Goal: Information Seeking & Learning: Learn about a topic

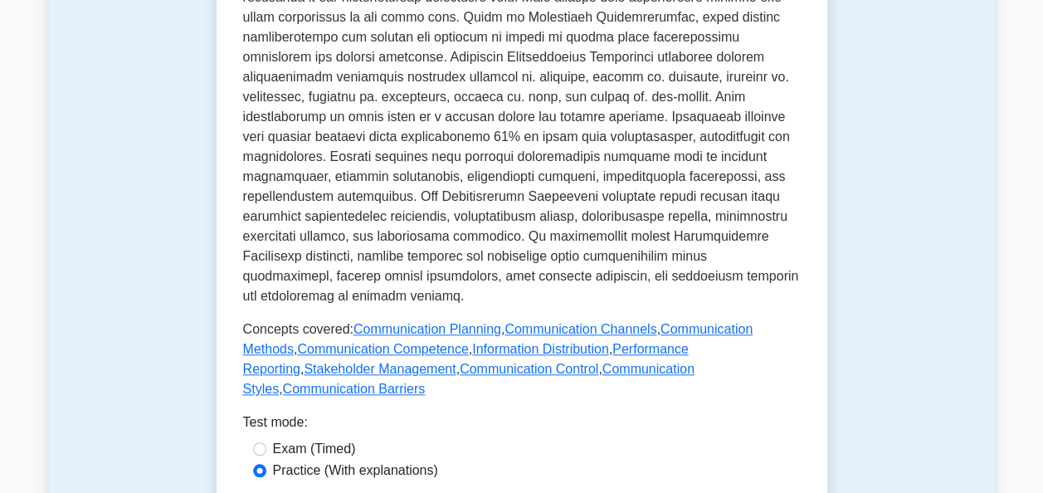
scroll to position [830, 0]
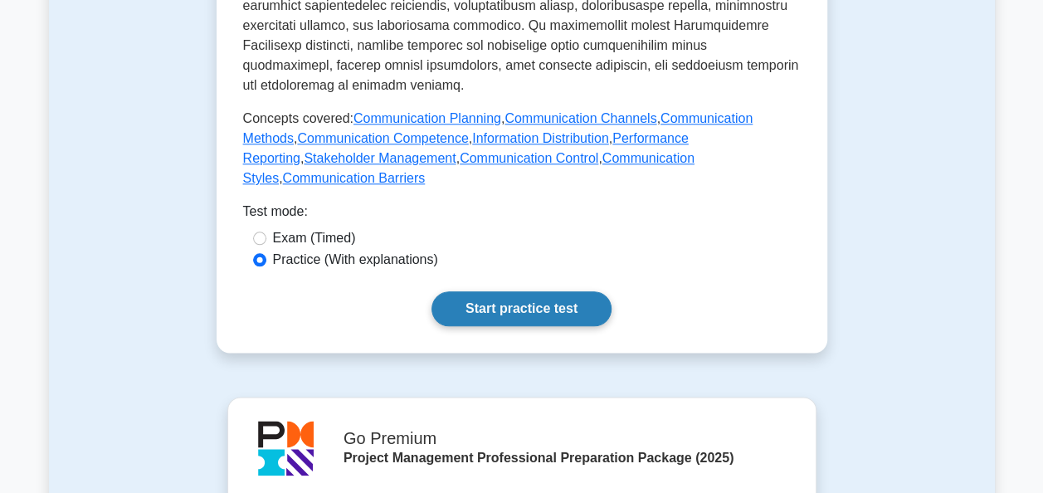
click at [508, 291] on link "Start practice test" at bounding box center [521, 308] width 180 height 35
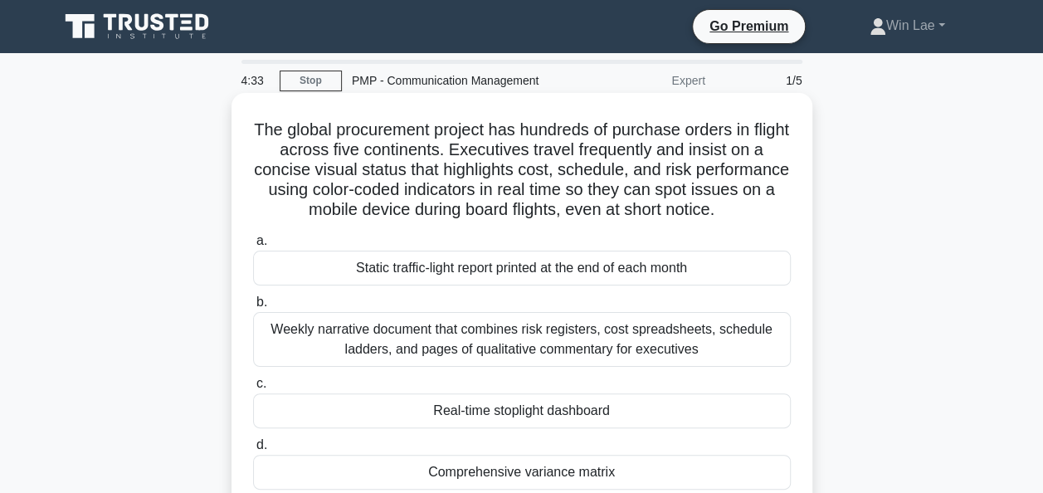
scroll to position [83, 0]
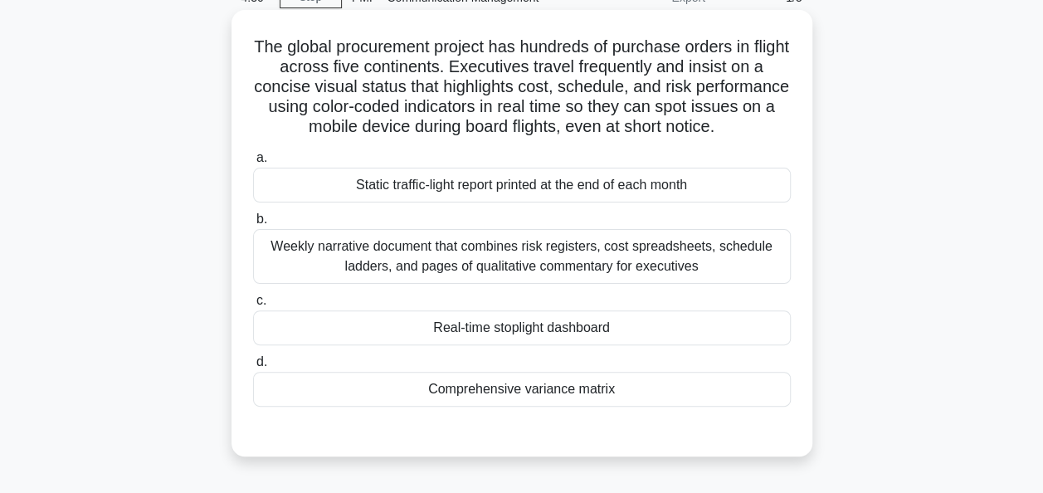
click at [531, 335] on div "Real-time stoplight dashboard" at bounding box center [522, 327] width 538 height 35
click at [253, 306] on input "c. Real-time stoplight dashboard" at bounding box center [253, 300] width 0 height 11
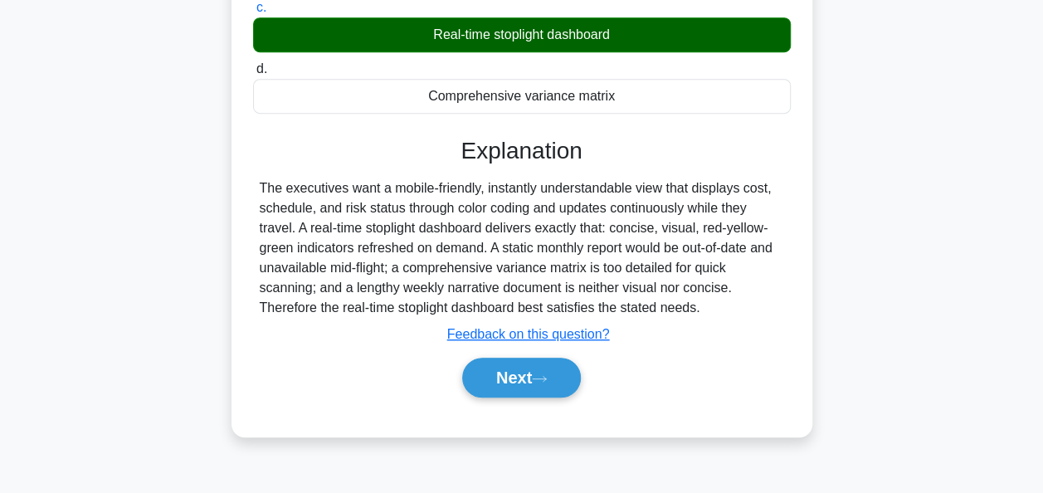
scroll to position [403, 0]
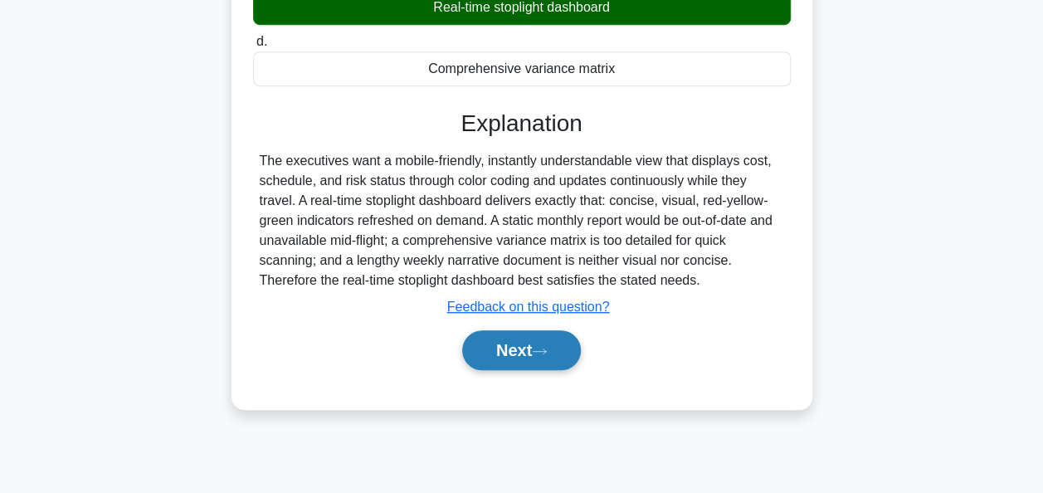
click at [526, 353] on button "Next" at bounding box center [521, 350] width 119 height 40
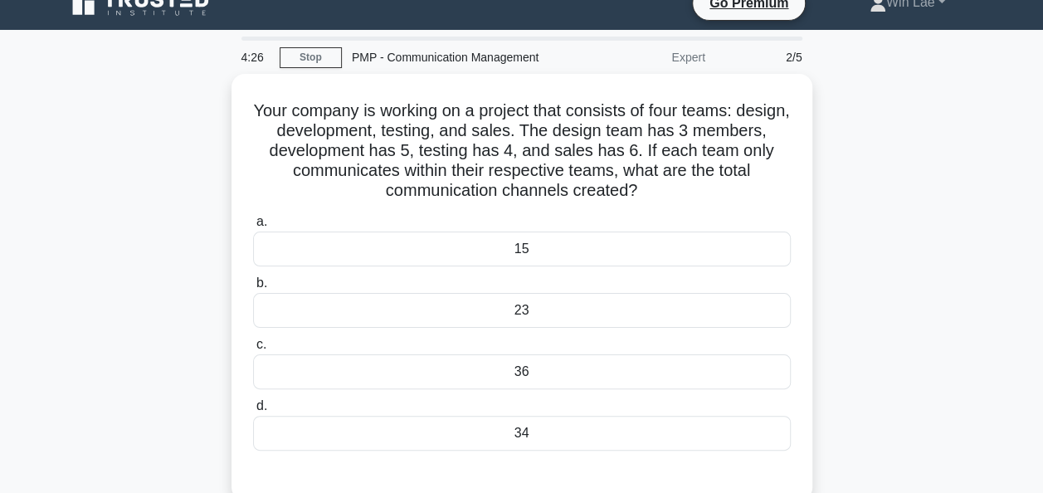
scroll to position [0, 0]
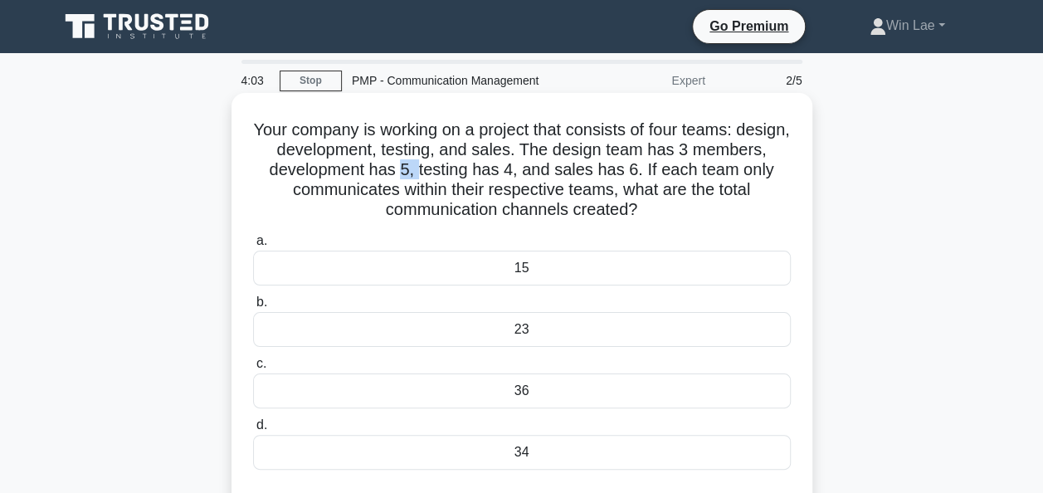
drag, startPoint x: 480, startPoint y: 171, endPoint x: 497, endPoint y: 171, distance: 16.6
click at [497, 171] on h5 "Your company is working on a project that consists of four teams: design, devel…" at bounding box center [521, 169] width 541 height 101
drag, startPoint x: 497, startPoint y: 171, endPoint x: 593, endPoint y: 169, distance: 96.2
click at [593, 169] on h5 "Your company is working on a project that consists of four teams: design, devel…" at bounding box center [521, 169] width 541 height 101
click at [587, 171] on h5 "Your company is working on a project that consists of four teams: design, devel…" at bounding box center [521, 169] width 541 height 101
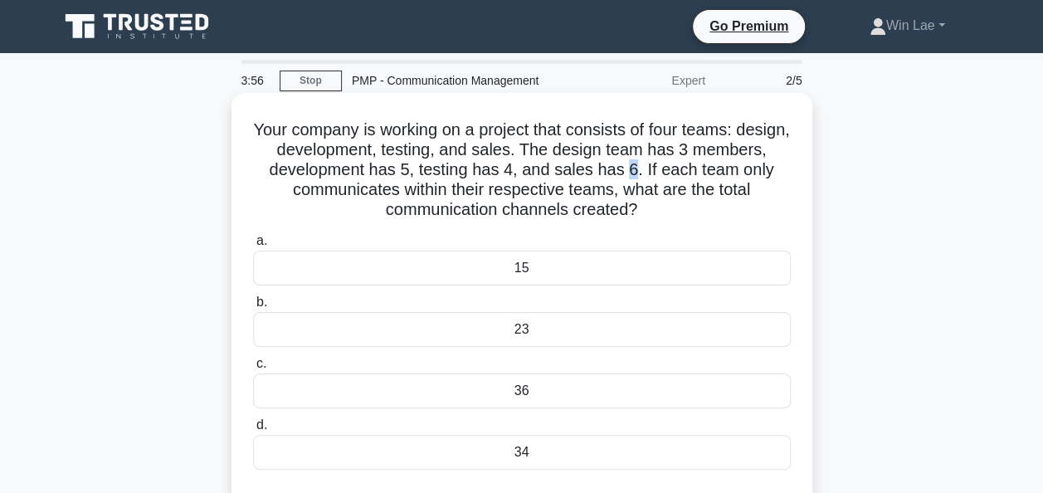
drag, startPoint x: 587, startPoint y: 171, endPoint x: 713, endPoint y: 171, distance: 126.1
click at [713, 171] on h5 "Your company is working on a project that consists of four teams: design, devel…" at bounding box center [521, 169] width 541 height 101
drag, startPoint x: 401, startPoint y: 212, endPoint x: 591, endPoint y: 212, distance: 189.1
click at [591, 212] on h5 "Your company is working on a project that consists of four teams: design, devel…" at bounding box center [521, 169] width 541 height 101
drag, startPoint x: 591, startPoint y: 212, endPoint x: 547, endPoint y: 272, distance: 74.2
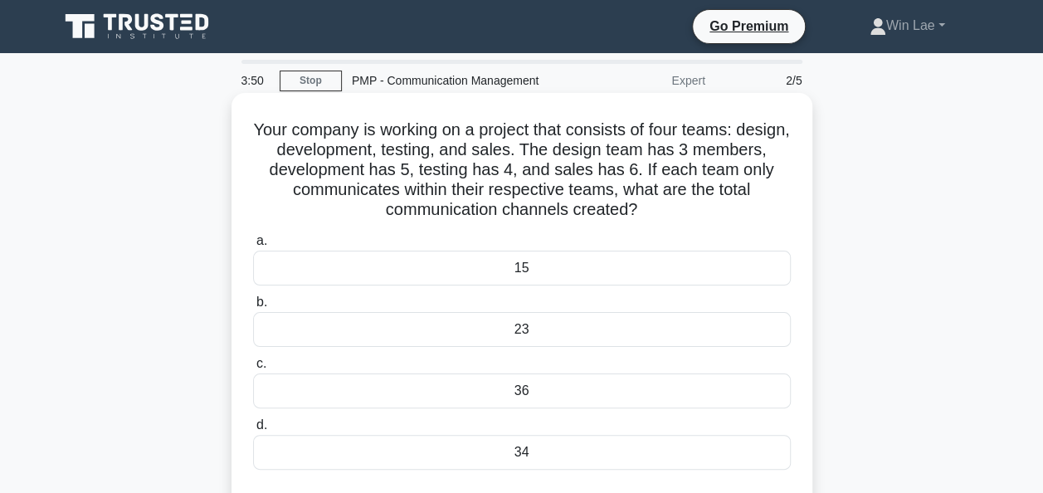
click at [568, 270] on div "15" at bounding box center [522, 268] width 538 height 35
click at [253, 246] on input "a. 15" at bounding box center [253, 241] width 0 height 11
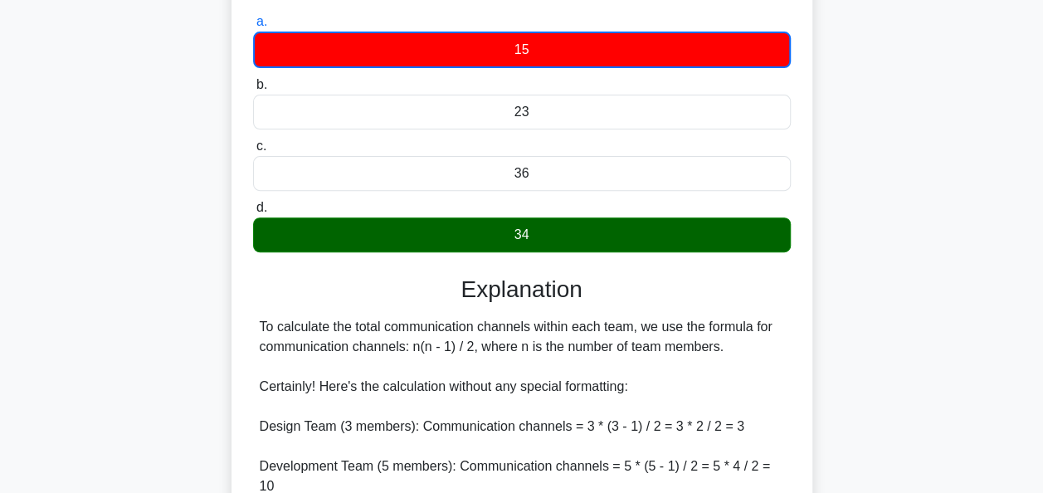
scroll to position [530, 0]
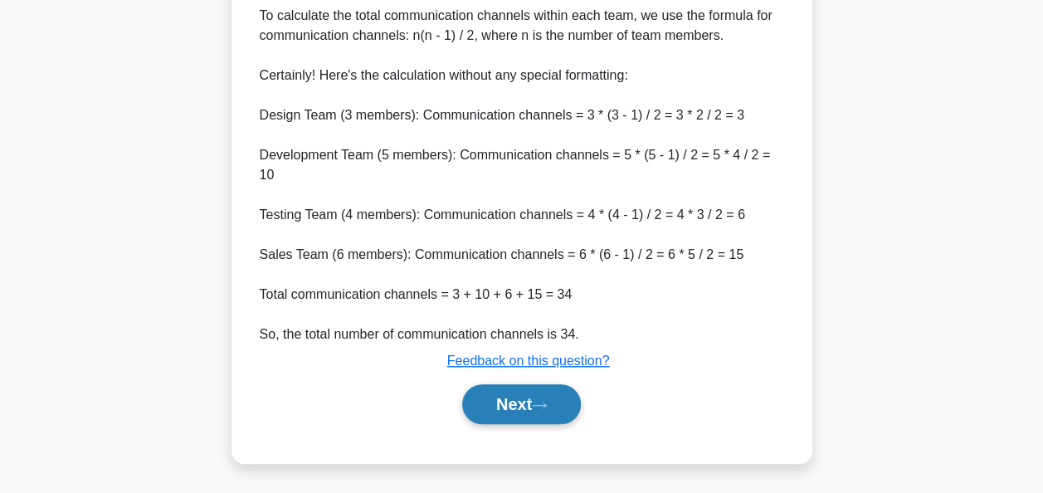
click at [556, 412] on button "Next" at bounding box center [521, 404] width 119 height 40
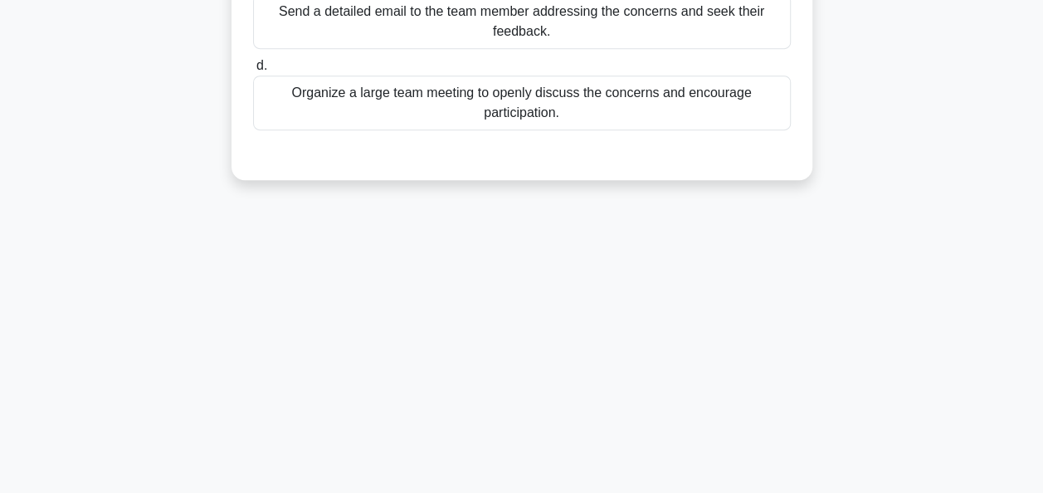
scroll to position [0, 0]
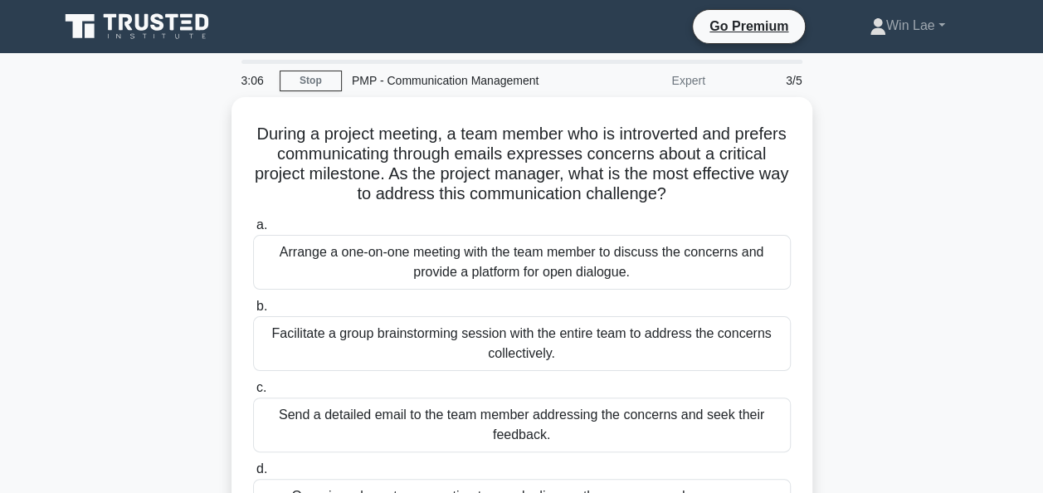
click at [888, 154] on div "During a project meeting, a team member who is introverted and prefers communic…" at bounding box center [522, 350] width 946 height 506
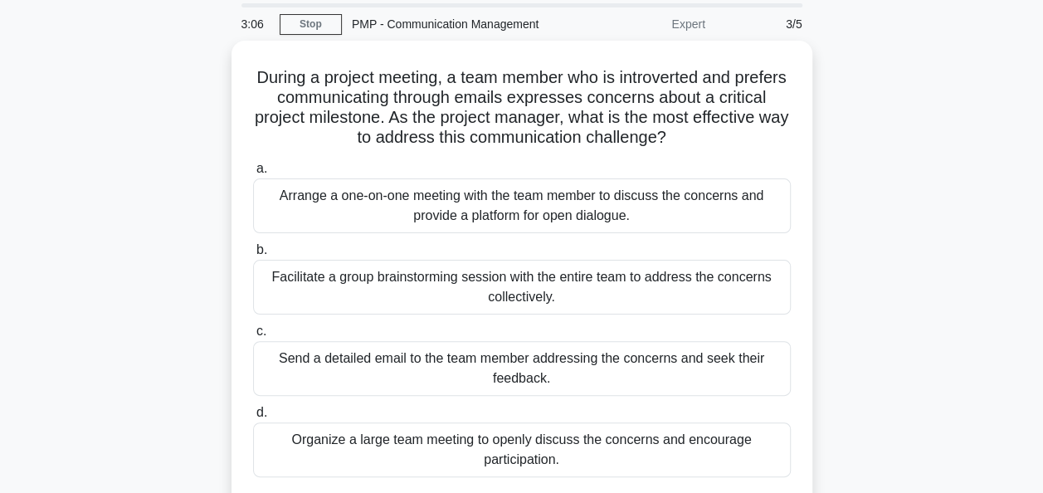
scroll to position [83, 0]
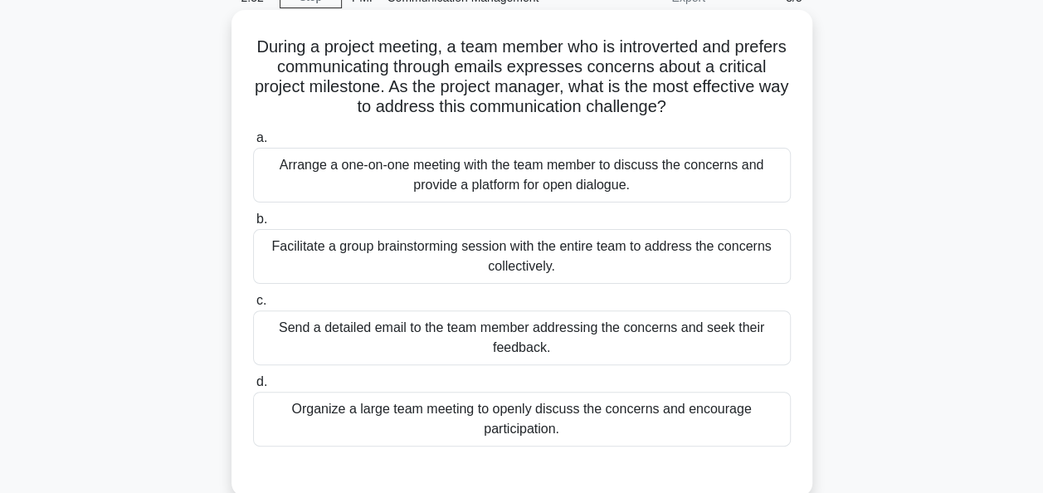
click at [426, 168] on div "Arrange a one-on-one meeting with the team member to discuss the concerns and p…" at bounding box center [522, 175] width 538 height 55
click at [253, 144] on input "a. Arrange a one-on-one meeting with the team member to discuss the concerns an…" at bounding box center [253, 138] width 0 height 11
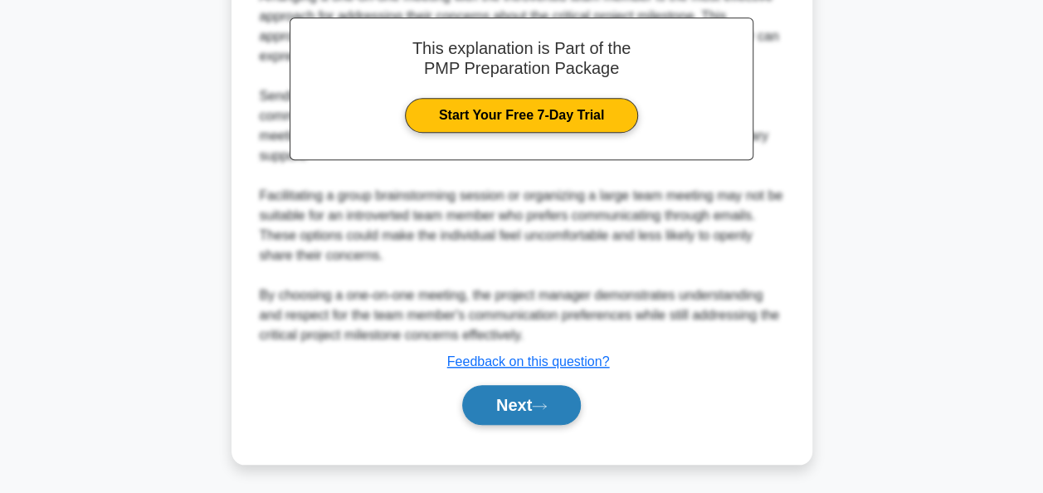
click at [546, 406] on icon at bounding box center [539, 405] width 15 height 9
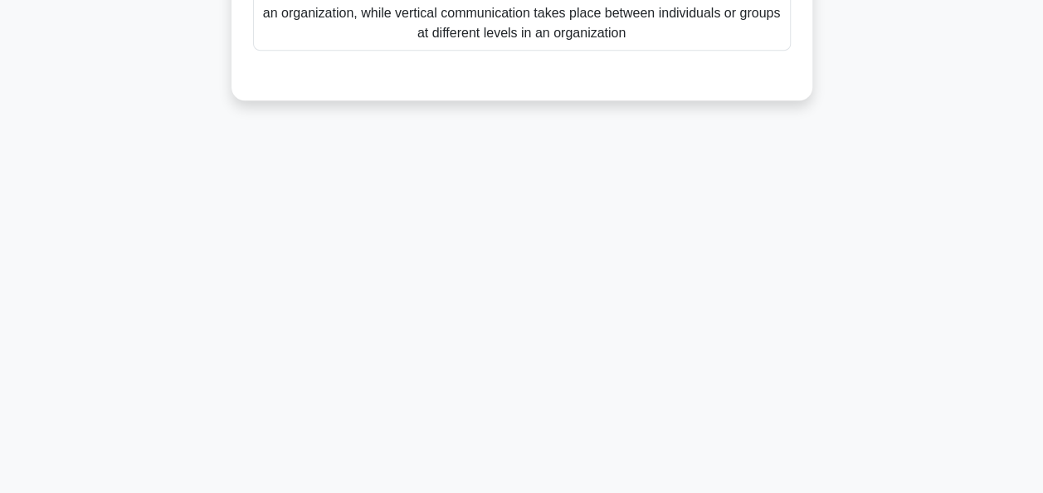
scroll to position [71, 0]
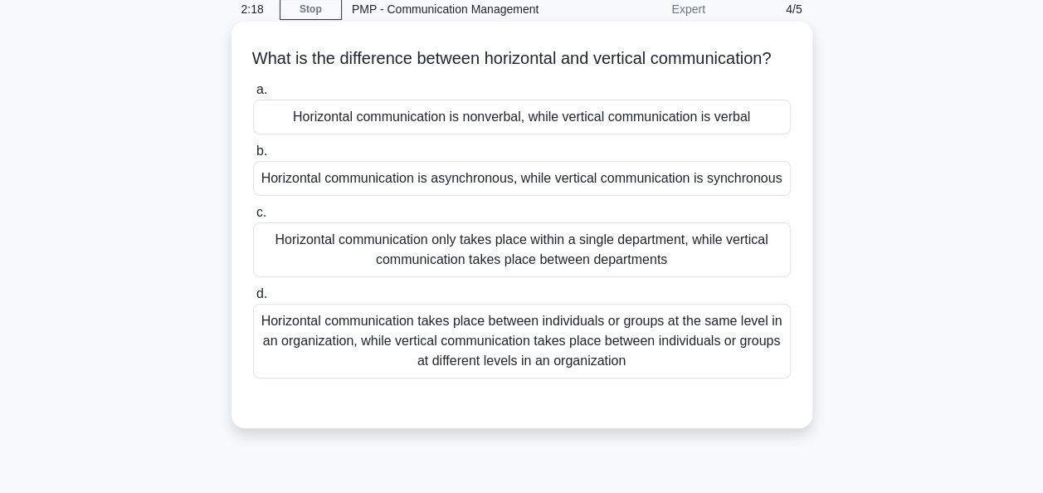
click at [725, 358] on div "Horizontal communication takes place between individuals or groups at the same …" at bounding box center [522, 341] width 538 height 75
click at [253, 299] on input "d. Horizontal communication takes place between individuals or groups at the sa…" at bounding box center [253, 294] width 0 height 11
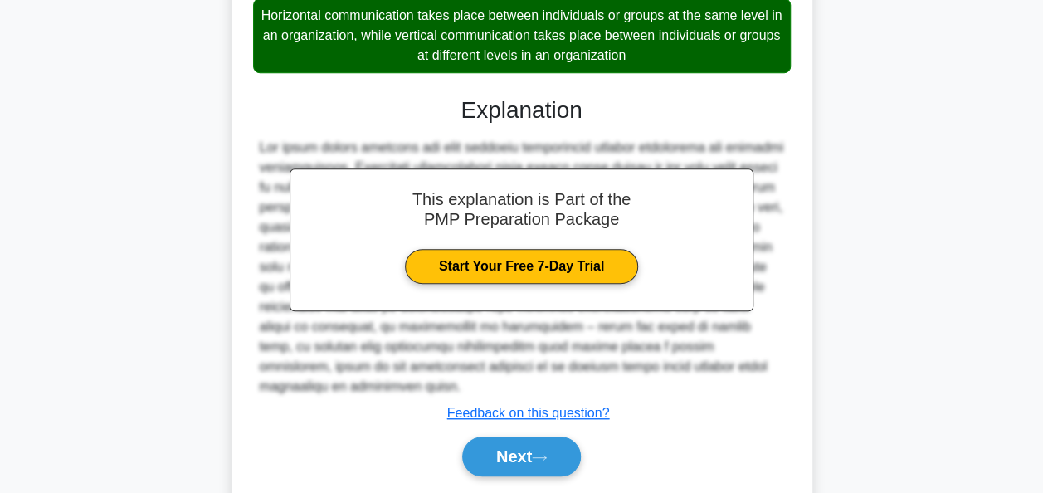
scroll to position [448, 0]
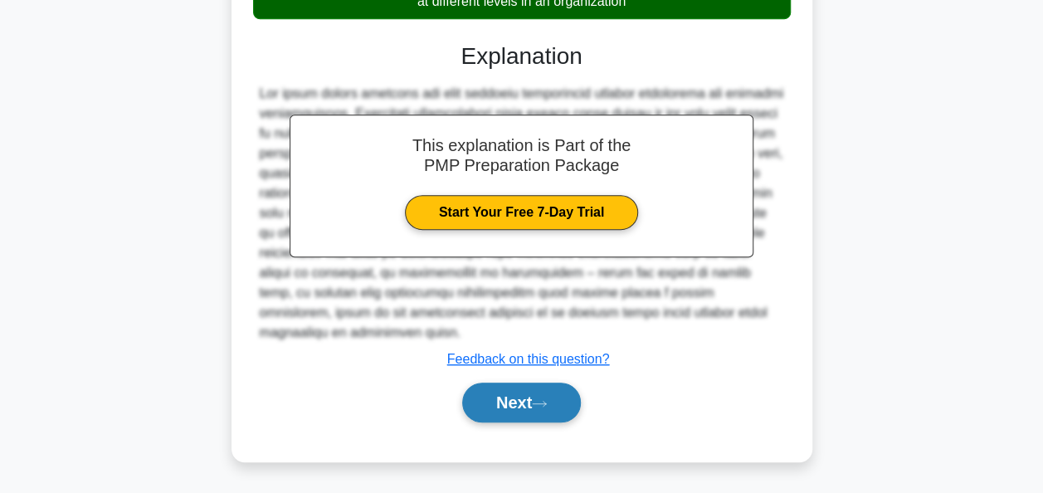
click at [486, 394] on button "Next" at bounding box center [521, 402] width 119 height 40
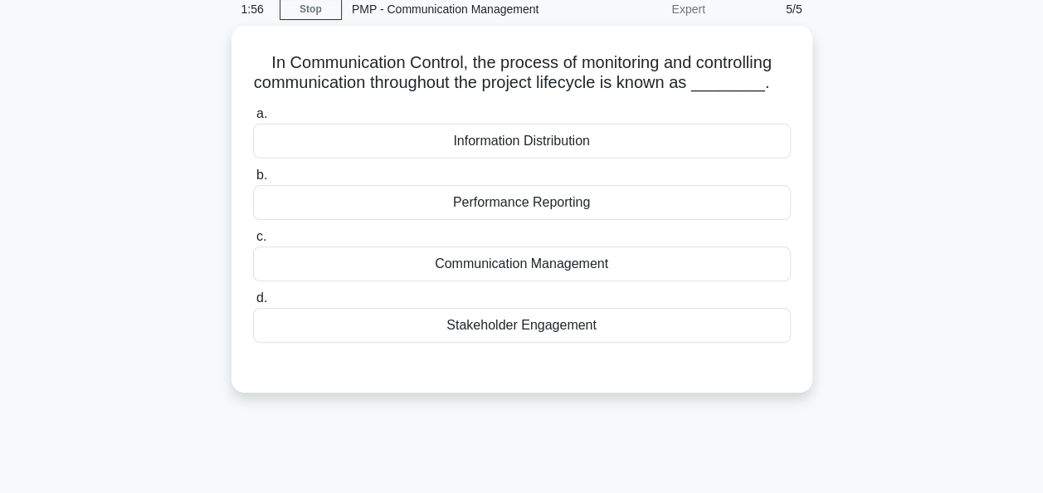
scroll to position [0, 0]
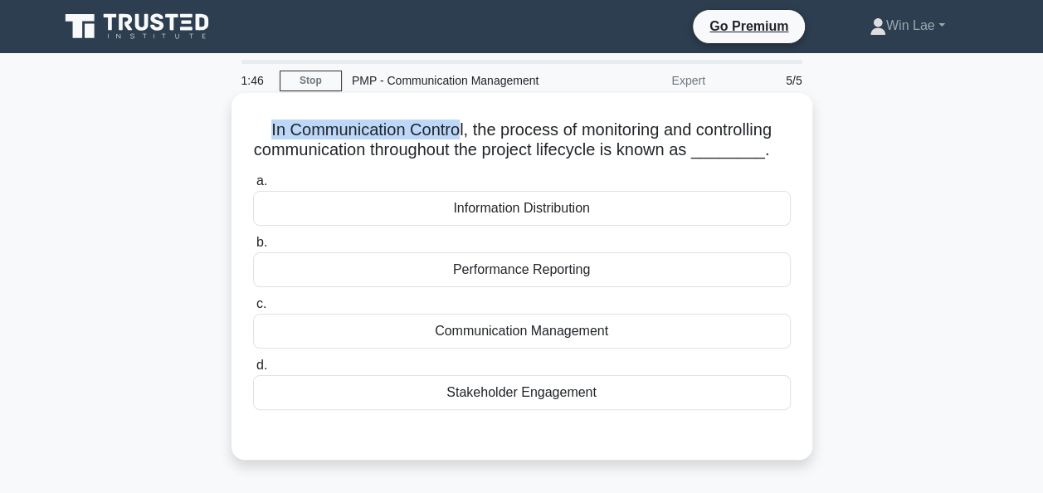
drag, startPoint x: 260, startPoint y: 131, endPoint x: 454, endPoint y: 134, distance: 194.1
click at [454, 134] on h5 "In Communication Control, the process of monitoring and controlling communicati…" at bounding box center [521, 139] width 541 height 41
click at [537, 154] on h5 "In Communication Control, the process of monitoring and controlling communicati…" at bounding box center [521, 139] width 541 height 41
click at [559, 341] on div "Communication Management" at bounding box center [522, 331] width 538 height 35
click at [253, 309] on input "c. Communication Management" at bounding box center [253, 304] width 0 height 11
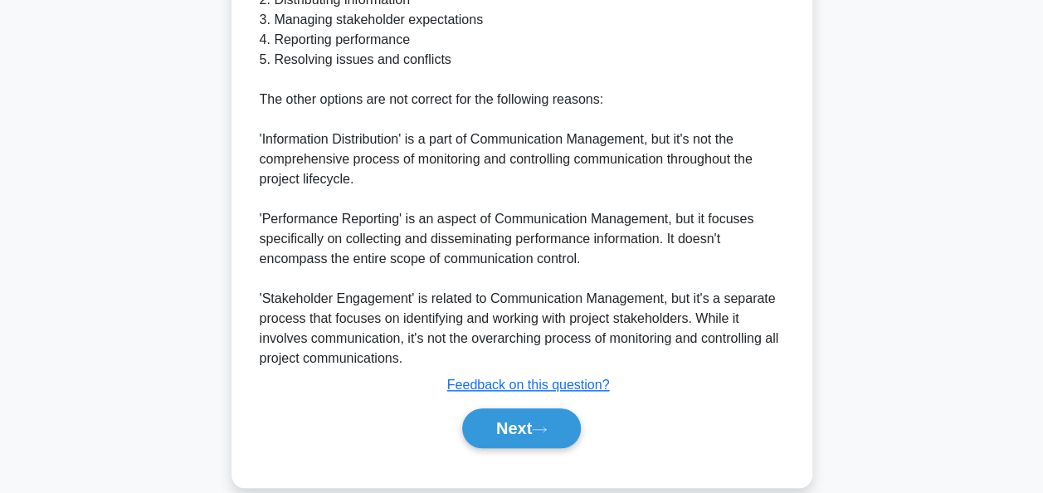
scroll to position [687, 0]
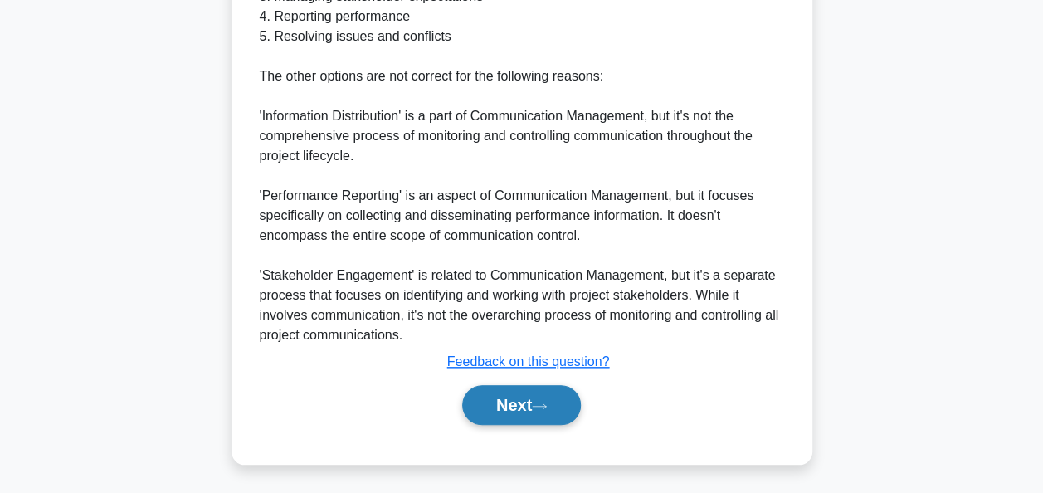
click at [494, 401] on button "Next" at bounding box center [521, 405] width 119 height 40
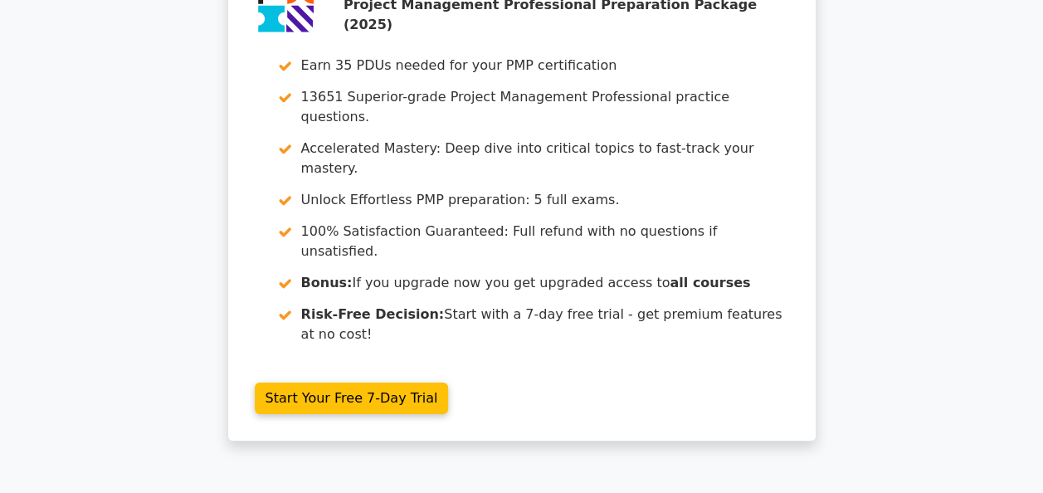
scroll to position [2550, 0]
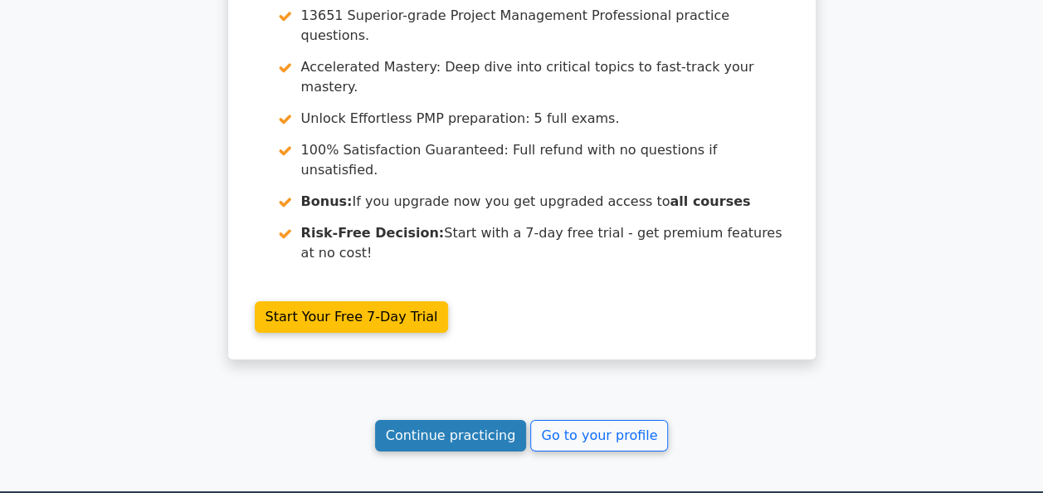
click at [458, 420] on link "Continue practicing" at bounding box center [451, 436] width 152 height 32
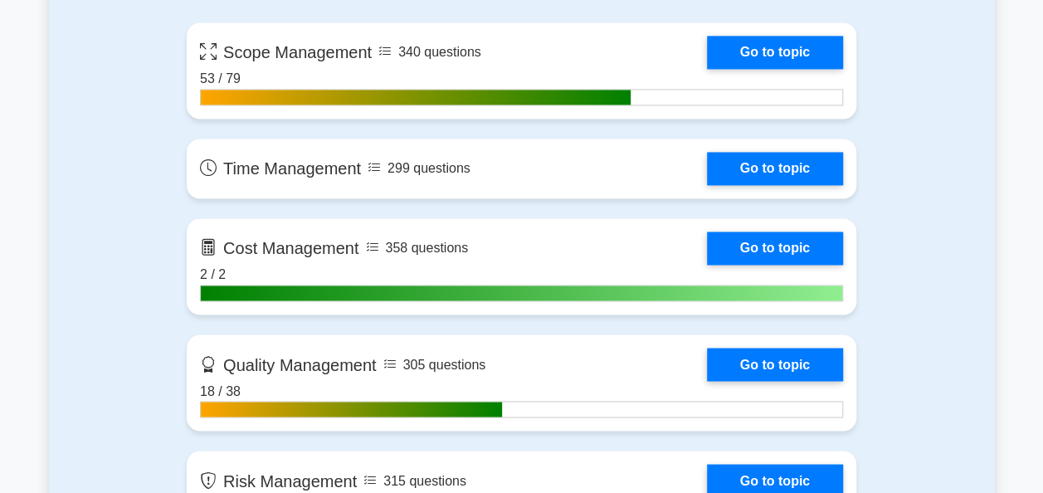
scroll to position [1244, 0]
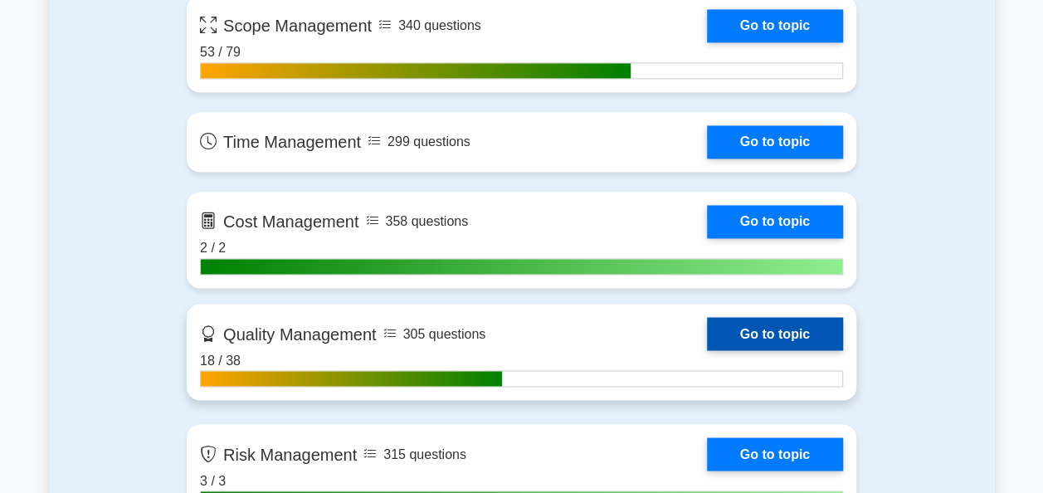
click at [751, 333] on link "Go to topic" at bounding box center [775, 333] width 136 height 33
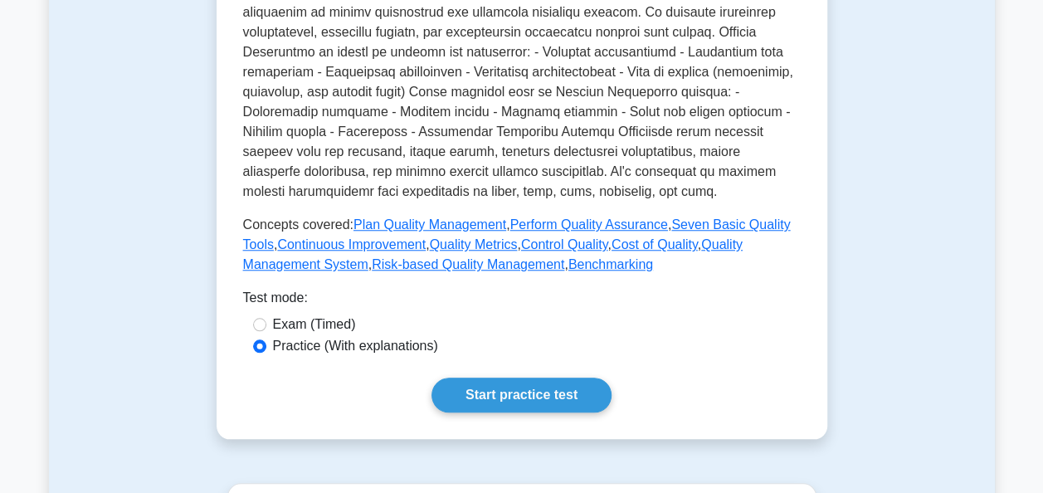
scroll to position [664, 0]
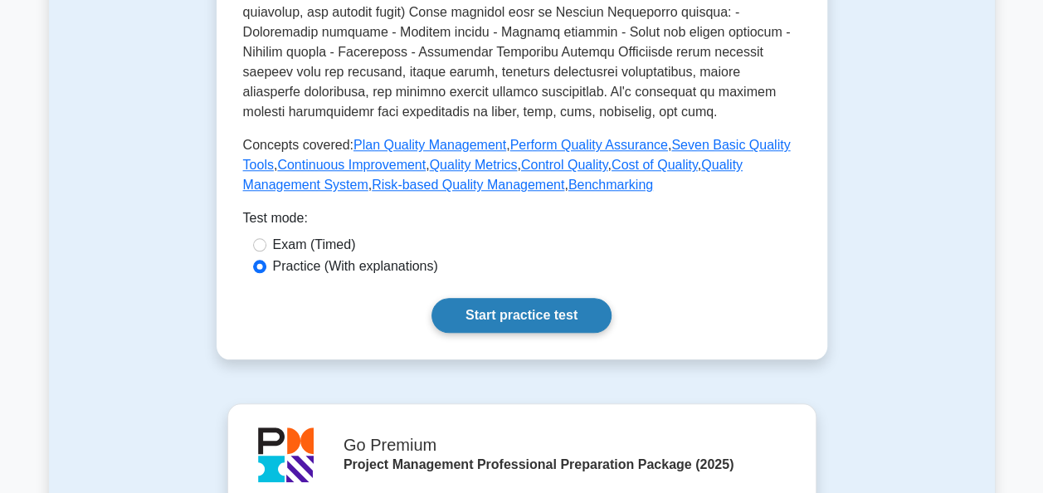
click at [562, 309] on link "Start practice test" at bounding box center [521, 315] width 180 height 35
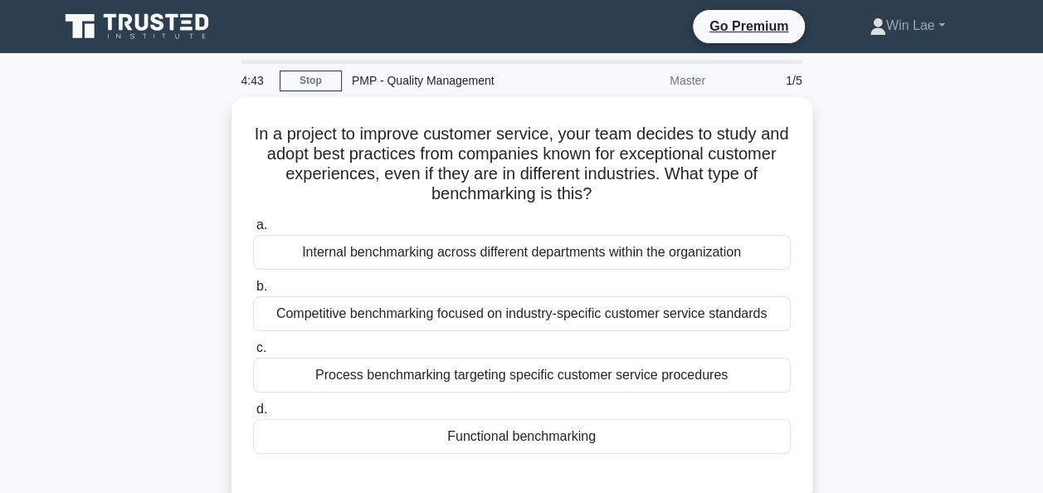
scroll to position [83, 0]
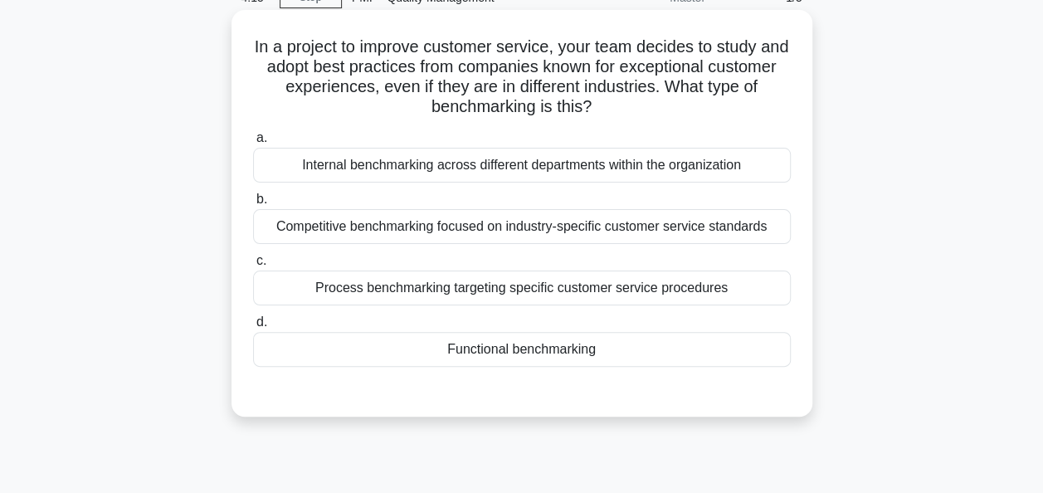
click at [484, 231] on div "Competitive benchmarking focused on industry-specific customer service standards" at bounding box center [522, 226] width 538 height 35
click at [253, 205] on input "b. Competitive benchmarking focused on industry-specific customer service stand…" at bounding box center [253, 199] width 0 height 11
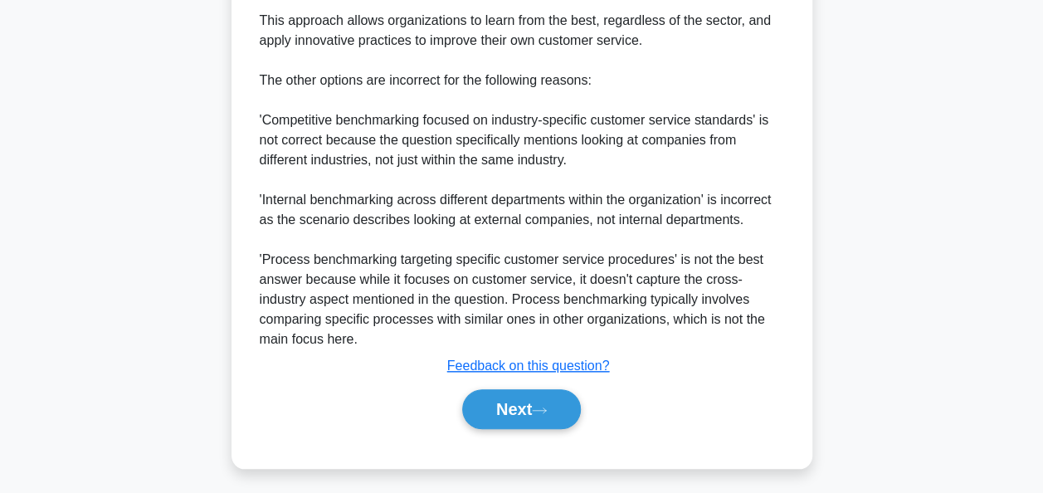
scroll to position [669, 0]
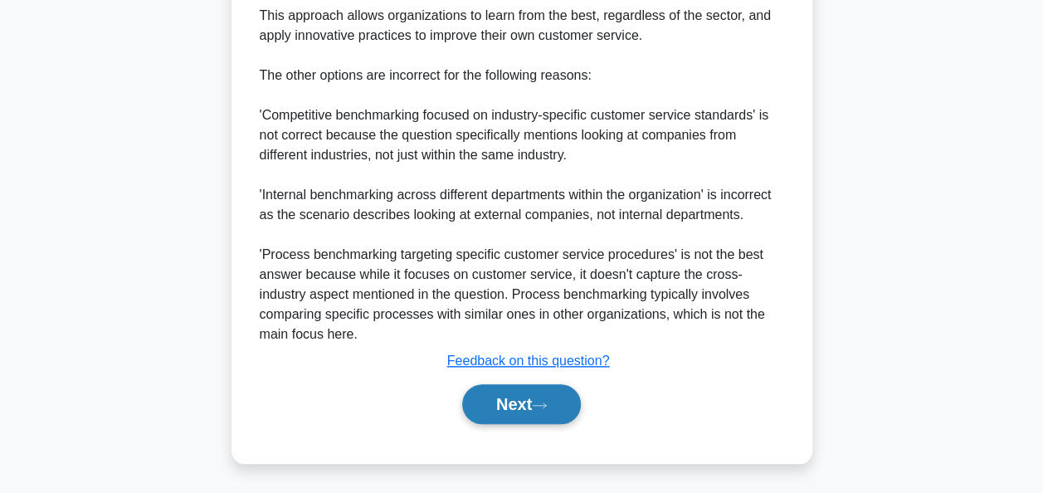
click at [541, 401] on icon at bounding box center [539, 405] width 15 height 9
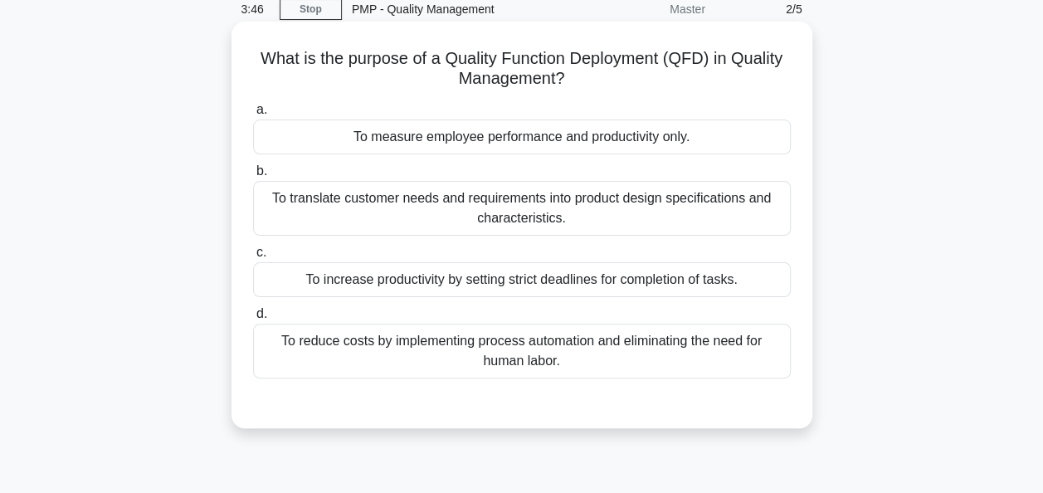
scroll to position [0, 0]
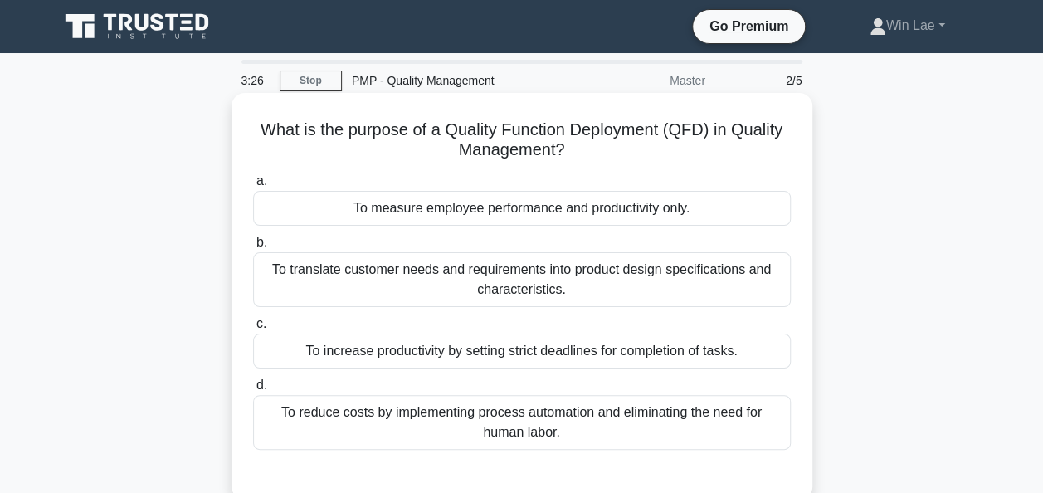
click at [591, 354] on div "To increase productivity by setting strict deadlines for completion of tasks." at bounding box center [522, 350] width 538 height 35
click at [253, 329] on input "c. To increase productivity by setting strict deadlines for completion of tasks." at bounding box center [253, 324] width 0 height 11
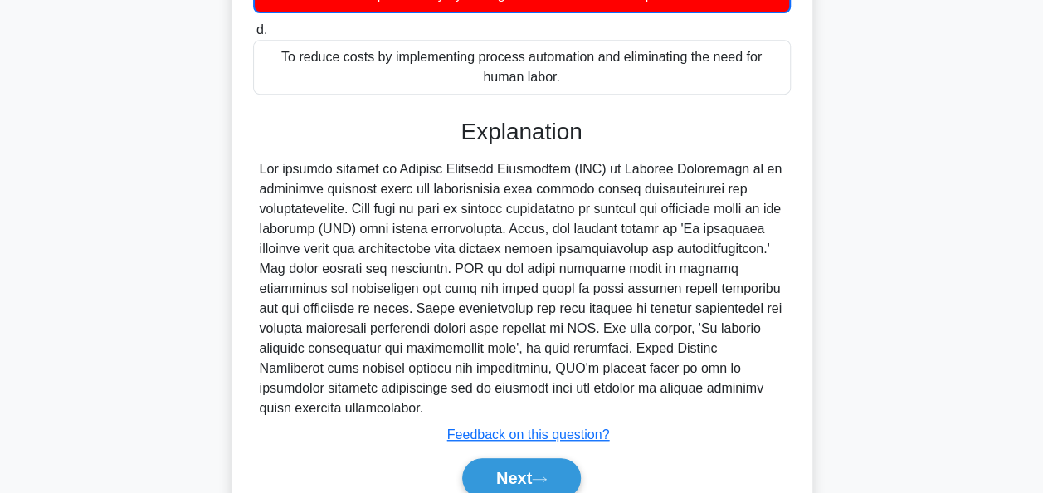
scroll to position [431, 0]
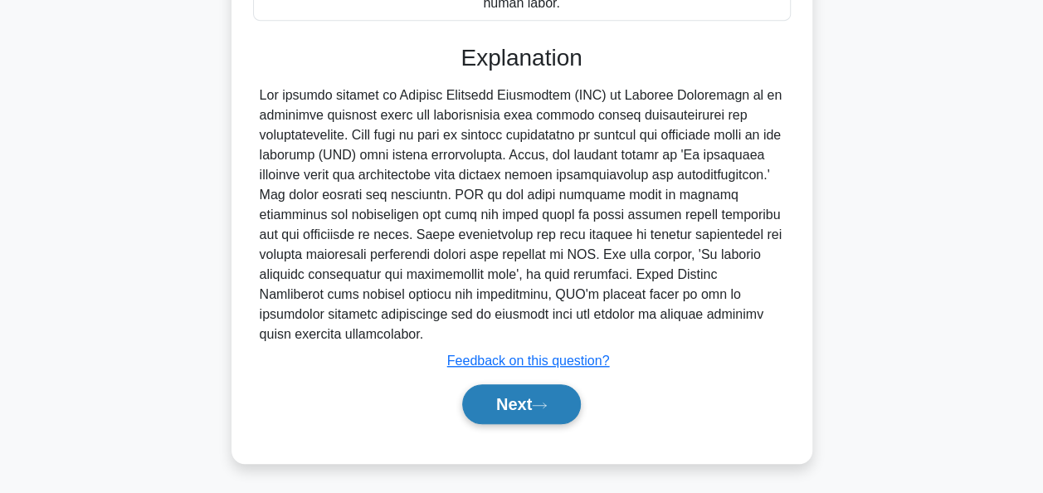
click at [518, 400] on button "Next" at bounding box center [521, 404] width 119 height 40
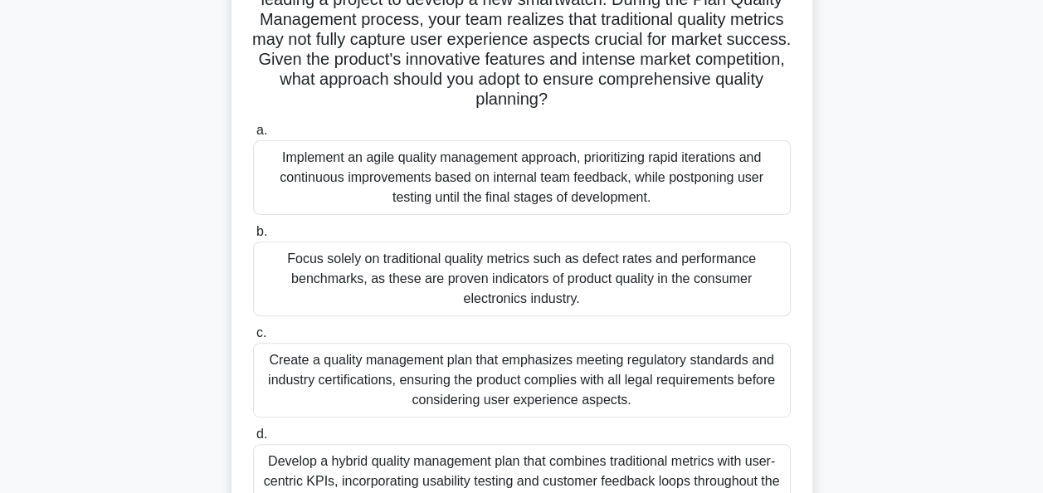
scroll to position [0, 0]
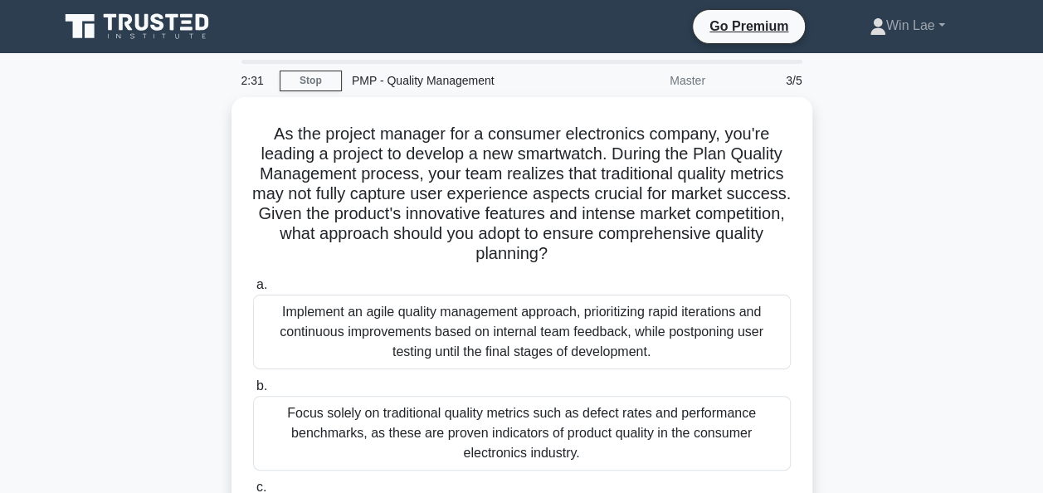
click at [192, 310] on div "As the project manager for a consumer electronics company, you're leading a pro…" at bounding box center [522, 419] width 946 height 645
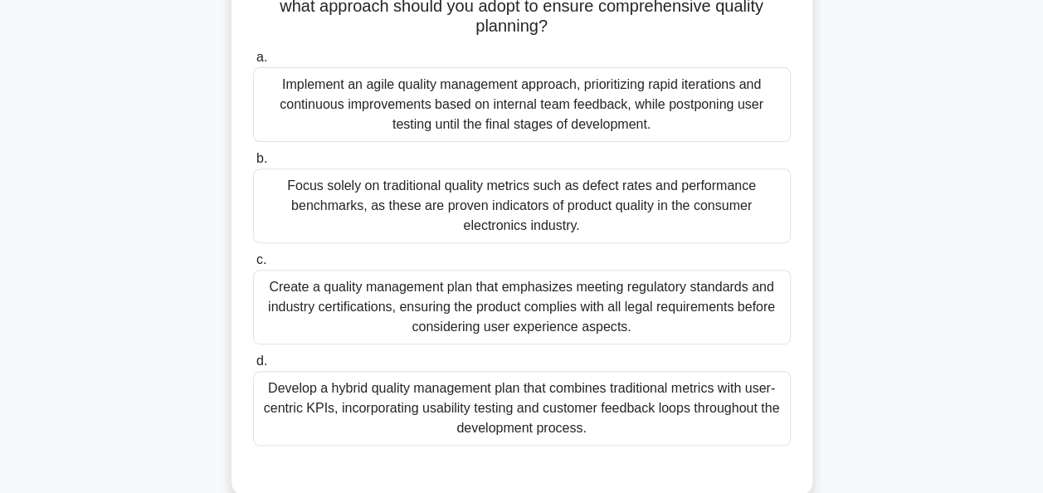
scroll to position [249, 0]
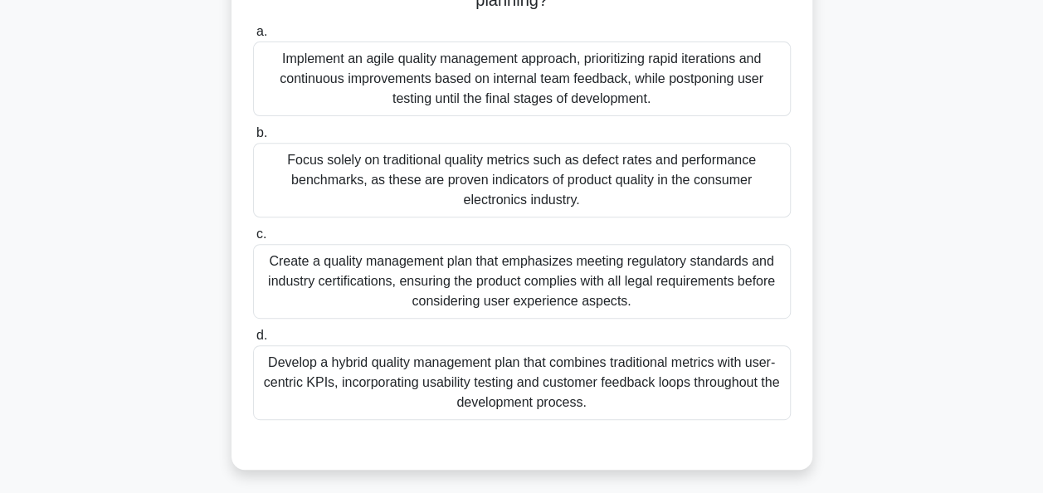
click at [431, 379] on div "Develop a hybrid quality management plan that combines traditional metrics with…" at bounding box center [522, 382] width 538 height 75
click at [253, 341] on input "d. Develop a hybrid quality management plan that combines traditional metrics w…" at bounding box center [253, 335] width 0 height 11
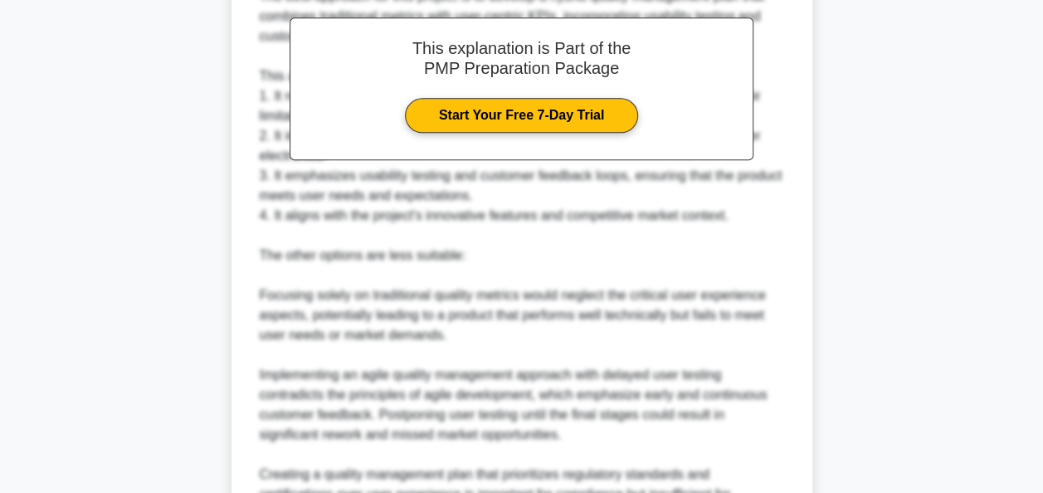
scroll to position [966, 0]
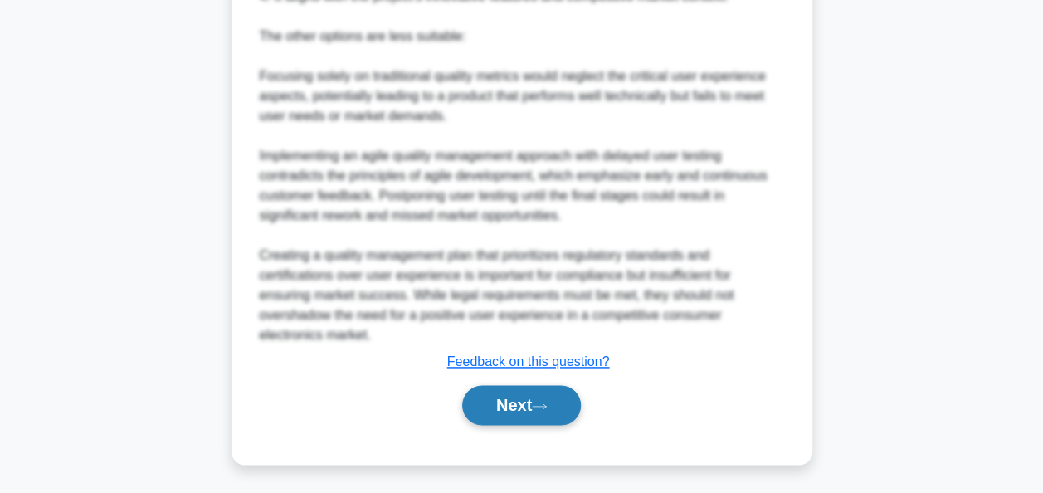
click at [513, 412] on button "Next" at bounding box center [521, 405] width 119 height 40
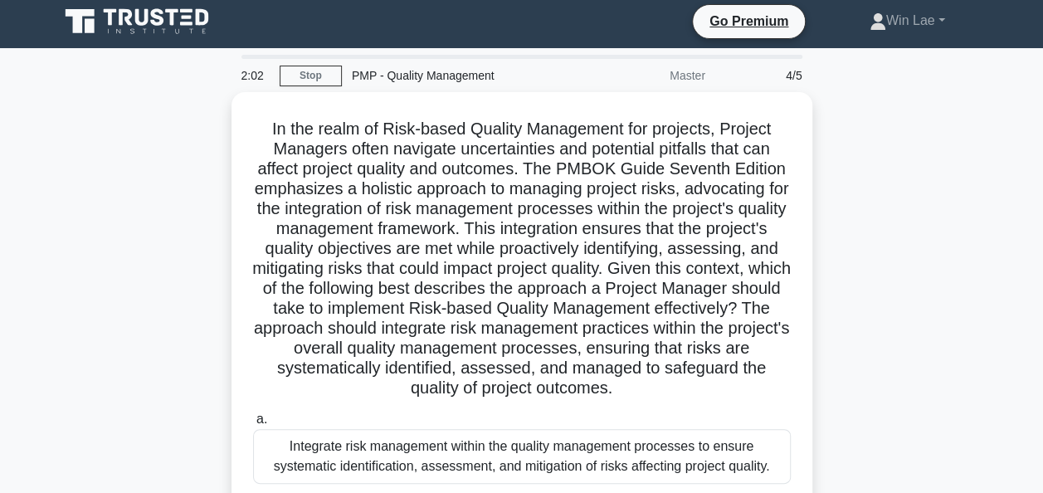
scroll to position [0, 0]
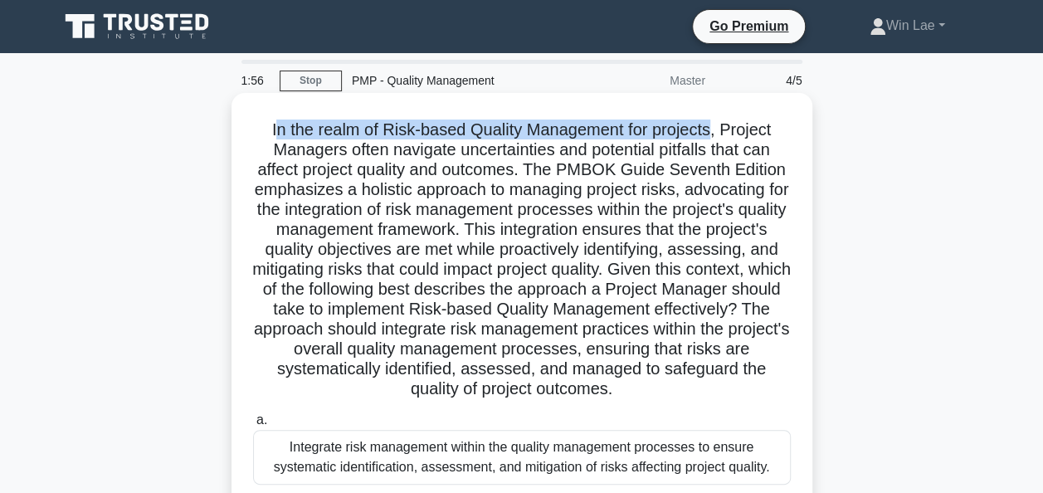
drag, startPoint x: 269, startPoint y: 133, endPoint x: 713, endPoint y: 136, distance: 444.6
click at [713, 136] on h5 "In the realm of Risk-based Quality Management for projects, Project Managers of…" at bounding box center [521, 259] width 541 height 280
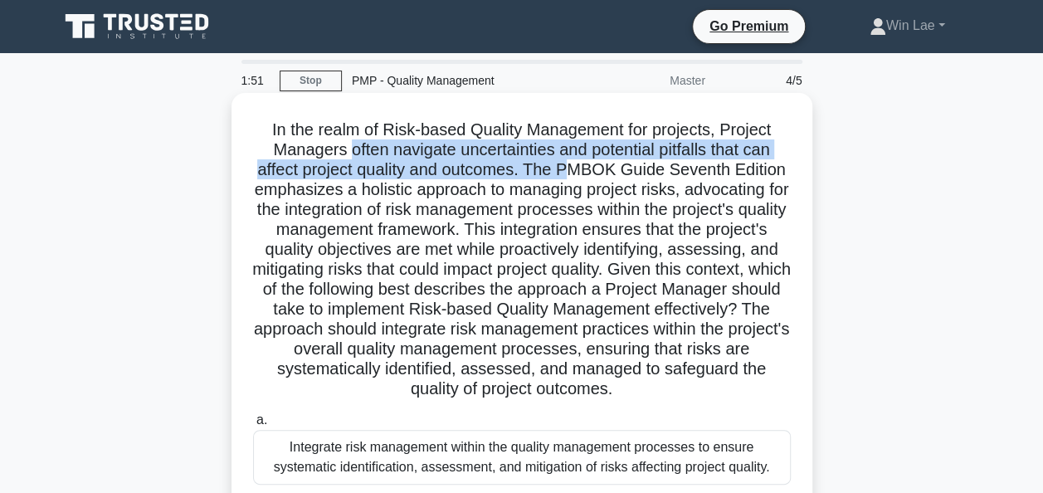
drag, startPoint x: 346, startPoint y: 152, endPoint x: 576, endPoint y: 169, distance: 230.4
click at [576, 169] on h5 "In the realm of Risk-based Quality Management for projects, Project Managers of…" at bounding box center [521, 259] width 541 height 280
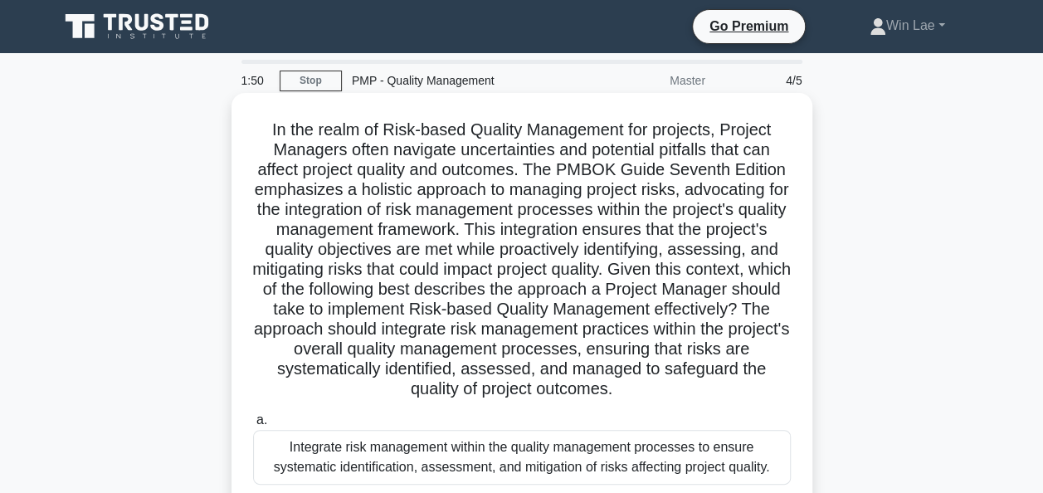
drag, startPoint x: 576, startPoint y: 169, endPoint x: 515, endPoint y: 270, distance: 117.9
click at [515, 270] on h5 "In the realm of Risk-based Quality Management for projects, Project Managers of…" at bounding box center [521, 259] width 541 height 280
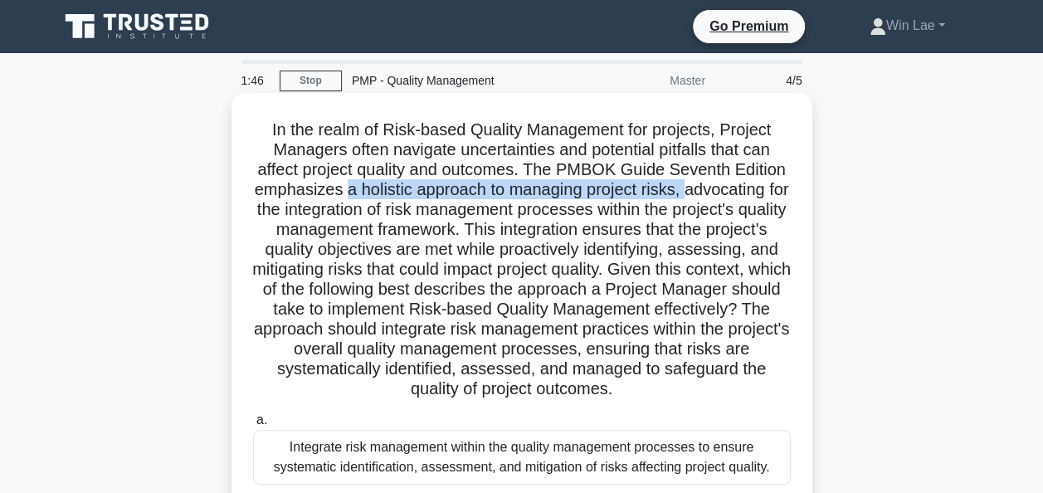
drag, startPoint x: 352, startPoint y: 187, endPoint x: 697, endPoint y: 195, distance: 345.2
click at [697, 195] on h5 "In the realm of Risk-based Quality Management for projects, Project Managers of…" at bounding box center [521, 259] width 541 height 280
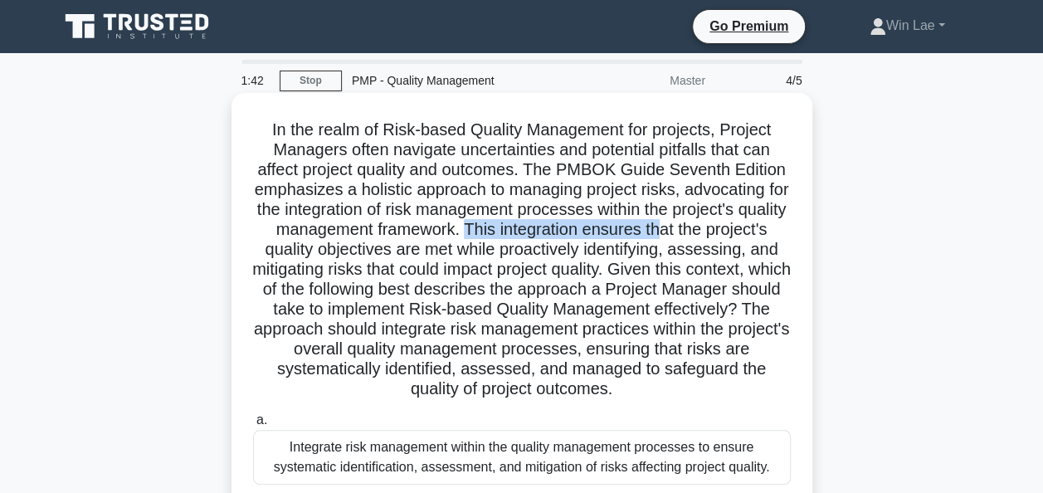
drag, startPoint x: 523, startPoint y: 228, endPoint x: 727, endPoint y: 234, distance: 204.1
click at [727, 234] on h5 "In the realm of Risk-based Quality Management for projects, Project Managers of…" at bounding box center [521, 259] width 541 height 280
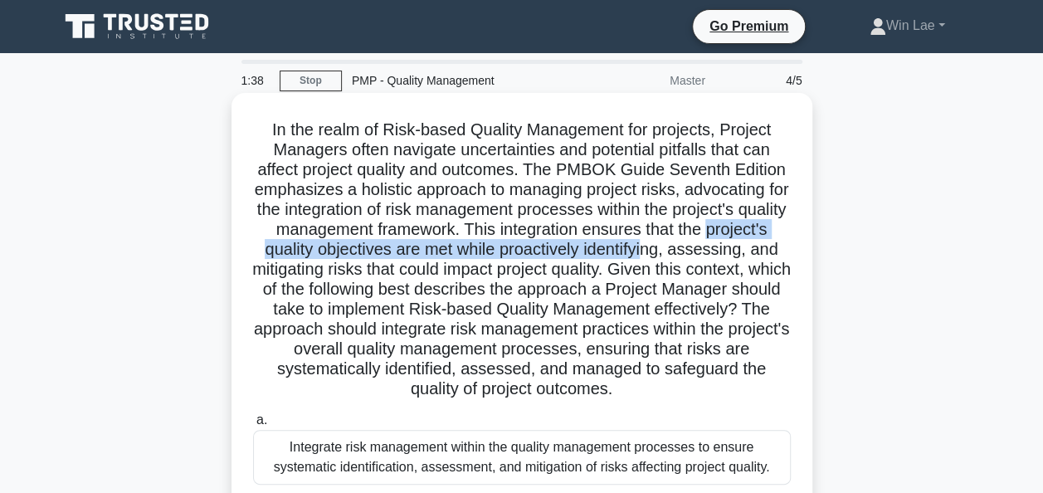
drag, startPoint x: 280, startPoint y: 251, endPoint x: 740, endPoint y: 257, distance: 459.6
click at [740, 257] on h5 "In the realm of Risk-based Quality Management for projects, Project Managers of…" at bounding box center [521, 259] width 541 height 280
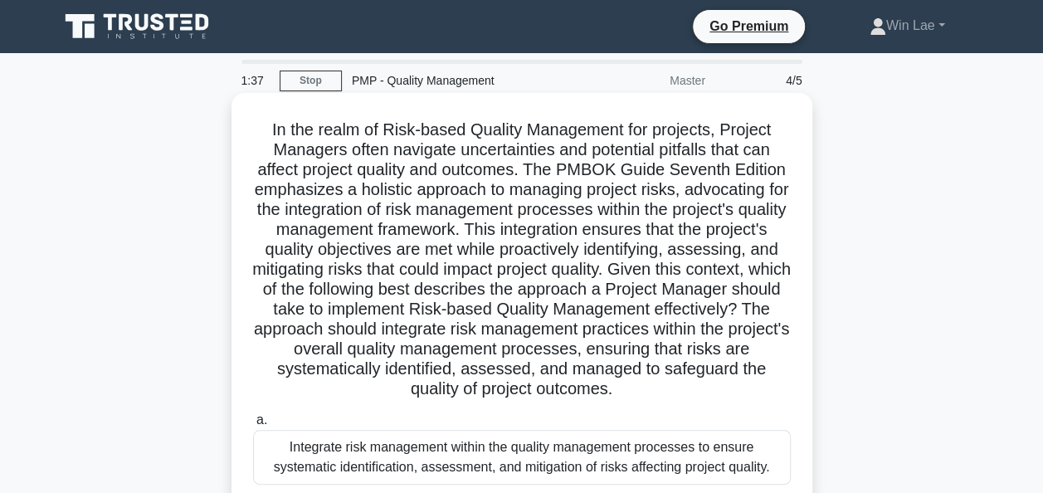
click at [312, 294] on h5 "In the realm of Risk-based Quality Management for projects, Project Managers of…" at bounding box center [521, 259] width 541 height 280
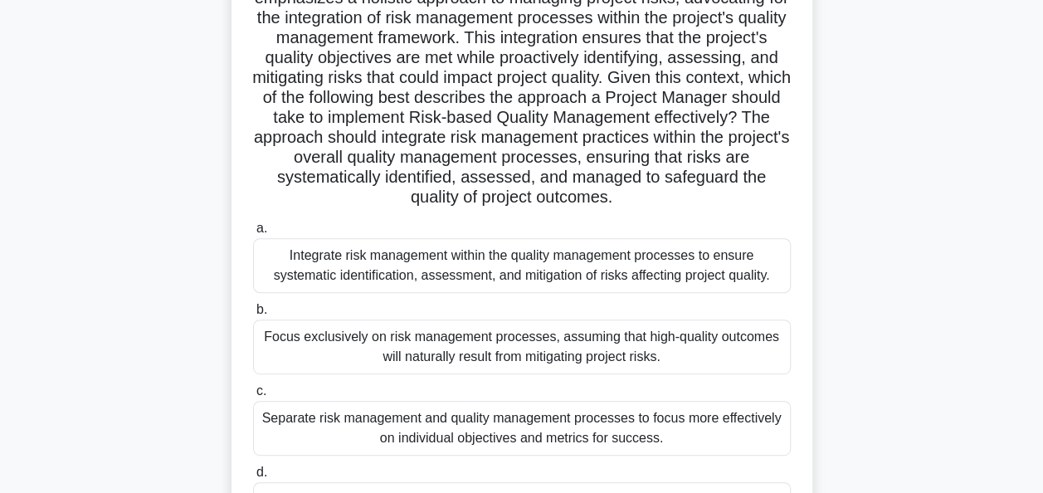
scroll to position [166, 0]
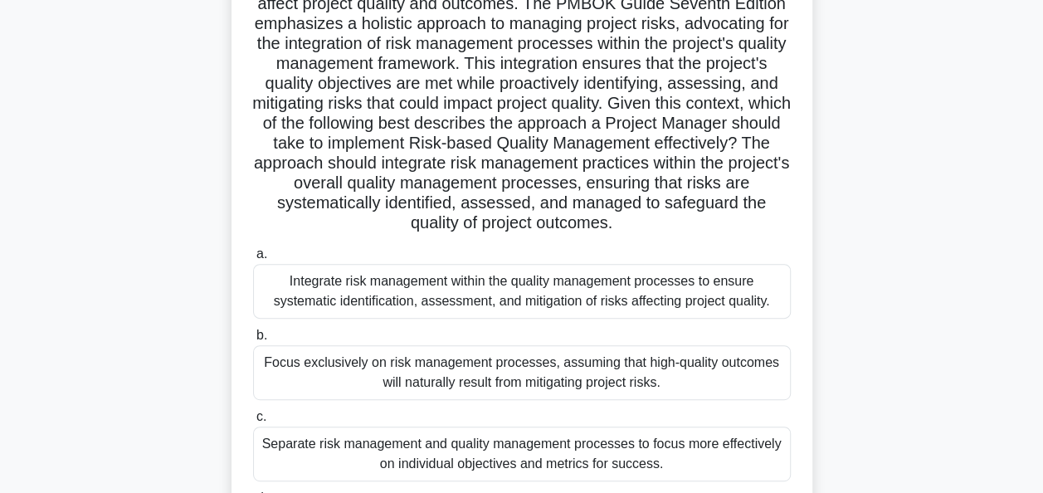
click at [641, 302] on div "Integrate risk management within the quality management processes to ensure sys…" at bounding box center [522, 291] width 538 height 55
click at [253, 260] on input "a. Integrate risk management within the quality management processes to ensure …" at bounding box center [253, 254] width 0 height 11
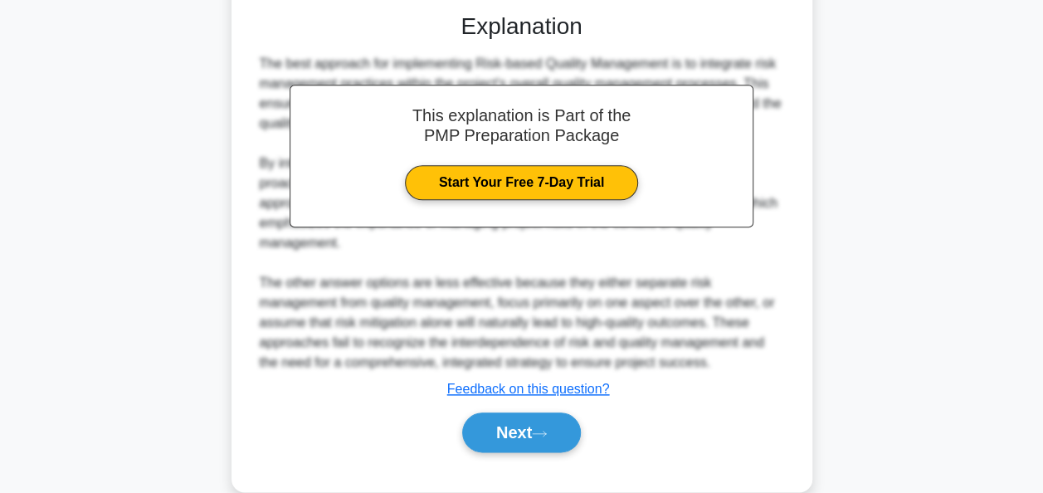
scroll to position [766, 0]
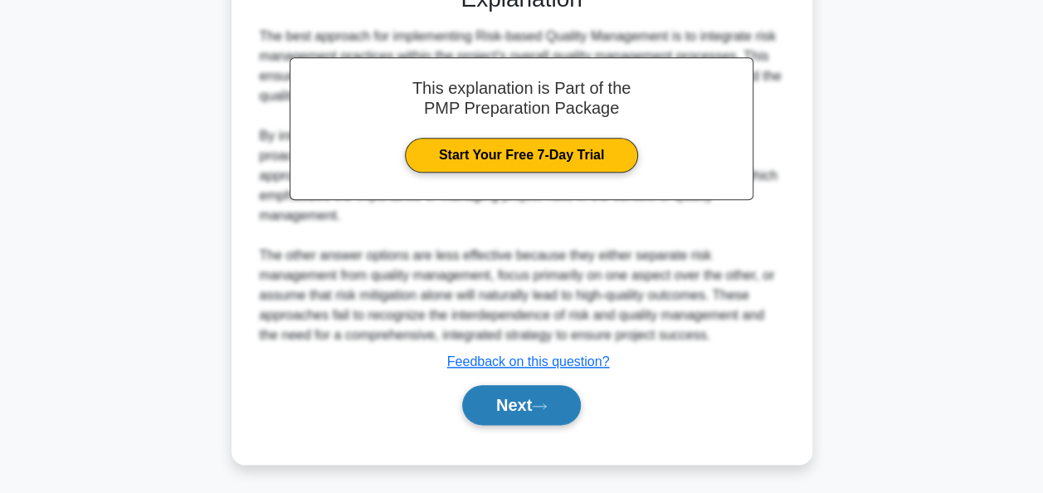
click at [491, 403] on button "Next" at bounding box center [521, 405] width 119 height 40
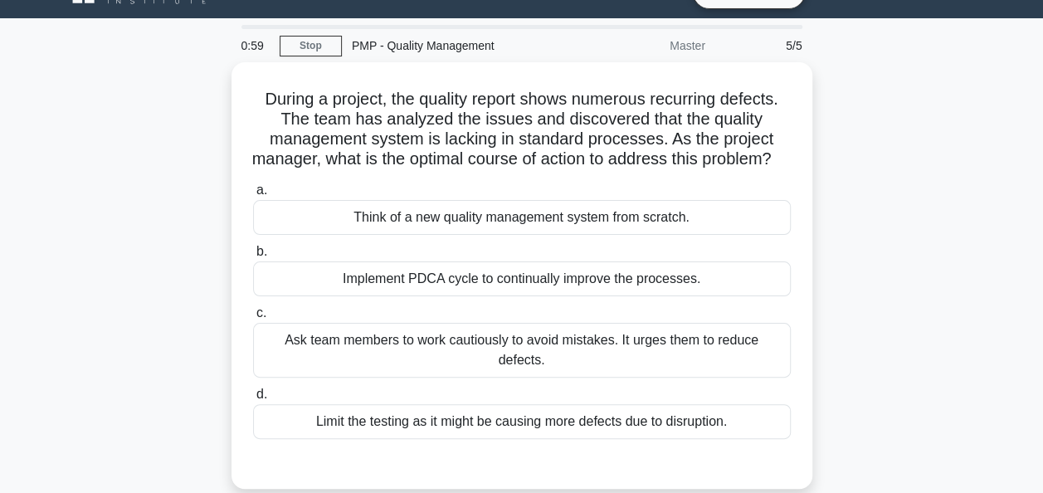
scroll to position [0, 0]
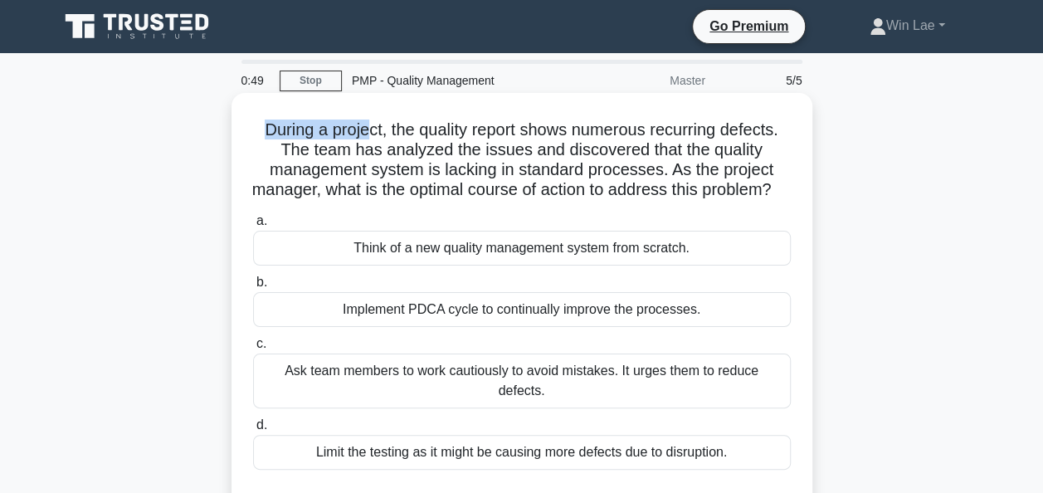
drag, startPoint x: 260, startPoint y: 131, endPoint x: 361, endPoint y: 135, distance: 101.3
click at [361, 135] on h5 "During a project, the quality report shows numerous recurring defects. The team…" at bounding box center [521, 159] width 541 height 81
drag, startPoint x: 361, startPoint y: 135, endPoint x: 329, endPoint y: 181, distance: 55.5
click at [329, 181] on h5 "During a project, the quality report shows numerous recurring defects. The team…" at bounding box center [521, 159] width 541 height 81
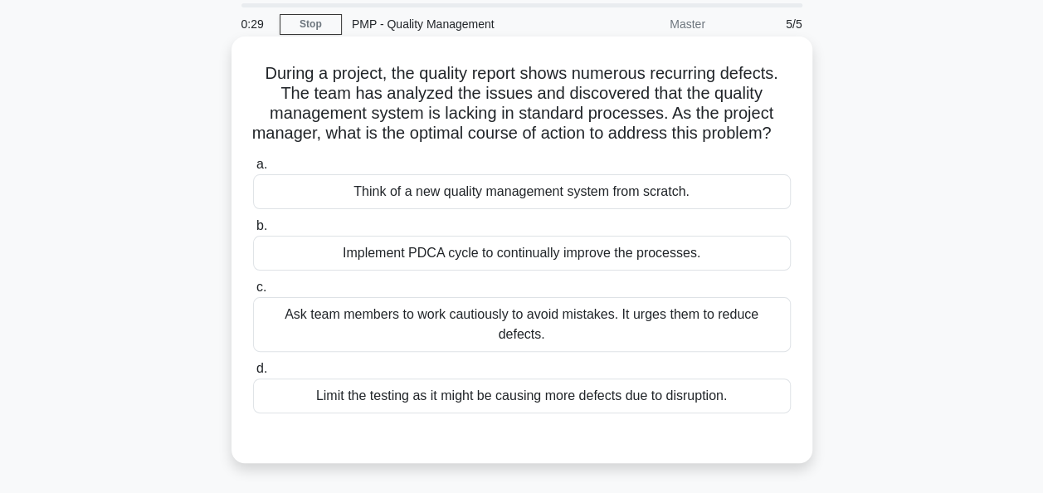
scroll to position [83, 0]
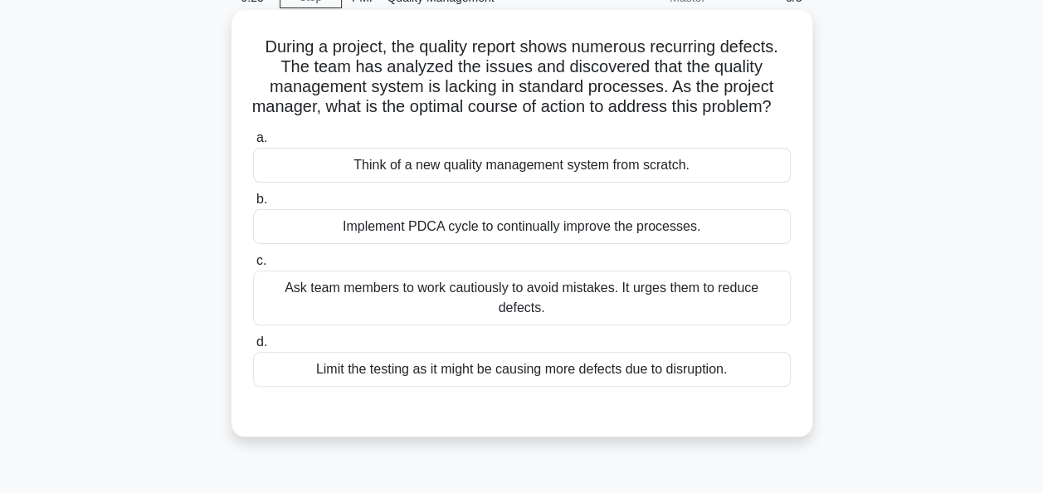
click at [421, 244] on div "Implement PDCA cycle to continually improve the processes." at bounding box center [522, 226] width 538 height 35
click at [253, 205] on input "b. Implement PDCA cycle to continually improve the processes." at bounding box center [253, 199] width 0 height 11
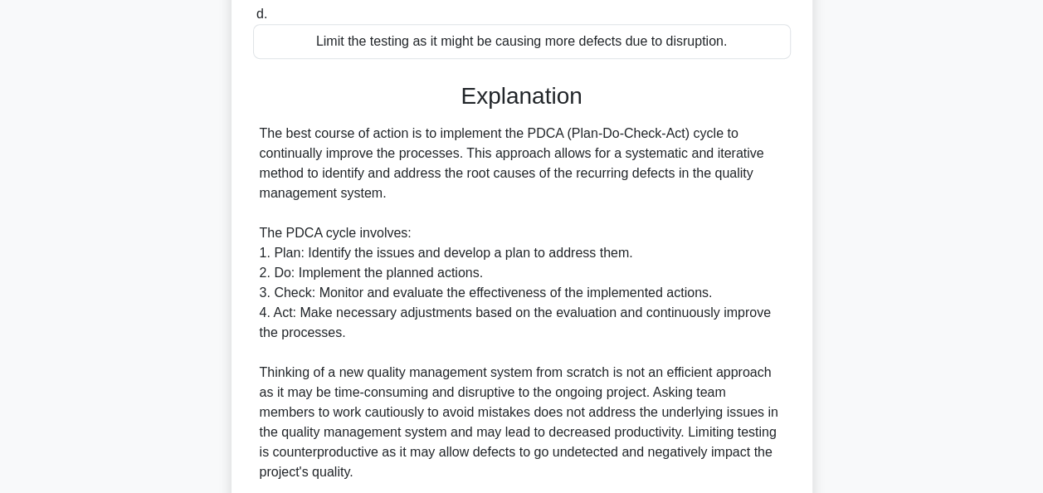
scroll to position [498, 0]
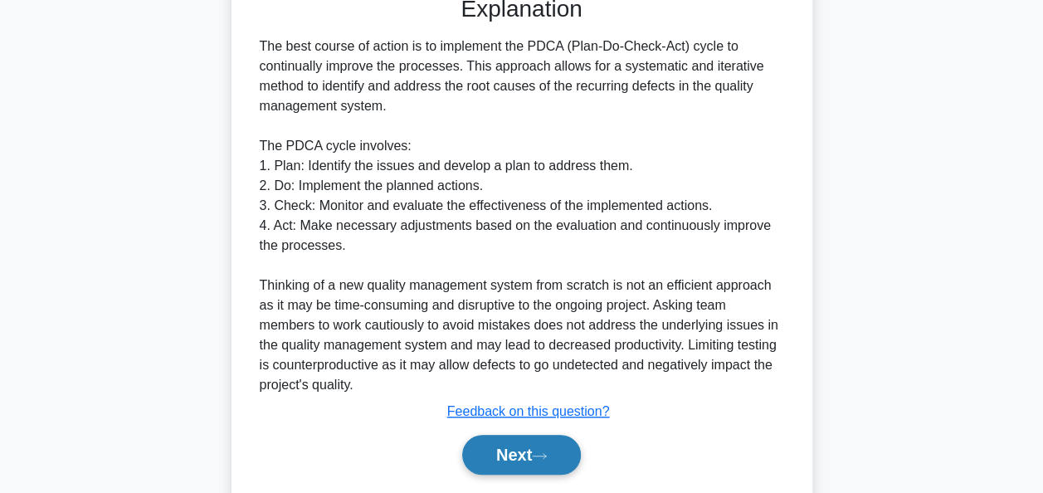
click at [510, 451] on button "Next" at bounding box center [521, 455] width 119 height 40
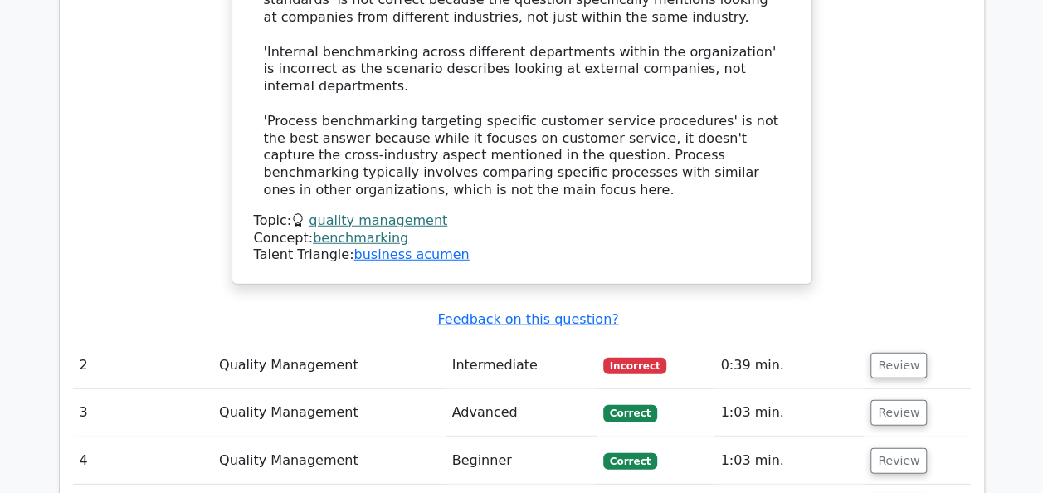
scroll to position [2157, 0]
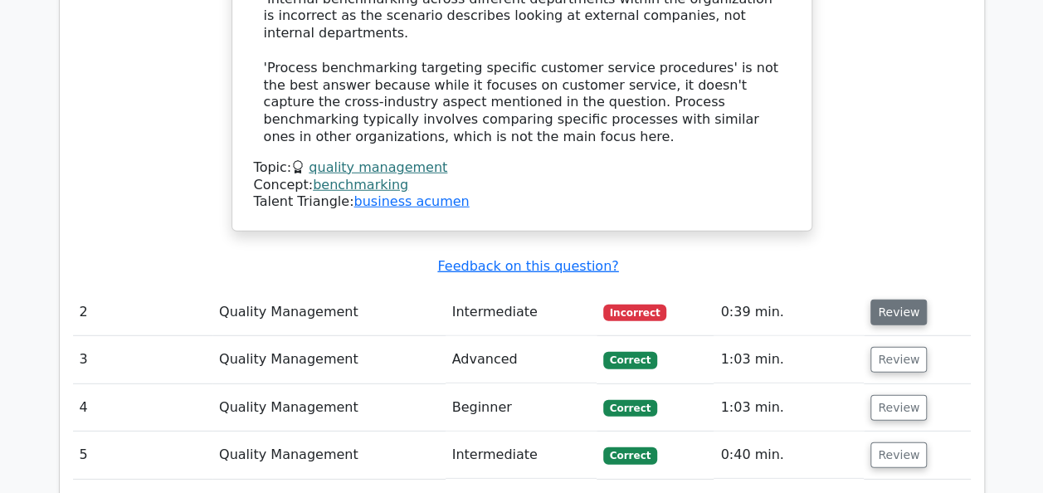
click at [884, 299] on button "Review" at bounding box center [898, 312] width 56 height 26
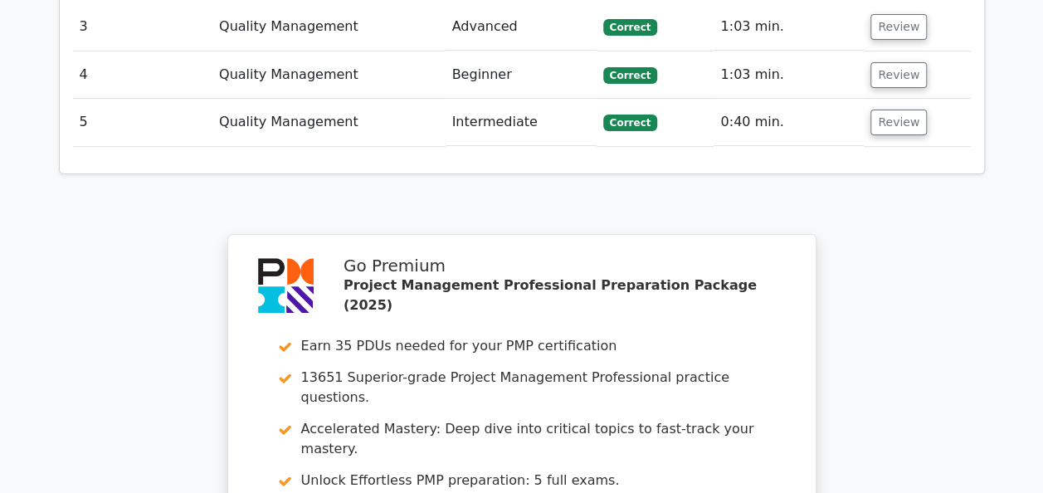
scroll to position [3564, 0]
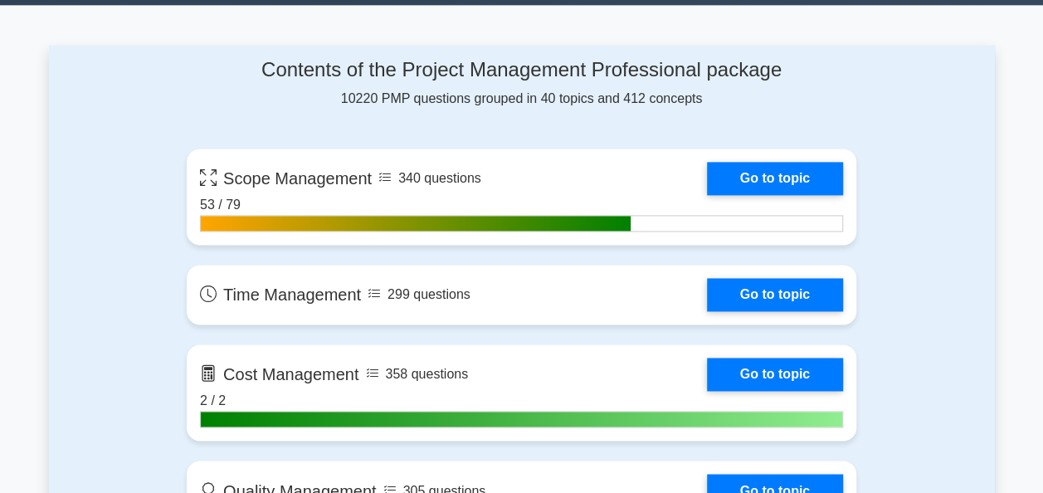
scroll to position [1078, 0]
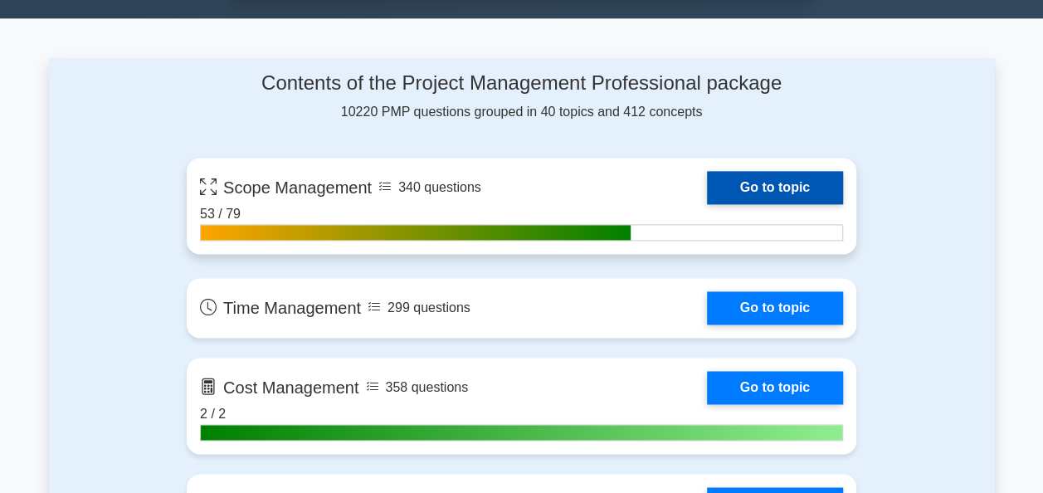
click at [707, 184] on link "Go to topic" at bounding box center [775, 187] width 136 height 33
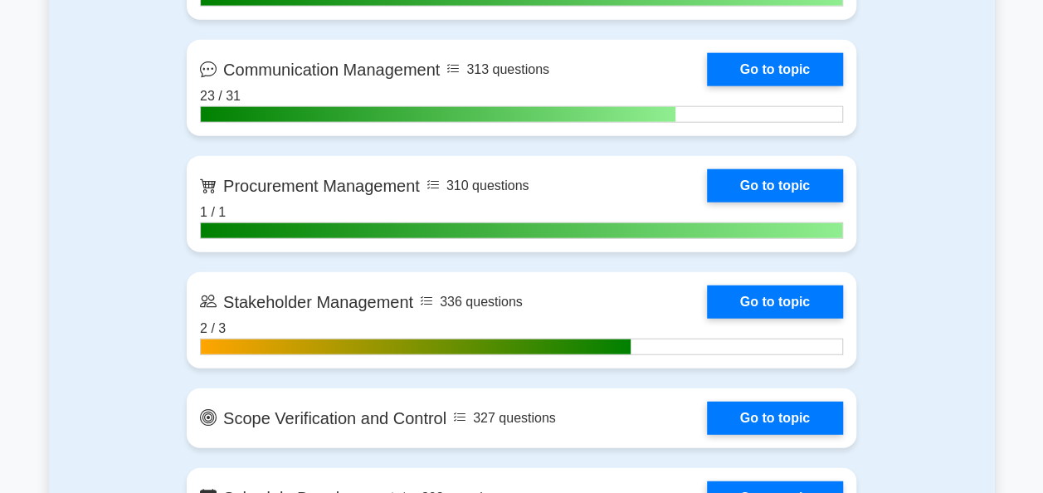
scroll to position [1825, 0]
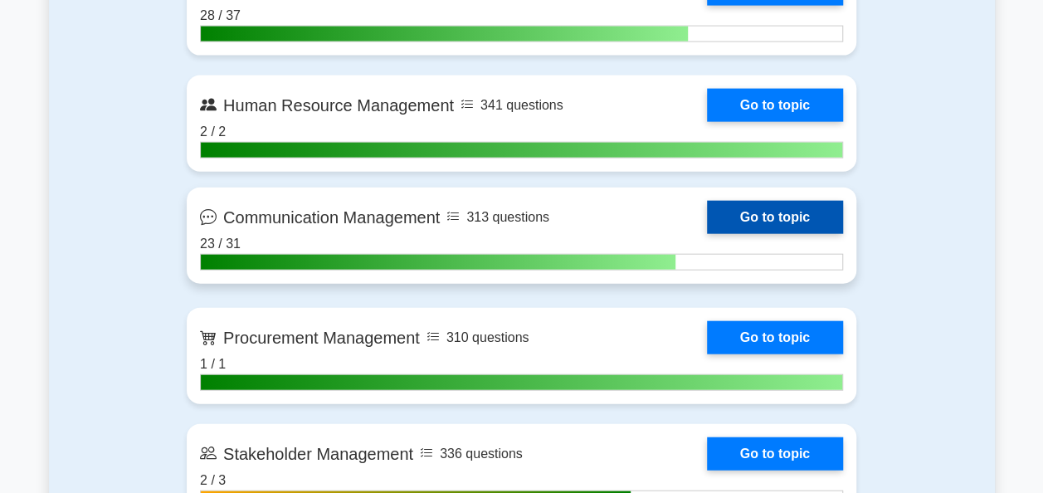
click at [727, 219] on link "Go to topic" at bounding box center [775, 217] width 136 height 33
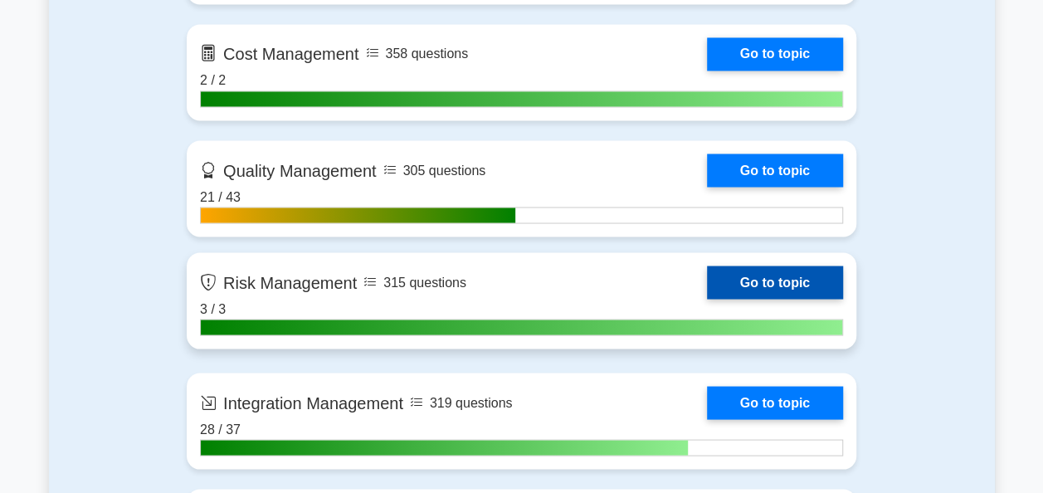
scroll to position [1410, 0]
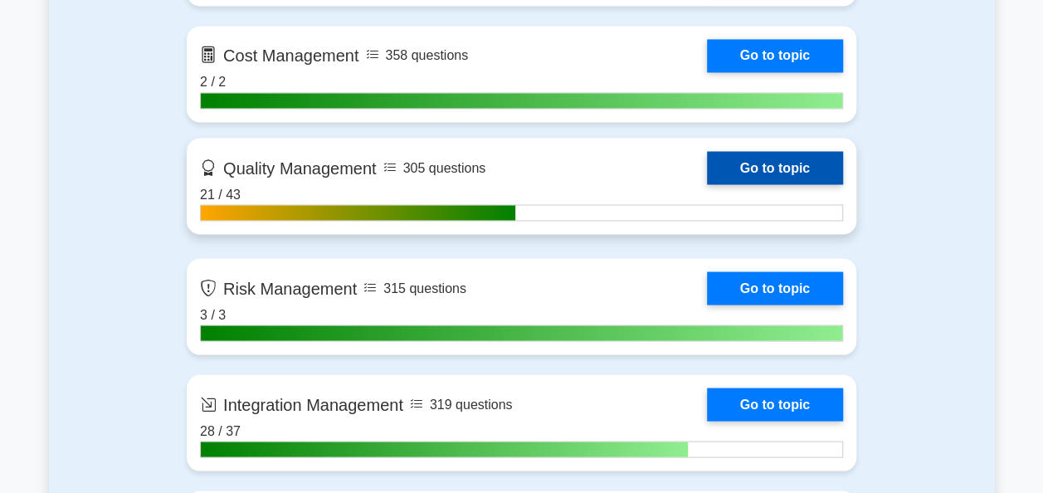
click at [752, 168] on link "Go to topic" at bounding box center [775, 167] width 136 height 33
click at [728, 164] on link "Go to topic" at bounding box center [775, 167] width 136 height 33
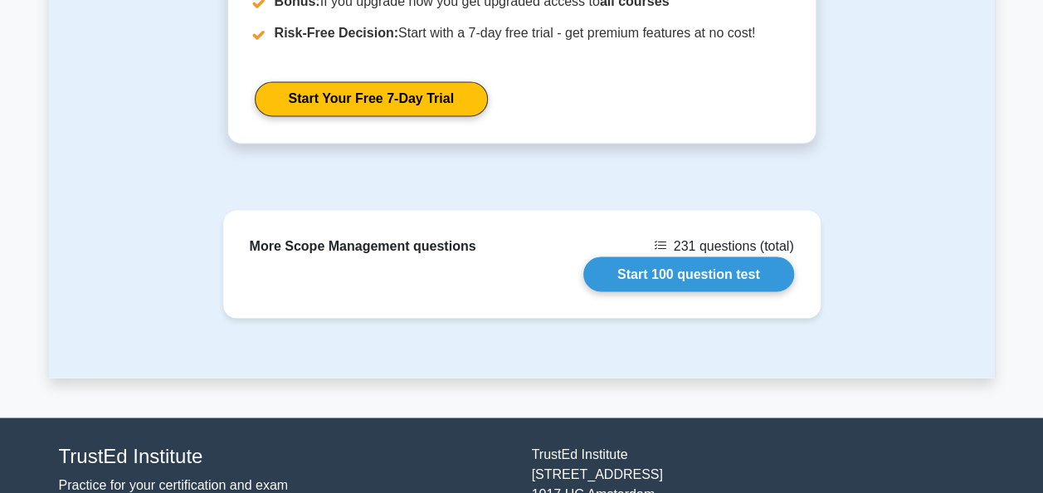
scroll to position [1327, 0]
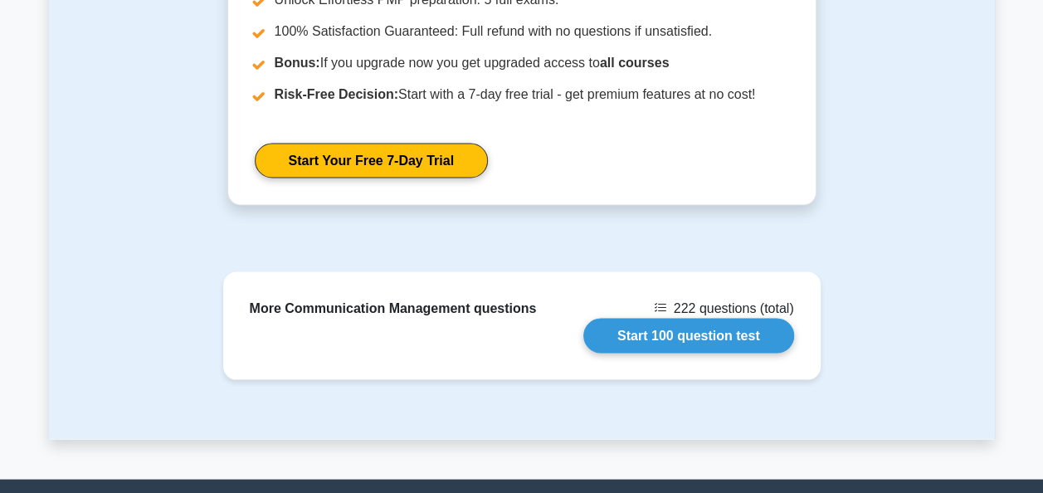
scroll to position [1228, 0]
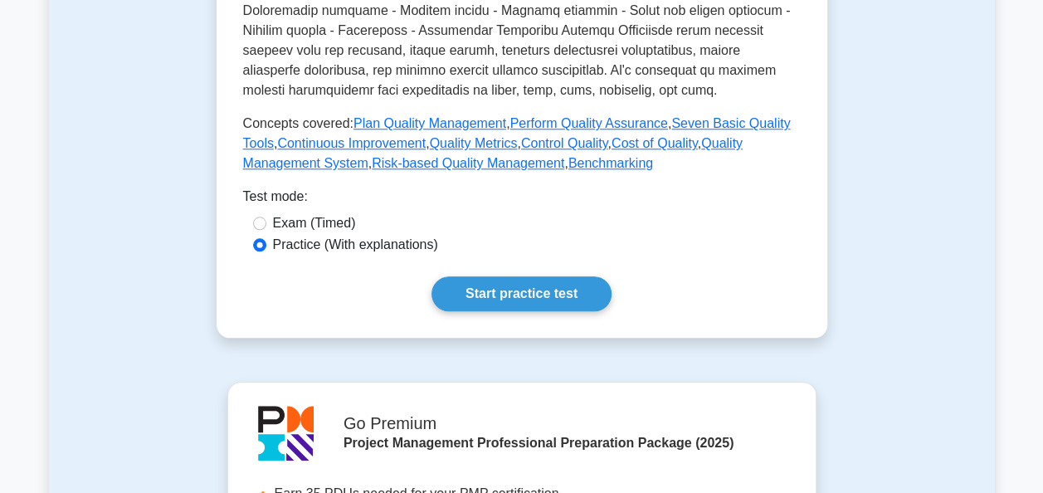
scroll to position [664, 0]
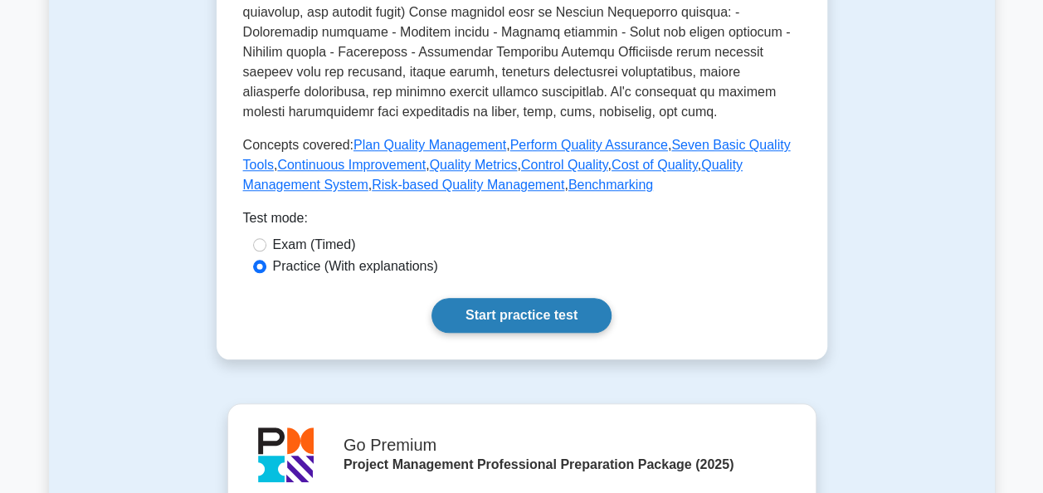
click at [482, 299] on link "Start practice test" at bounding box center [521, 315] width 180 height 35
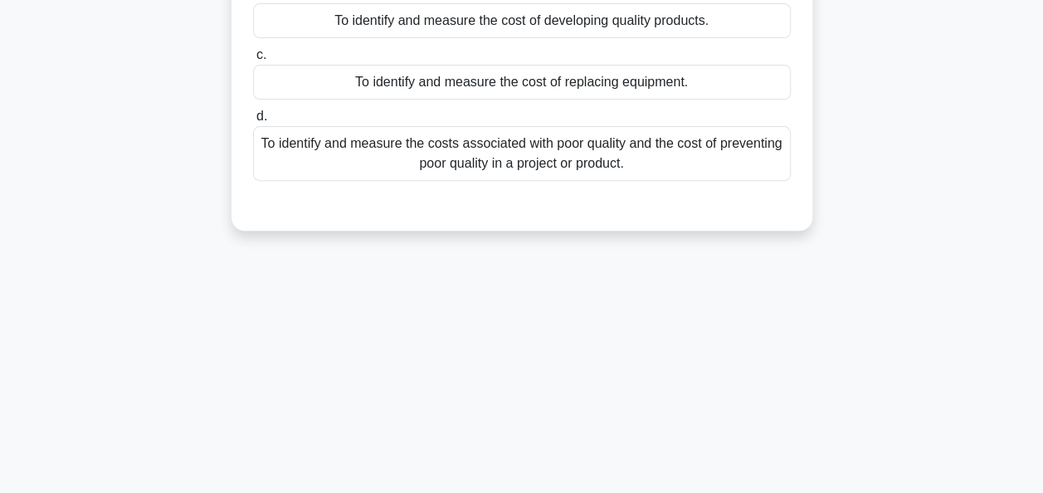
click at [537, 149] on div "To identify and measure the costs associated with poor quality and the cost of …" at bounding box center [522, 153] width 538 height 55
click at [253, 122] on input "d. To identify and measure the costs associated with poor quality and the cost …" at bounding box center [253, 116] width 0 height 11
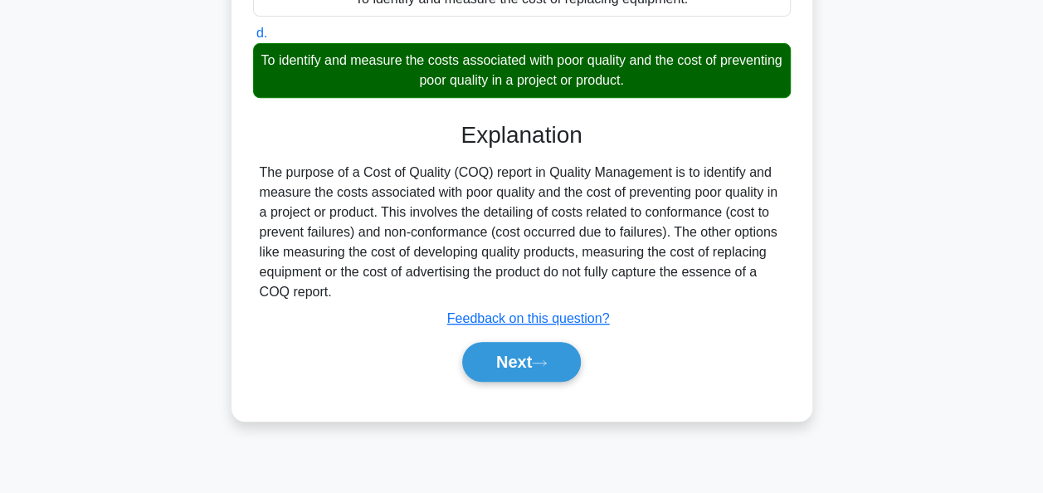
scroll to position [403, 0]
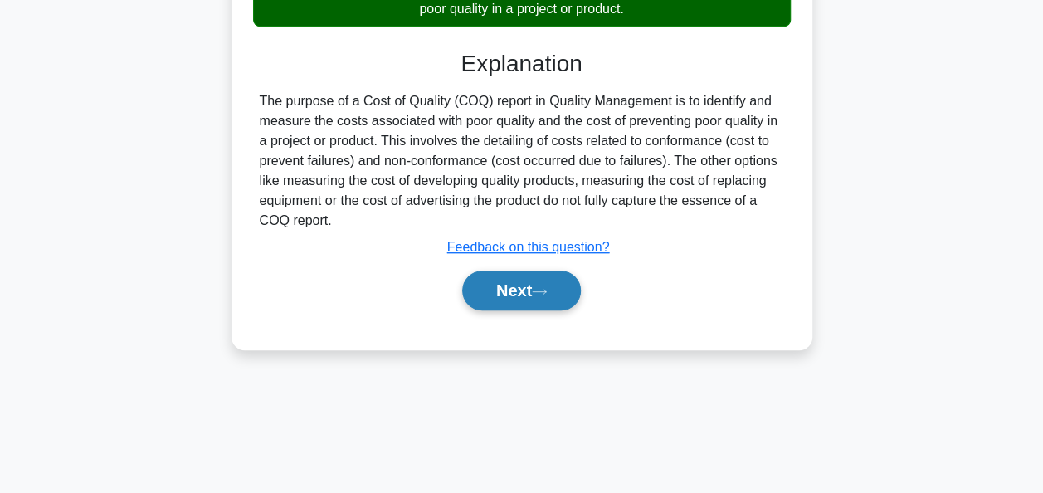
click at [492, 280] on button "Next" at bounding box center [521, 290] width 119 height 40
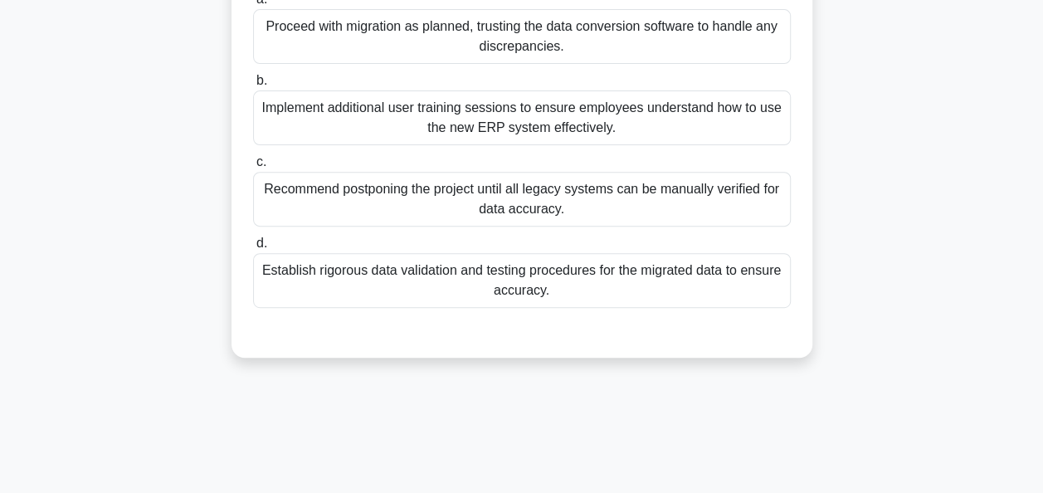
scroll to position [249, 0]
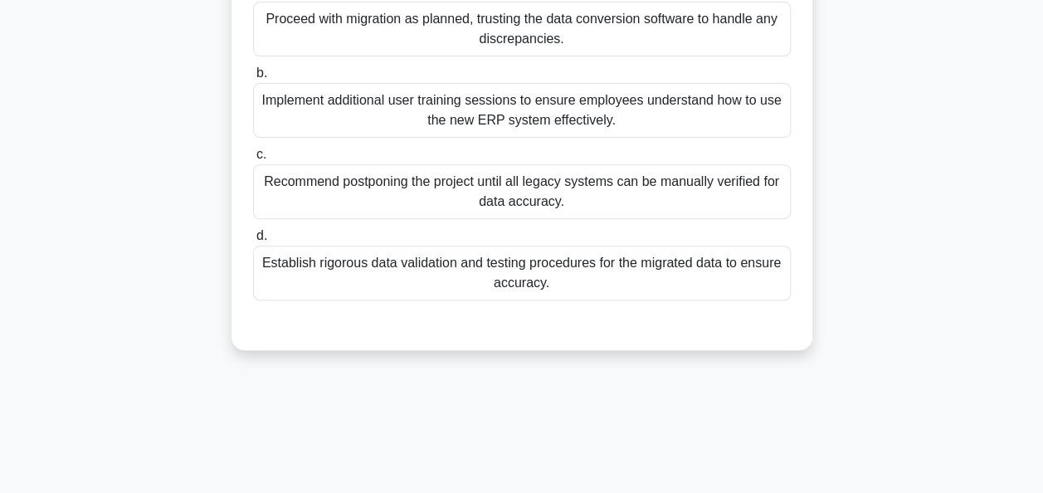
click at [338, 284] on div "Establish rigorous data validation and testing procedures for the migrated data…" at bounding box center [522, 273] width 538 height 55
click at [253, 241] on input "d. Establish rigorous data validation and testing procedures for the migrated d…" at bounding box center [253, 236] width 0 height 11
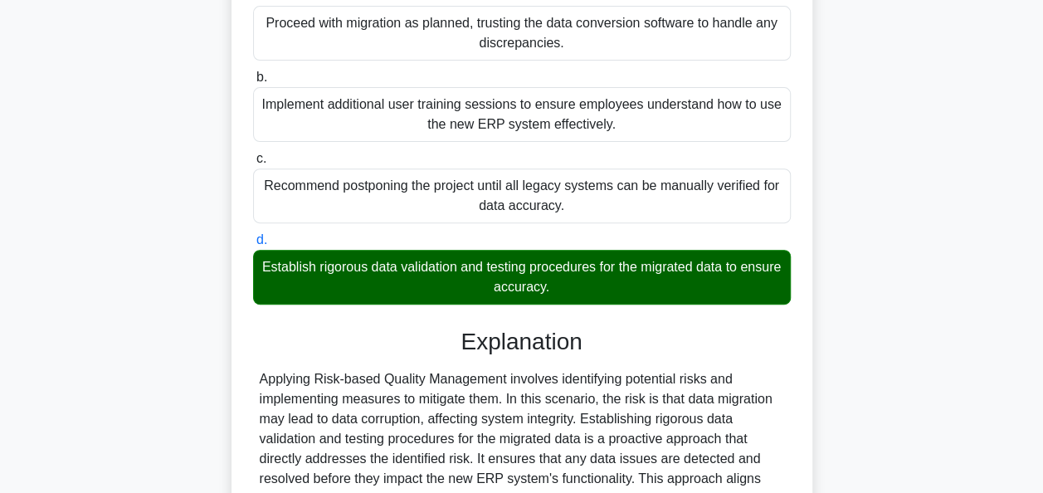
scroll to position [428, 0]
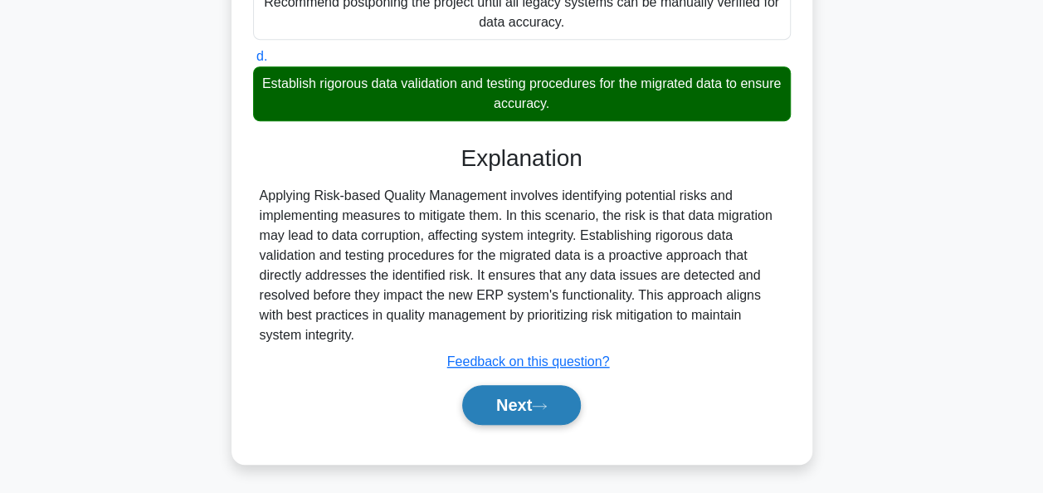
click at [531, 411] on button "Next" at bounding box center [521, 405] width 119 height 40
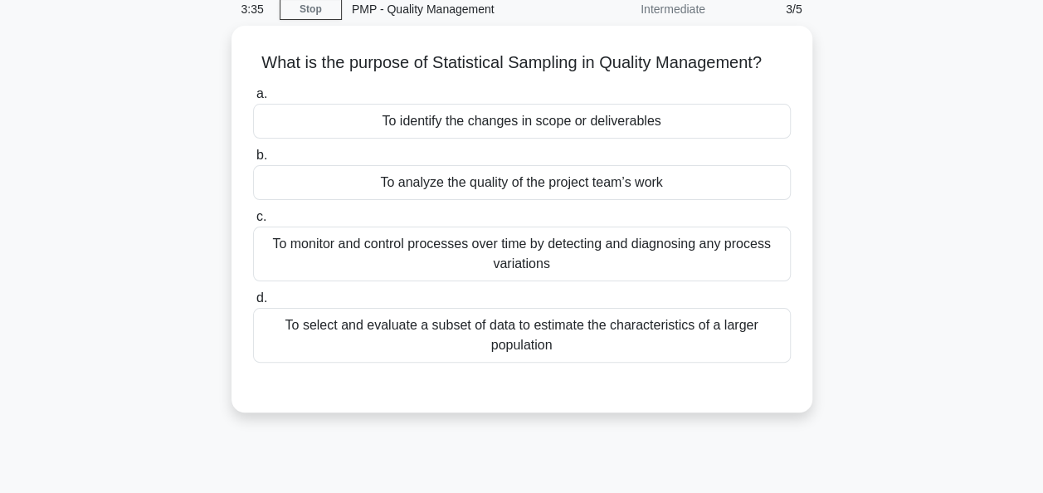
scroll to position [0, 0]
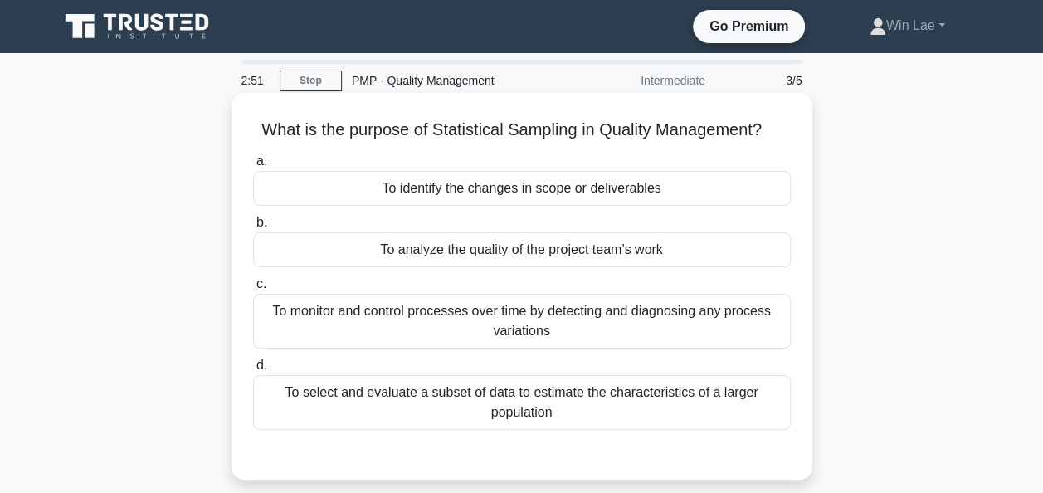
click at [528, 416] on div "To select and evaluate a subset of data to estimate the characteristics of a la…" at bounding box center [522, 402] width 538 height 55
click at [253, 371] on input "d. To select and evaluate a subset of data to estimate the characteristics of a…" at bounding box center [253, 365] width 0 height 11
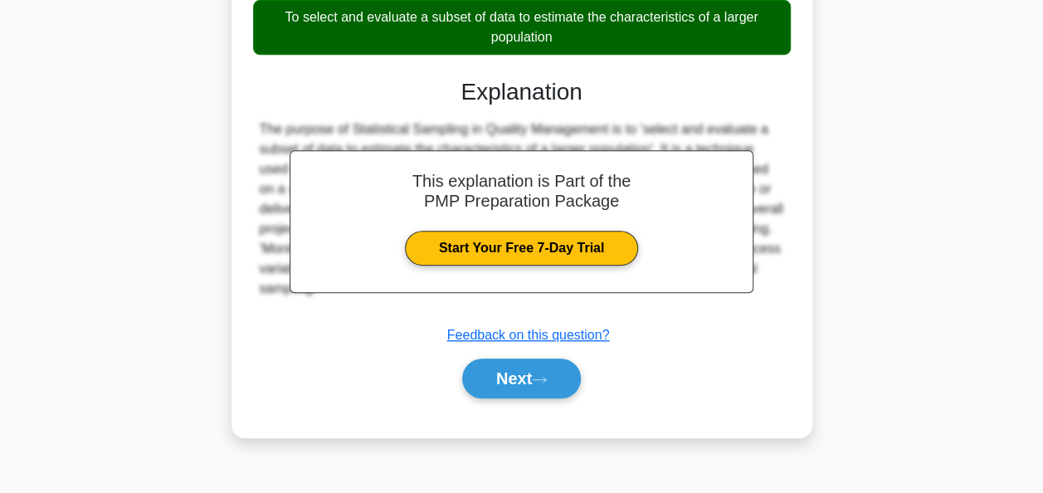
scroll to position [403, 0]
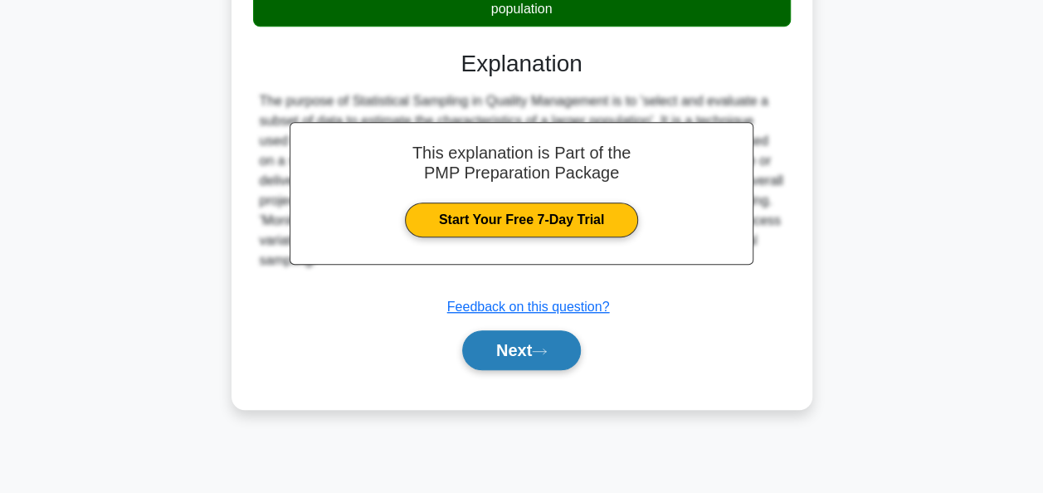
click at [533, 351] on button "Next" at bounding box center [521, 350] width 119 height 40
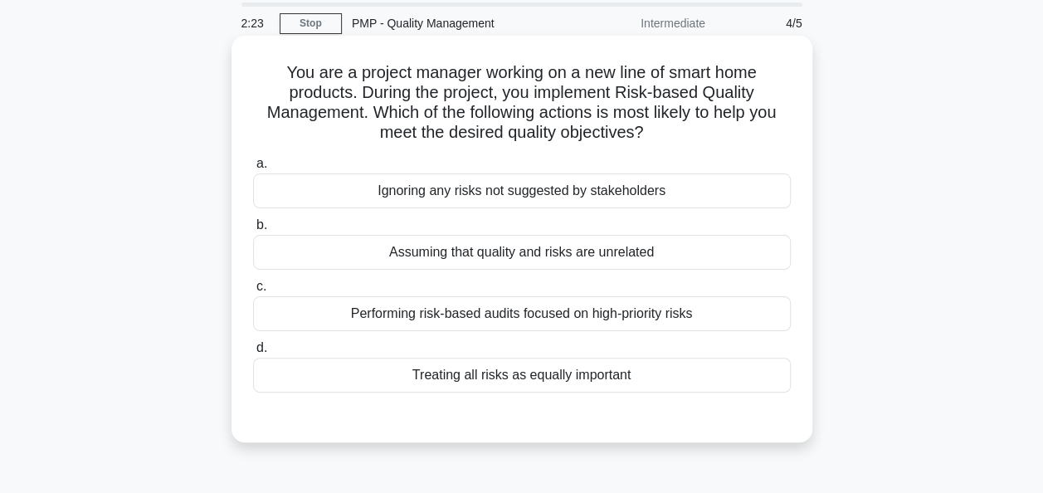
scroll to position [83, 0]
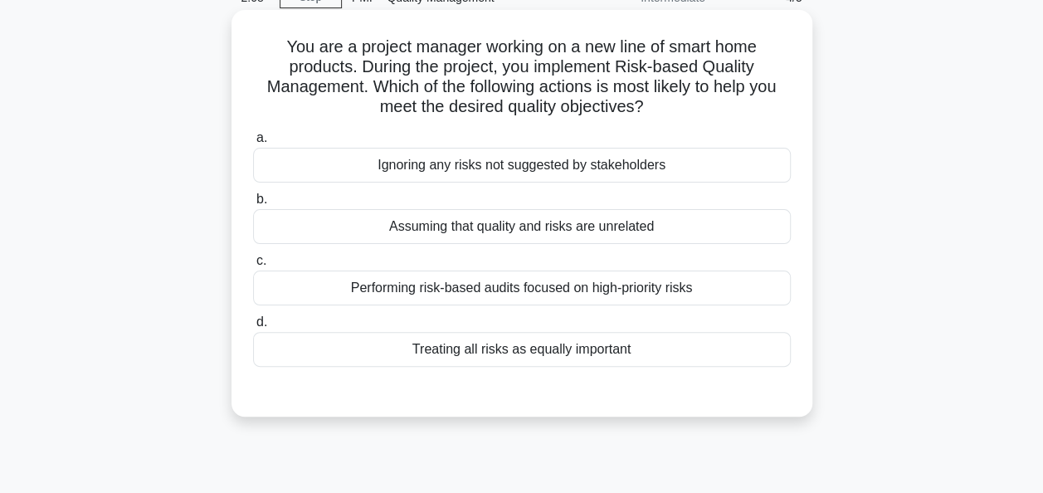
click at [323, 301] on div "Performing risk-based audits focused on high-priority risks" at bounding box center [522, 287] width 538 height 35
click at [253, 266] on input "c. Performing risk-based audits focused on high-priority risks" at bounding box center [253, 260] width 0 height 11
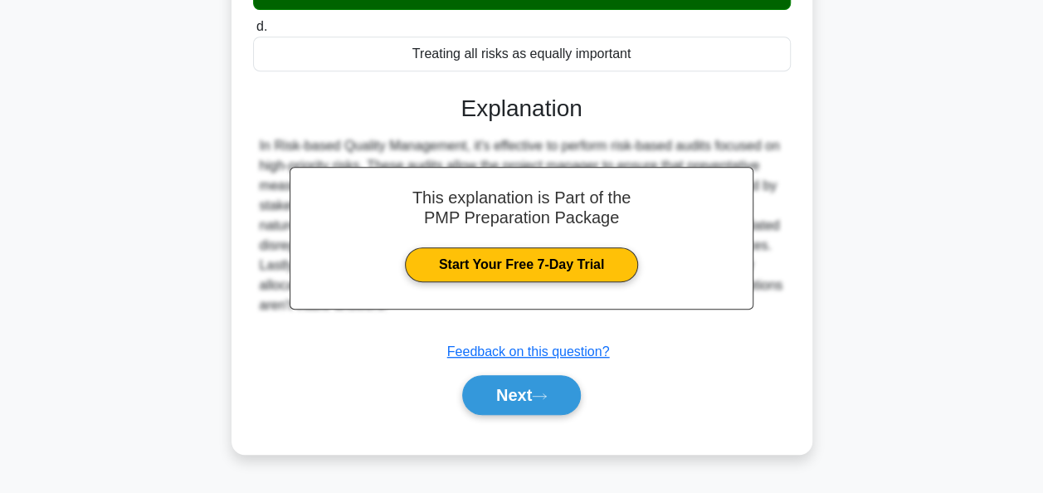
scroll to position [403, 0]
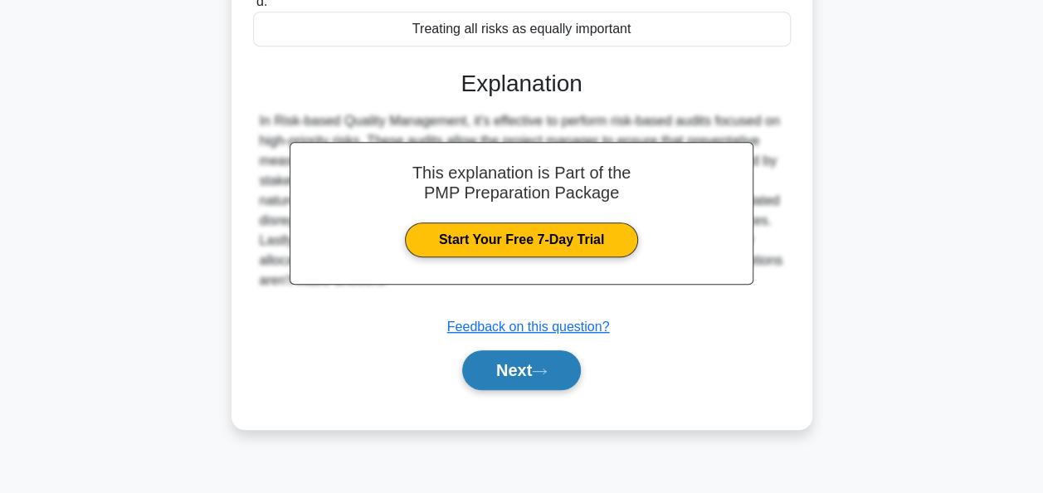
click at [504, 367] on button "Next" at bounding box center [521, 370] width 119 height 40
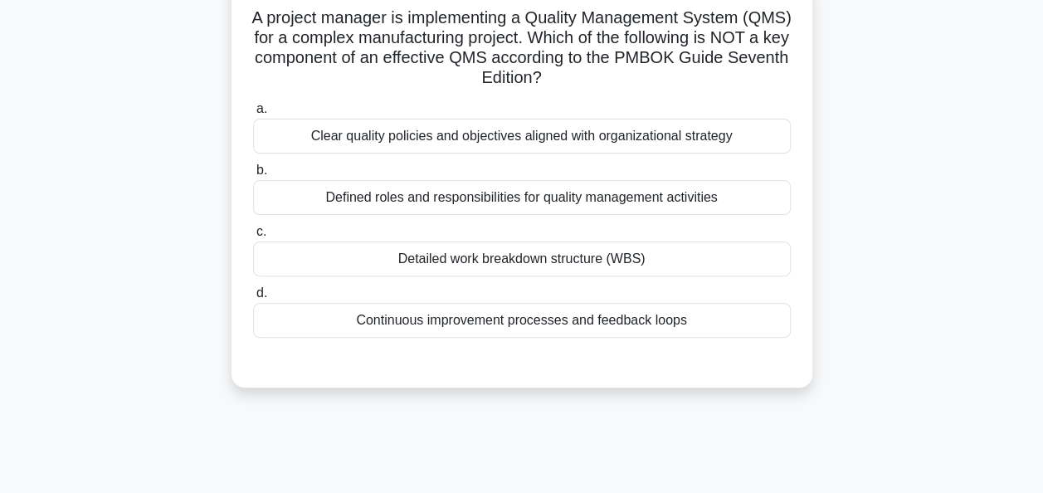
scroll to position [0, 0]
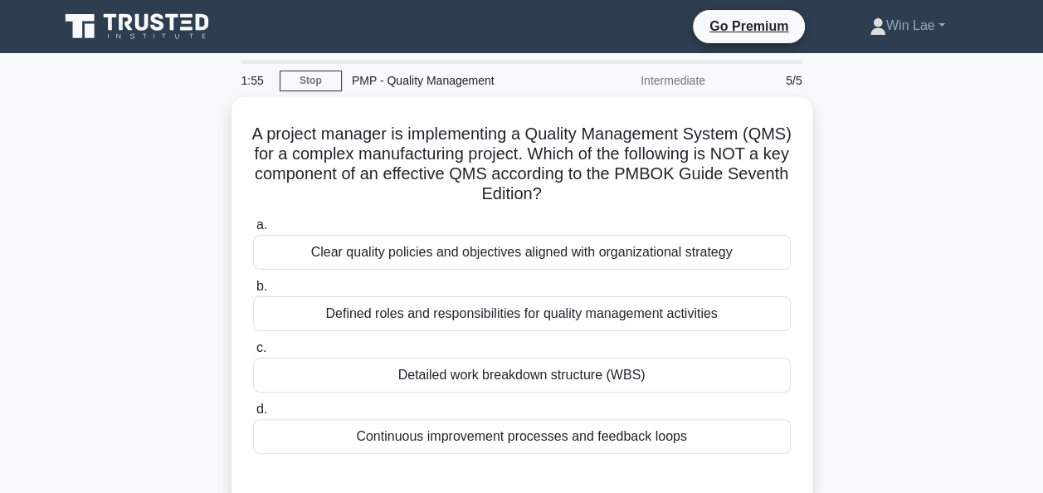
click at [955, 259] on div "A project manager is implementing a Quality Management System (QMS) for a compl…" at bounding box center [522, 310] width 946 height 426
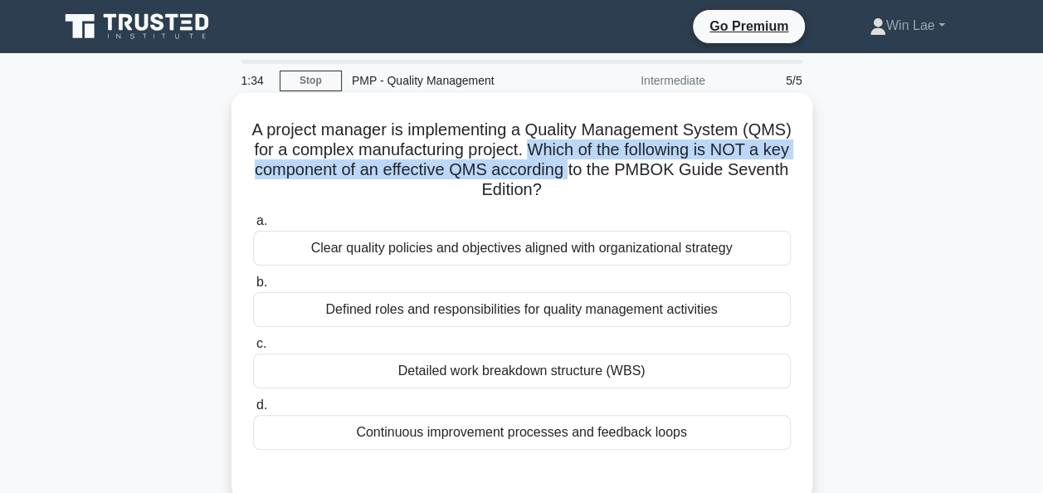
drag, startPoint x: 596, startPoint y: 149, endPoint x: 669, endPoint y: 169, distance: 75.7
click at [669, 169] on h5 "A project manager is implementing a Quality Management System (QMS) for a compl…" at bounding box center [521, 159] width 541 height 81
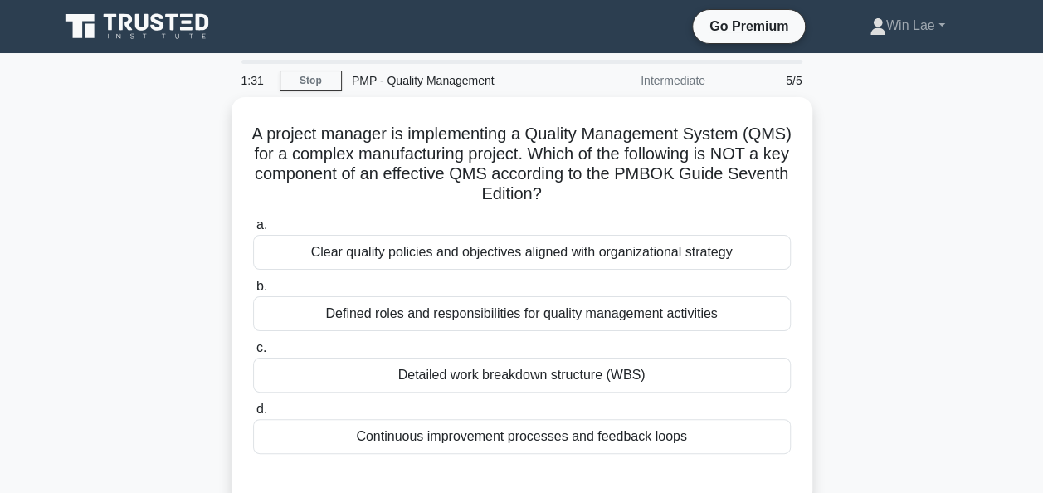
click at [876, 186] on div "A project manager is implementing a Quality Management System (QMS) for a compl…" at bounding box center [522, 310] width 946 height 426
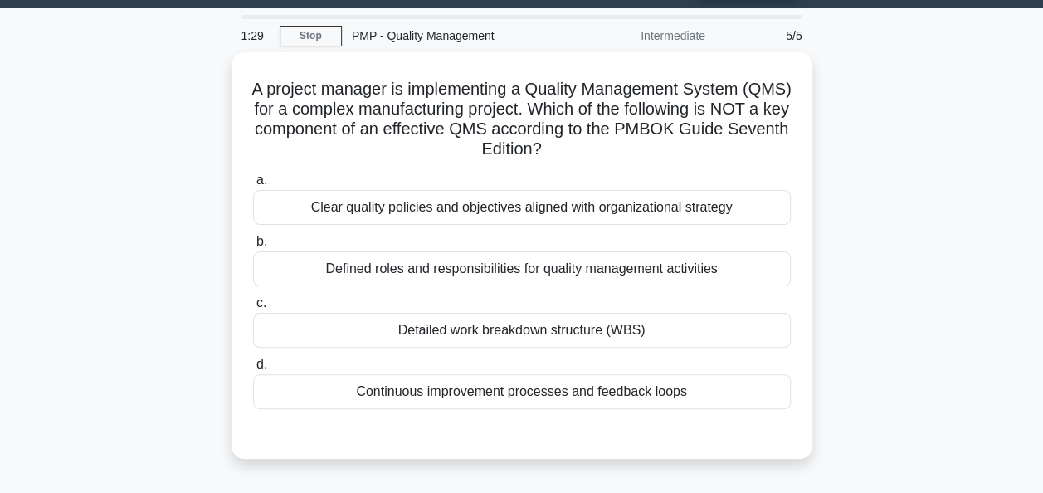
scroll to position [83, 0]
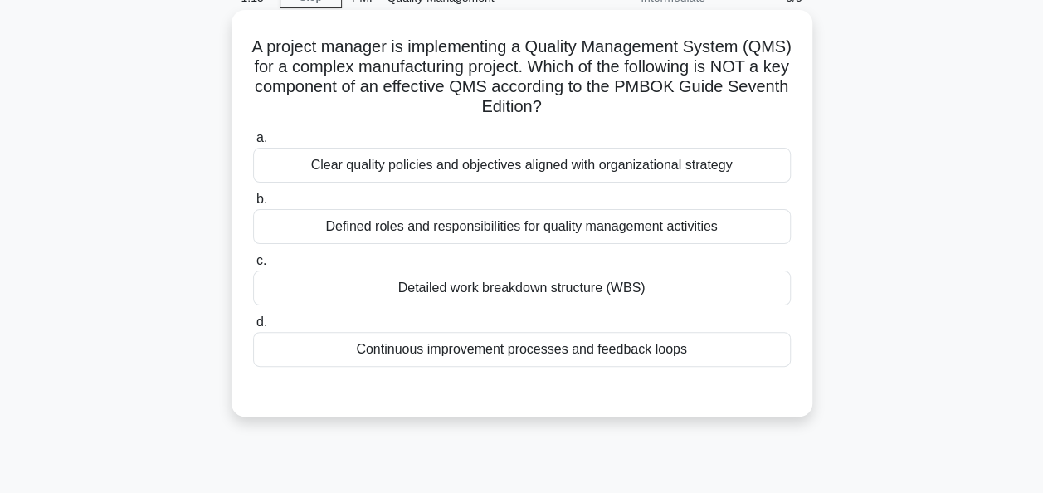
click at [609, 291] on div "Detailed work breakdown structure (WBS)" at bounding box center [522, 287] width 538 height 35
click at [253, 266] on input "c. Detailed work breakdown structure (WBS)" at bounding box center [253, 260] width 0 height 11
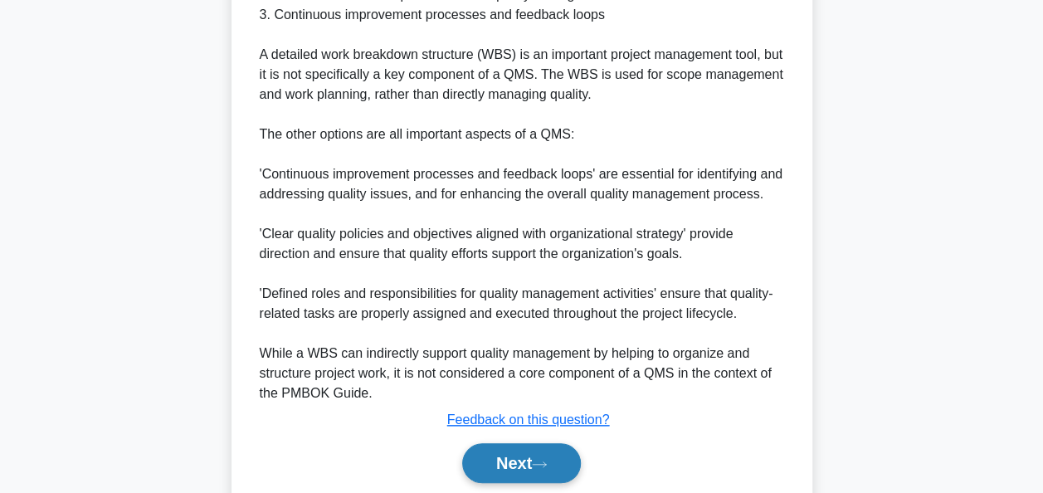
scroll to position [727, 0]
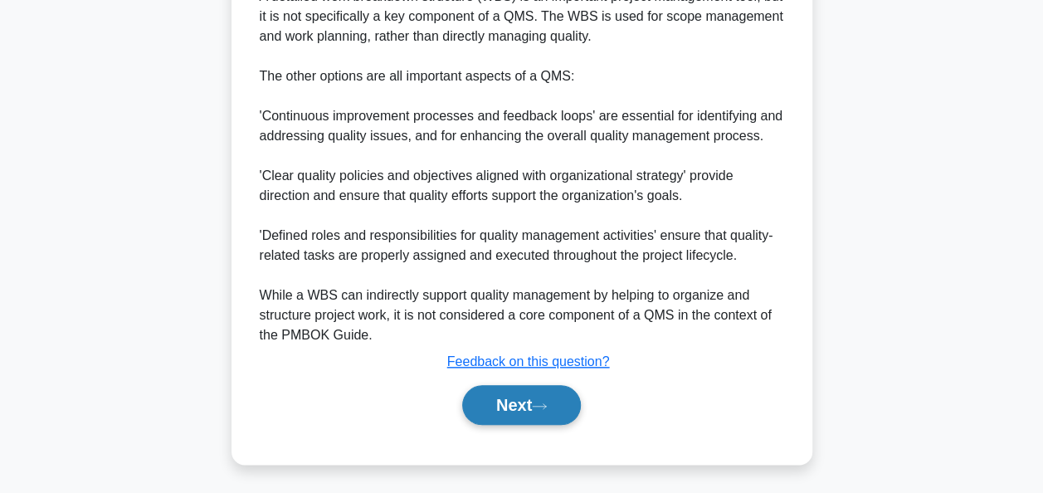
click at [501, 401] on button "Next" at bounding box center [521, 405] width 119 height 40
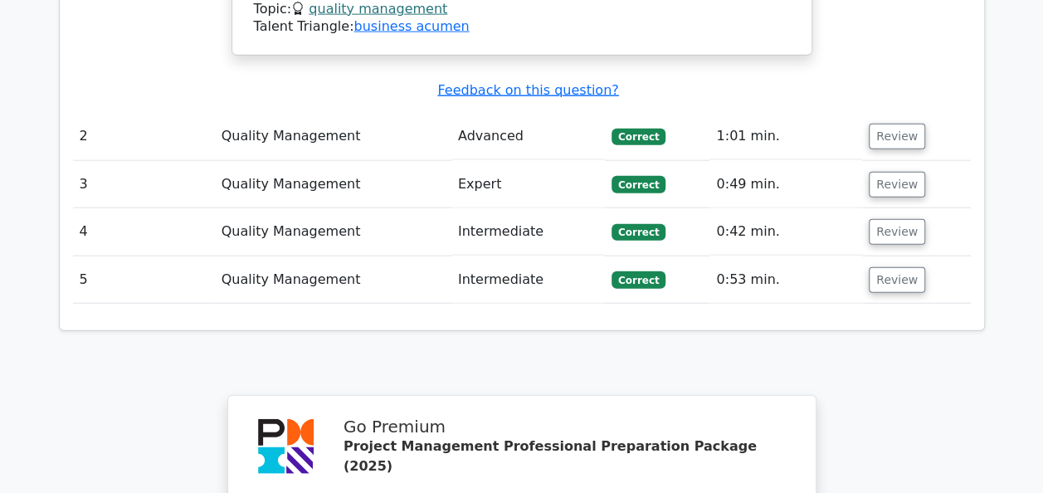
scroll to position [1991, 0]
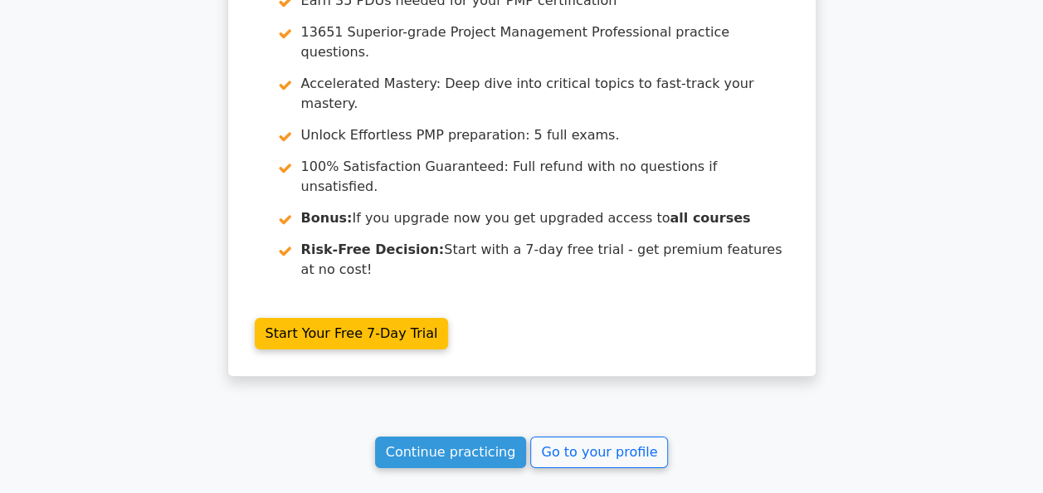
scroll to position [2474, 0]
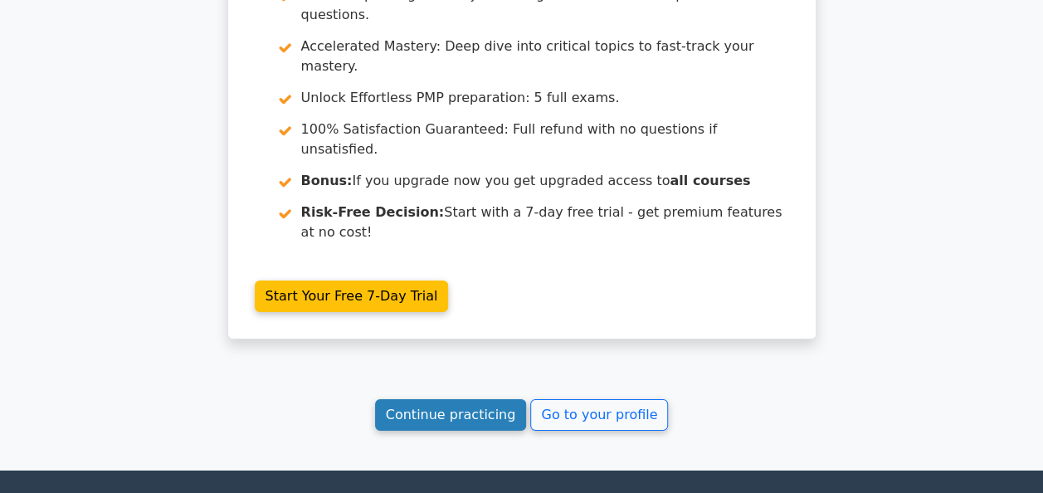
click at [418, 399] on link "Continue practicing" at bounding box center [451, 415] width 152 height 32
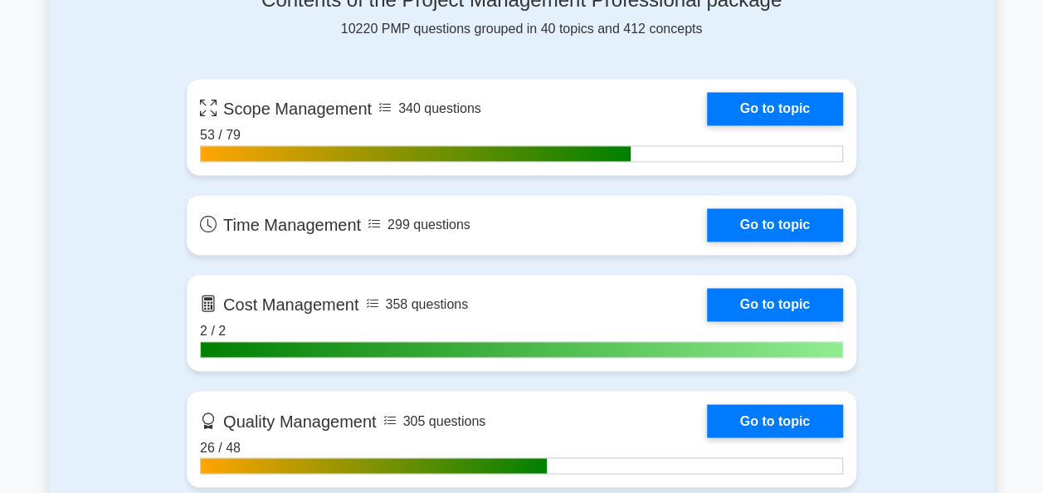
scroll to position [1327, 0]
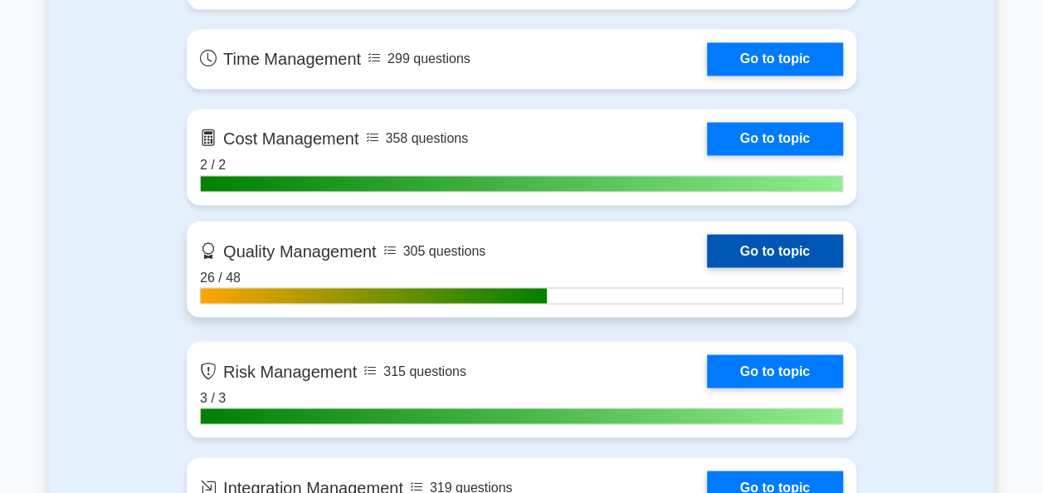
click at [725, 246] on link "Go to topic" at bounding box center [775, 250] width 136 height 33
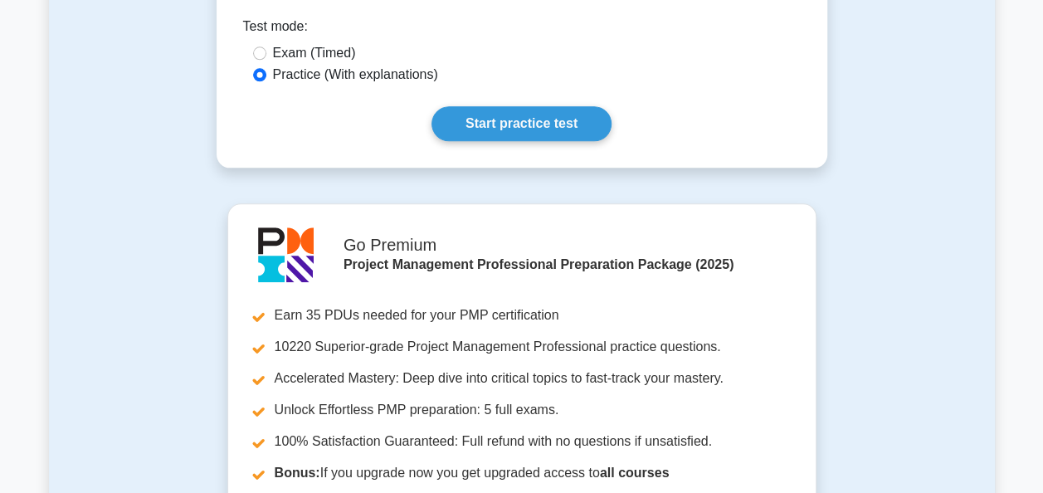
scroll to position [528, 0]
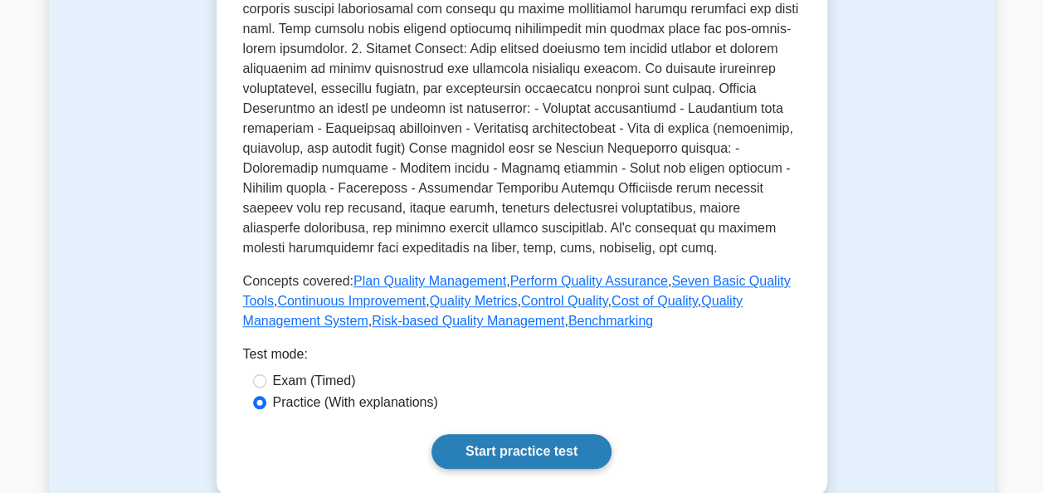
click at [523, 450] on link "Start practice test" at bounding box center [521, 451] width 180 height 35
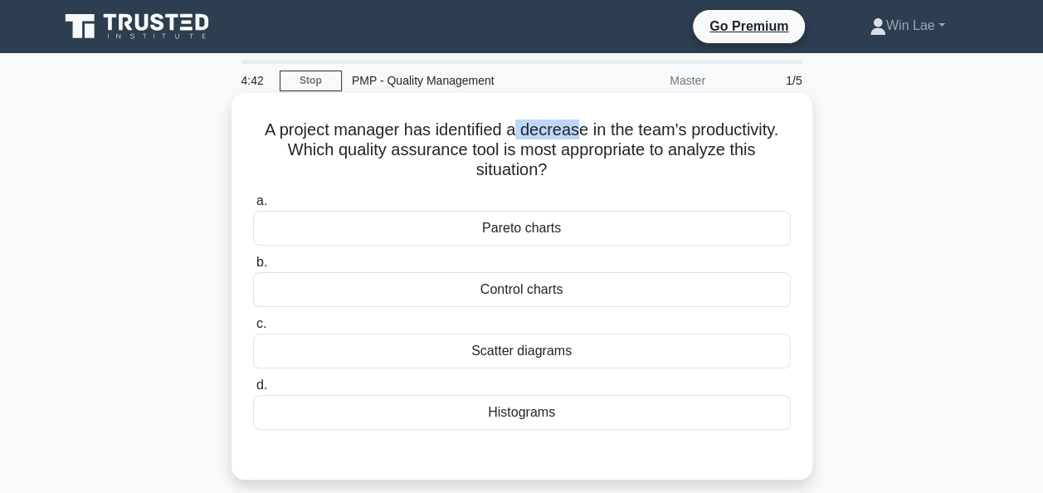
drag, startPoint x: 512, startPoint y: 130, endPoint x: 577, endPoint y: 129, distance: 65.5
click at [577, 129] on h5 "A project manager has identified a decrease in the team's productivity. Which q…" at bounding box center [521, 149] width 541 height 61
click at [472, 299] on div "Control charts" at bounding box center [522, 289] width 538 height 35
click at [253, 268] on input "b. Control charts" at bounding box center [253, 262] width 0 height 11
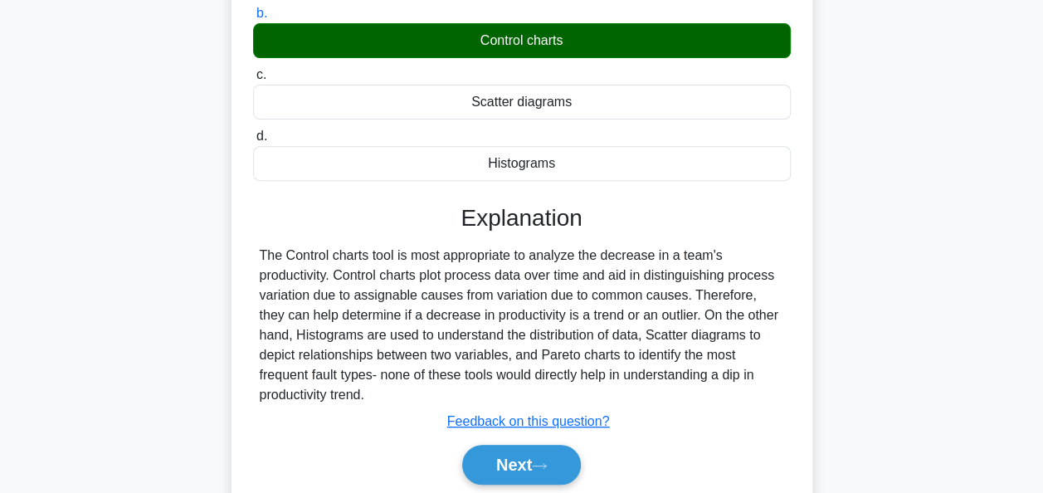
scroll to position [403, 0]
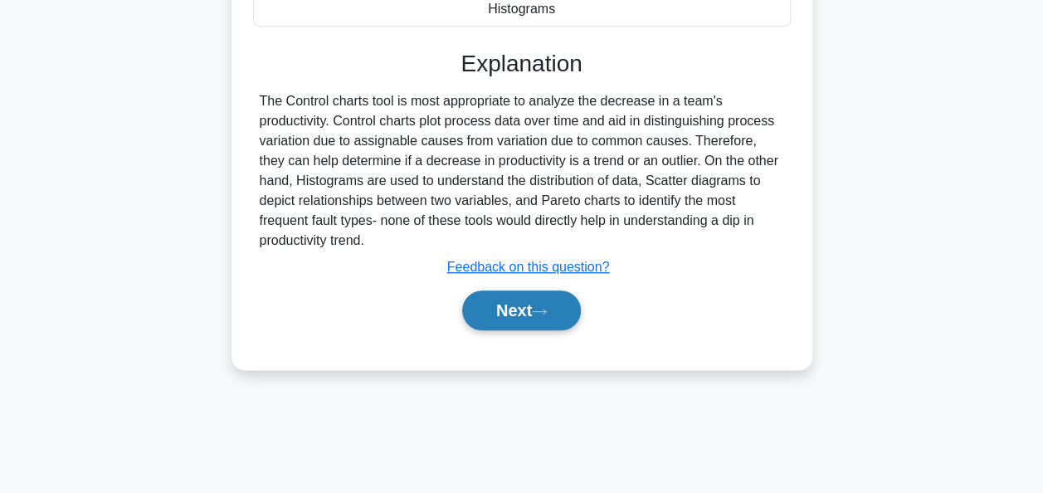
click at [481, 319] on button "Next" at bounding box center [521, 310] width 119 height 40
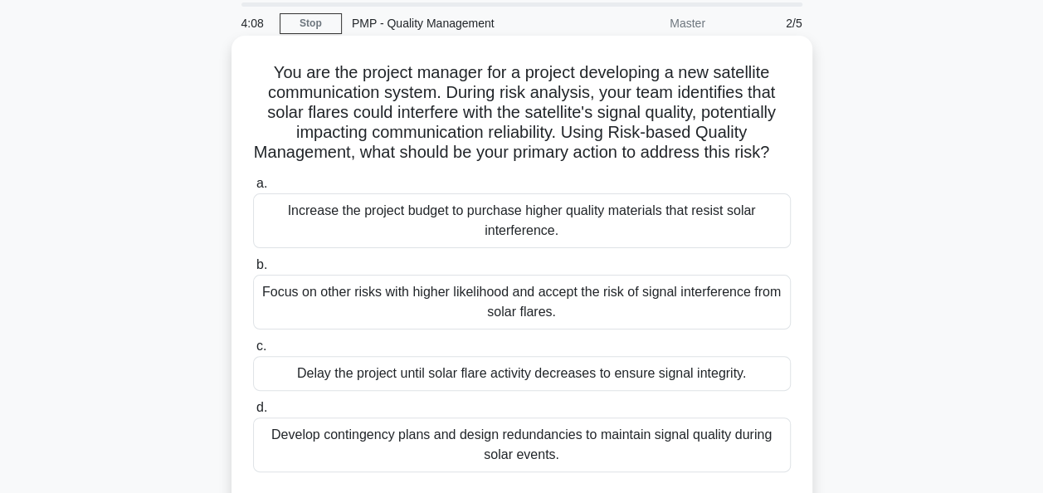
scroll to position [83, 0]
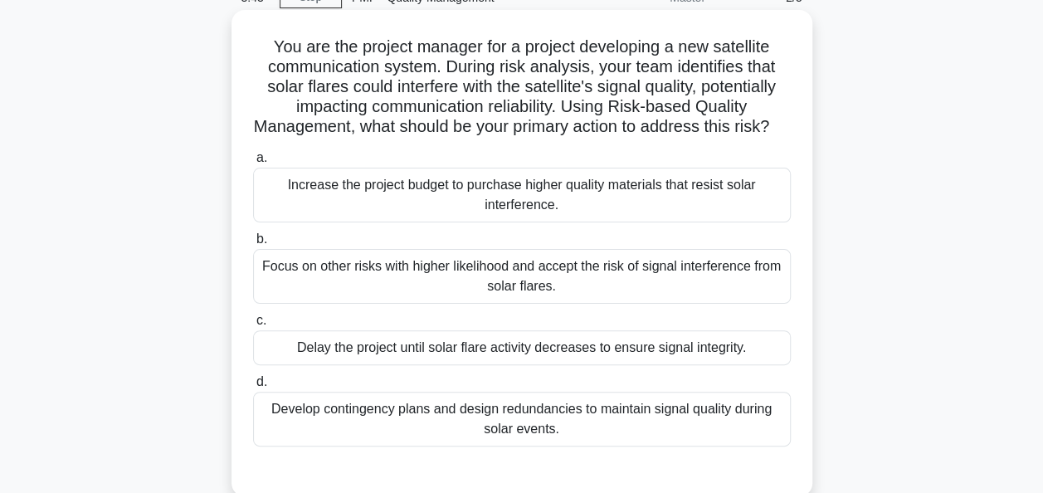
click at [546, 432] on div "Develop contingency plans and design redundancies to maintain signal quality du…" at bounding box center [522, 419] width 538 height 55
click at [253, 387] on input "d. Develop contingency plans and design redundancies to maintain signal quality…" at bounding box center [253, 382] width 0 height 11
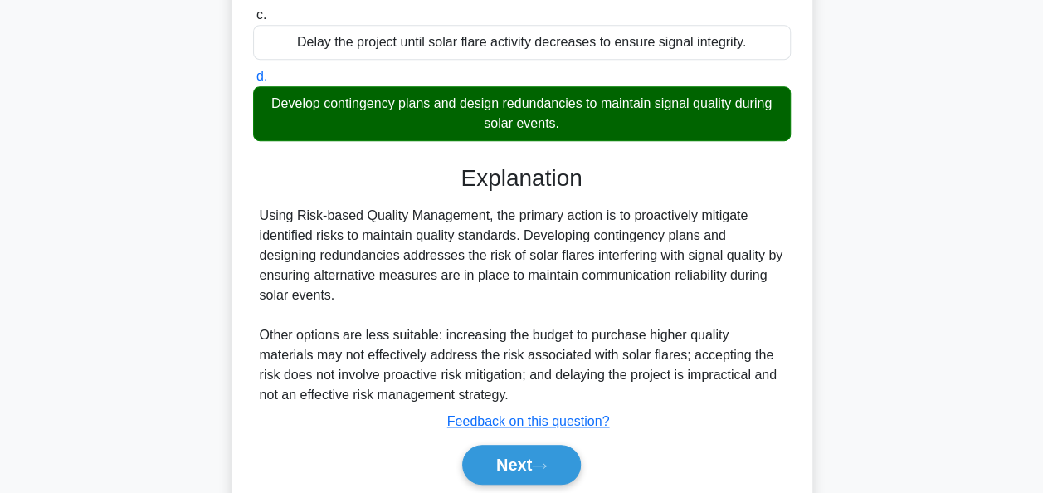
scroll to position [415, 0]
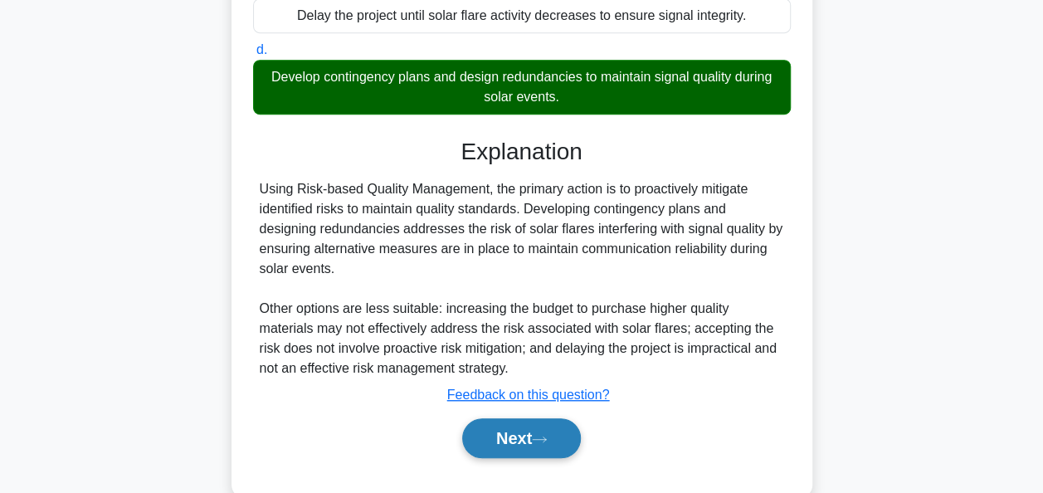
click at [518, 453] on button "Next" at bounding box center [521, 438] width 119 height 40
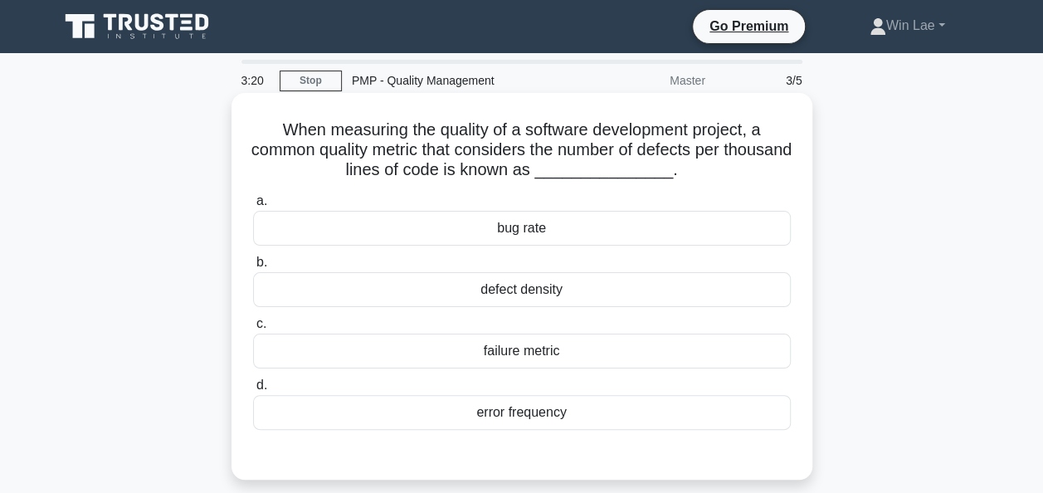
scroll to position [0, 0]
click at [430, 234] on div "bug rate" at bounding box center [522, 228] width 538 height 35
click at [253, 207] on input "a. bug rate" at bounding box center [253, 201] width 0 height 11
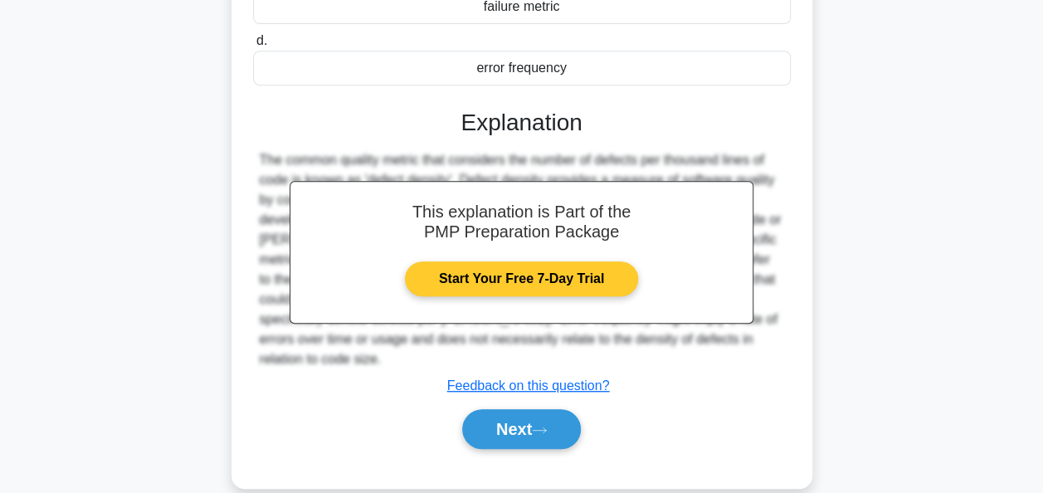
scroll to position [403, 0]
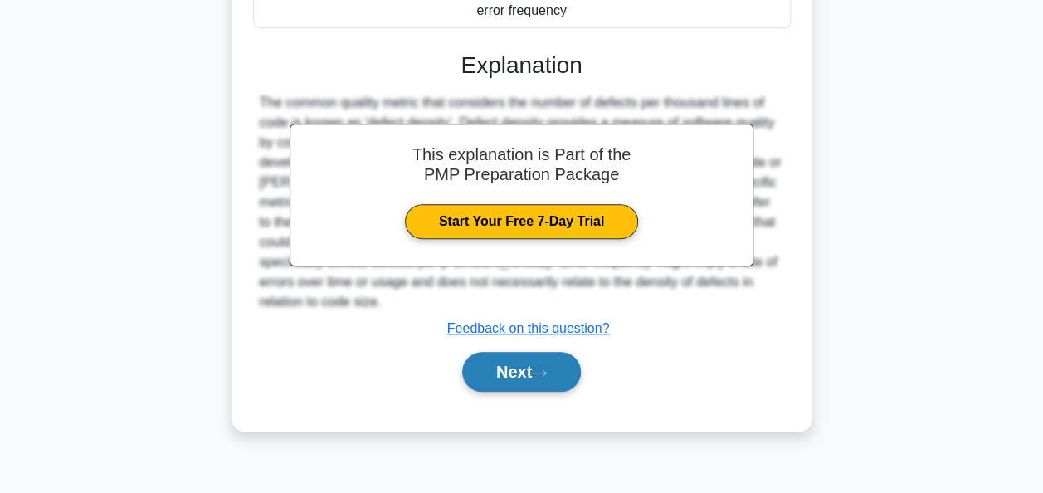
click at [531, 352] on button "Next" at bounding box center [521, 372] width 119 height 40
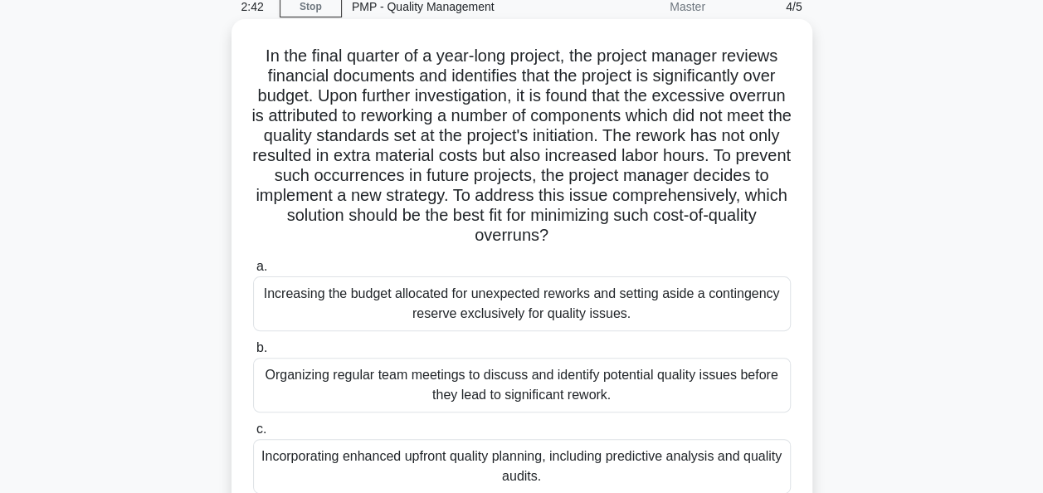
scroll to position [71, 0]
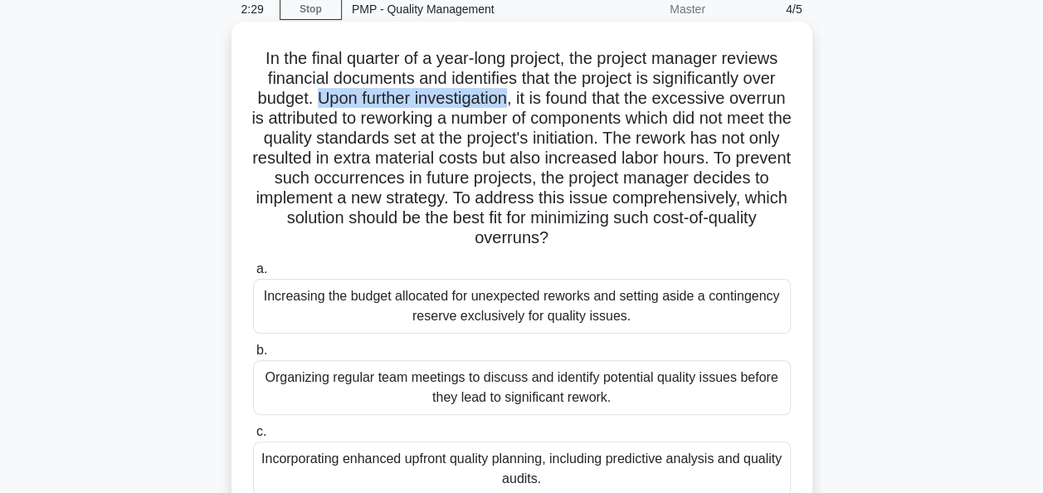
drag, startPoint x: 344, startPoint y: 102, endPoint x: 543, endPoint y: 99, distance: 199.1
click at [543, 99] on h5 "In the final quarter of a year-long project, the project manager reviews financ…" at bounding box center [521, 148] width 541 height 201
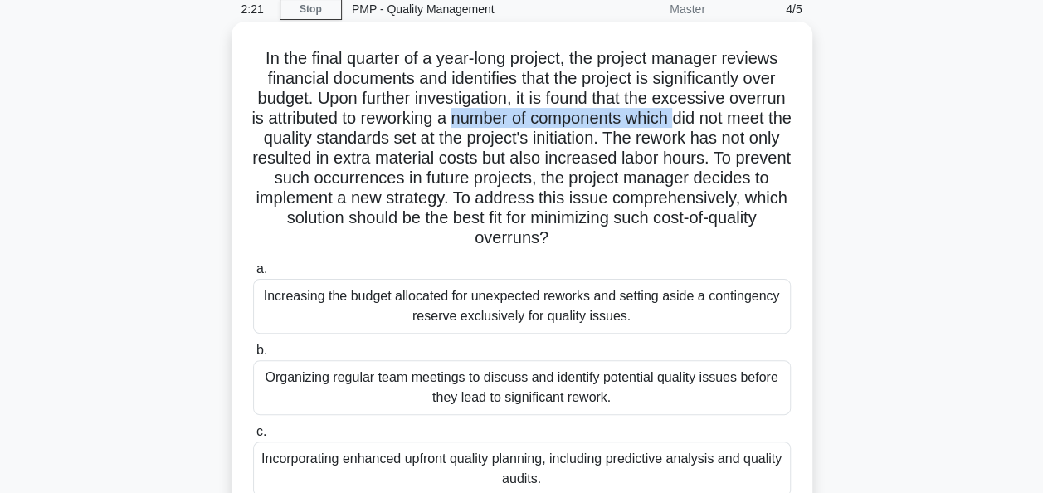
drag, startPoint x: 534, startPoint y: 119, endPoint x: 765, endPoint y: 119, distance: 230.6
click at [765, 119] on h5 "In the final quarter of a year-long project, the project manager reviews financ…" at bounding box center [521, 148] width 541 height 201
click at [625, 146] on h5 "In the final quarter of a year-long project, the project manager reviews financ…" at bounding box center [521, 148] width 541 height 201
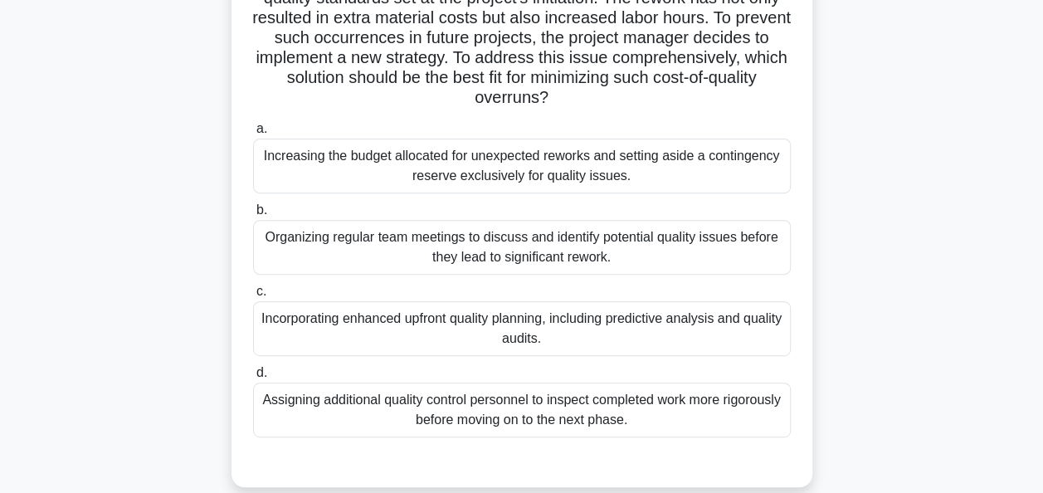
scroll to position [237, 0]
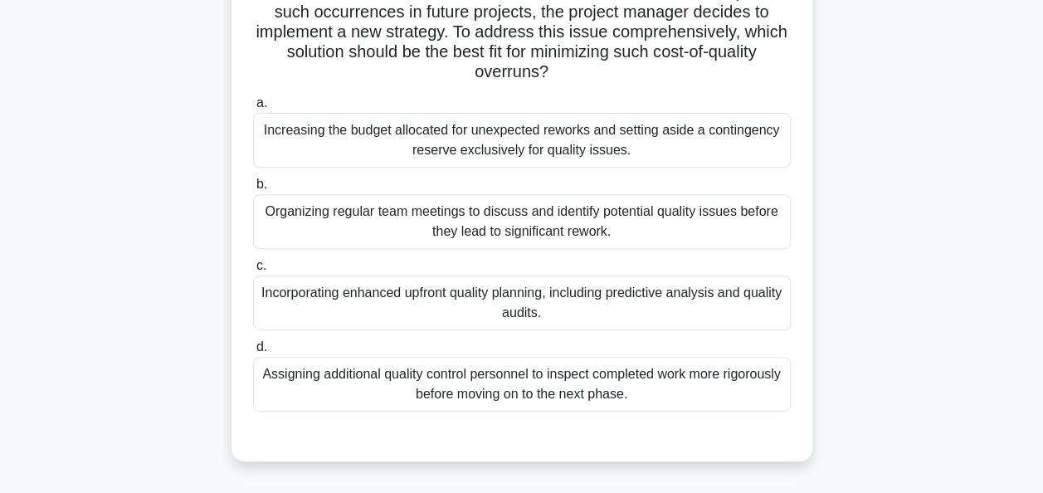
click at [587, 308] on div "Incorporating enhanced upfront quality planning, including predictive analysis …" at bounding box center [522, 302] width 538 height 55
click at [253, 271] on input "c. Incorporating enhanced upfront quality planning, including predictive analys…" at bounding box center [253, 265] width 0 height 11
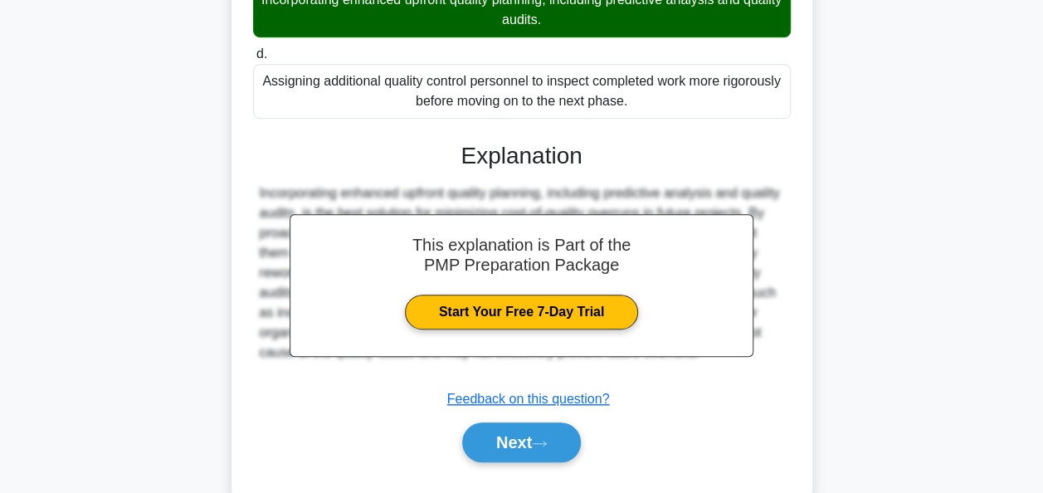
scroll to position [567, 0]
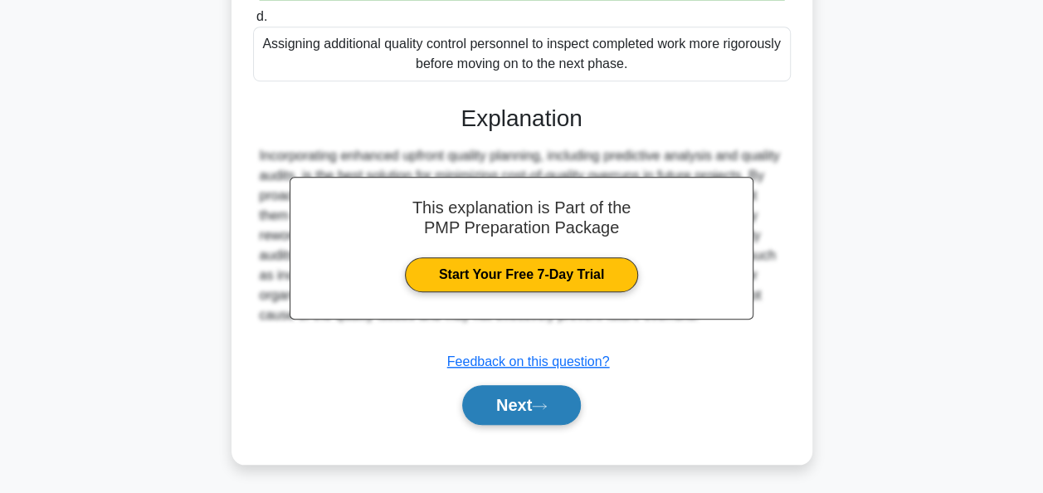
click at [517, 395] on button "Next" at bounding box center [521, 405] width 119 height 40
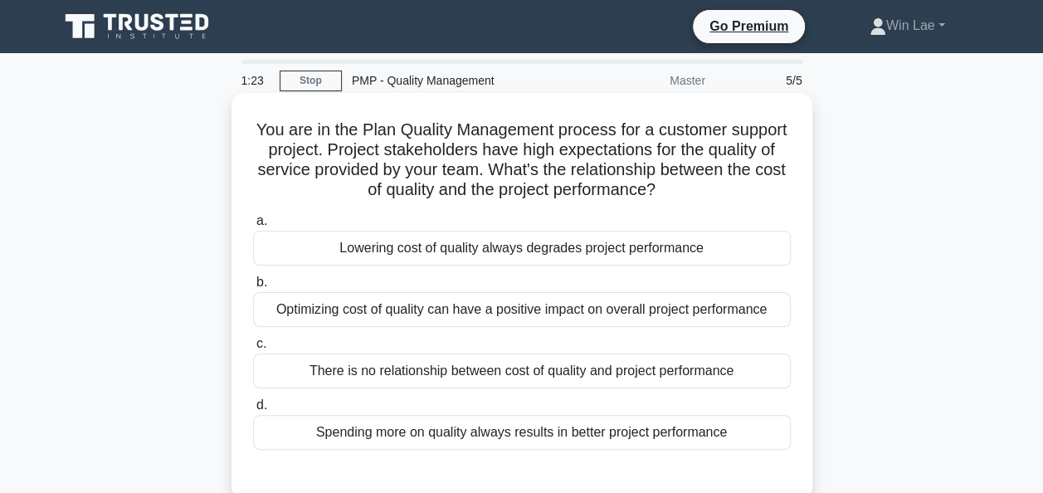
scroll to position [83, 0]
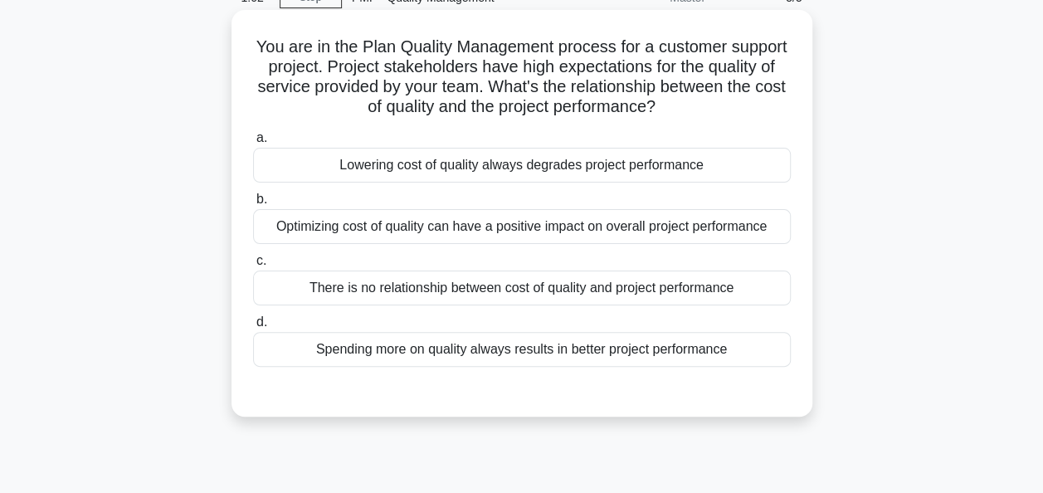
click at [541, 349] on div "Spending more on quality always results in better project performance" at bounding box center [522, 349] width 538 height 35
click at [253, 328] on input "d. Spending more on quality always results in better project performance" at bounding box center [253, 322] width 0 height 11
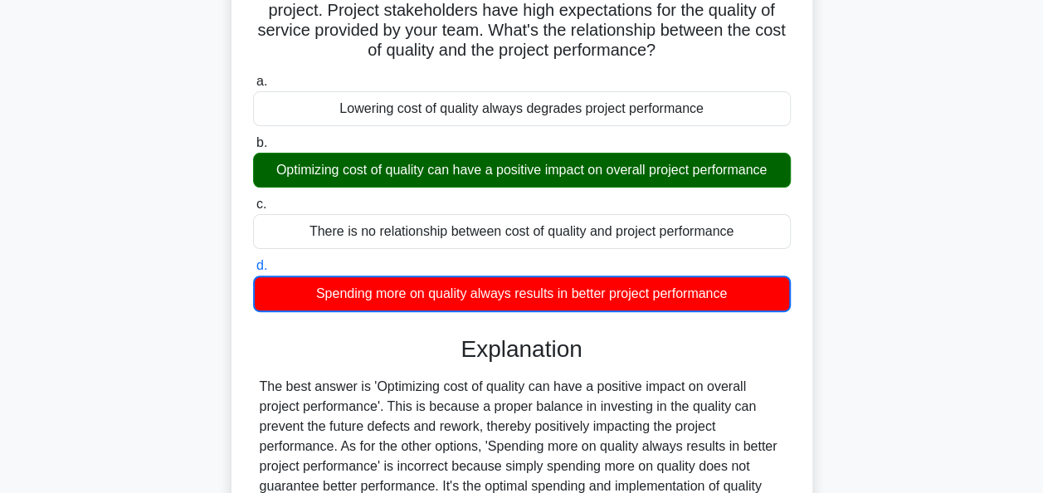
scroll to position [166, 0]
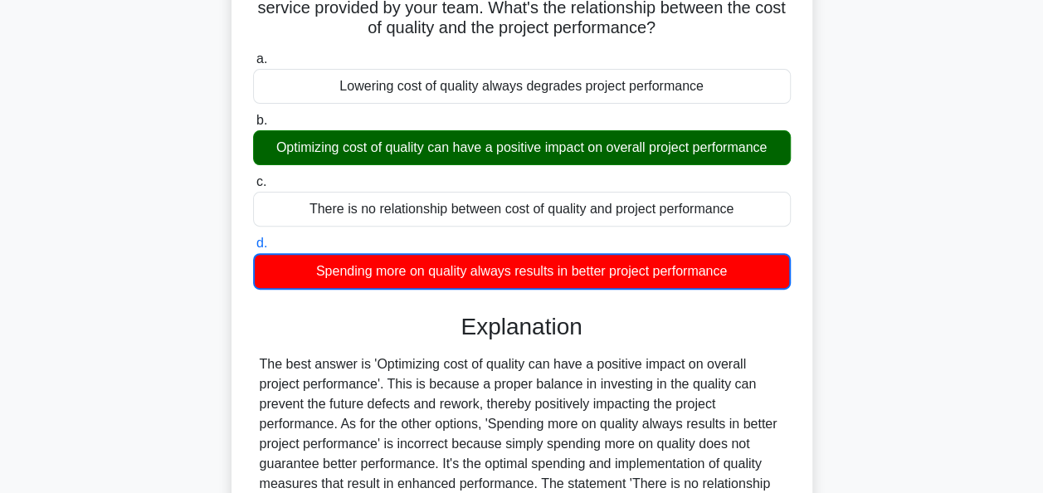
click at [864, 226] on div "You are in the Plan Quality Management process for a customer support project. …" at bounding box center [522, 321] width 946 height 781
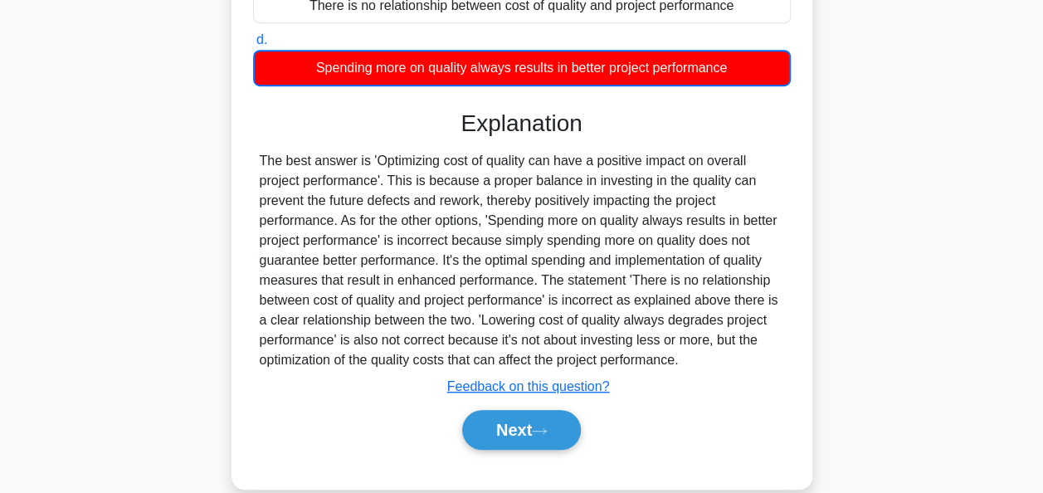
scroll to position [403, 0]
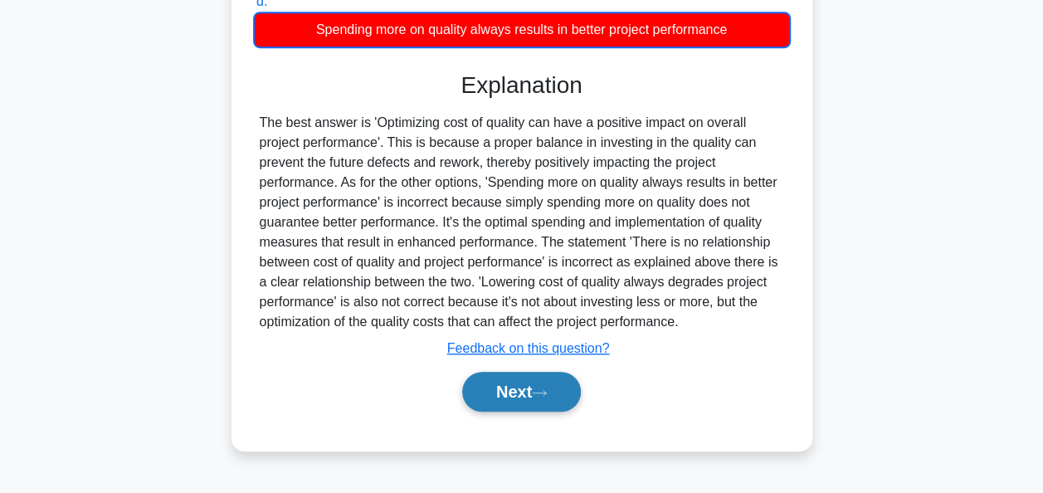
click at [547, 385] on button "Next" at bounding box center [521, 392] width 119 height 40
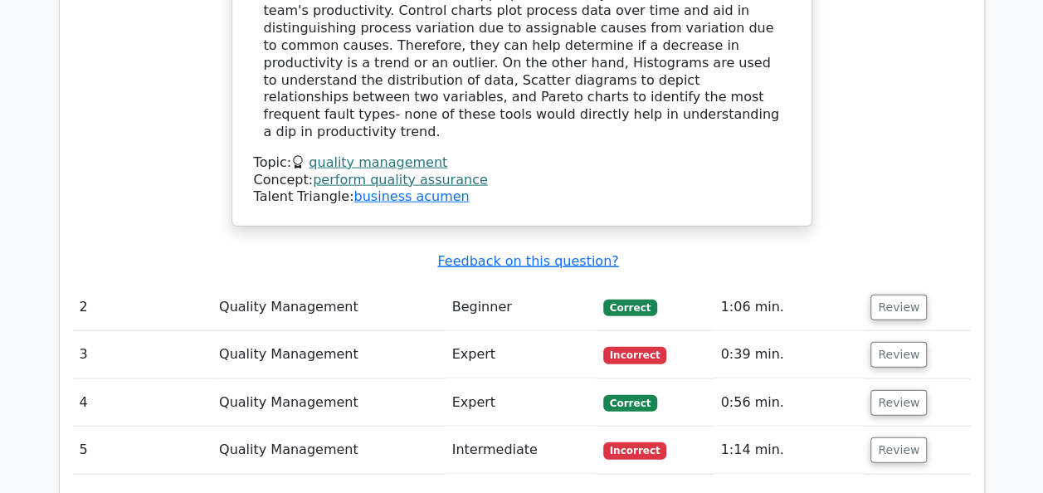
scroll to position [1908, 0]
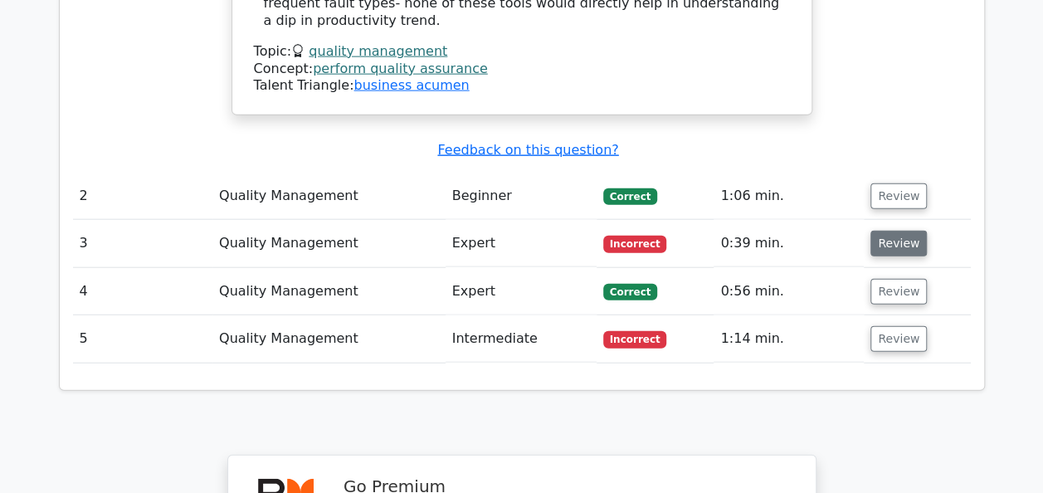
click at [902, 231] on button "Review" at bounding box center [898, 244] width 56 height 26
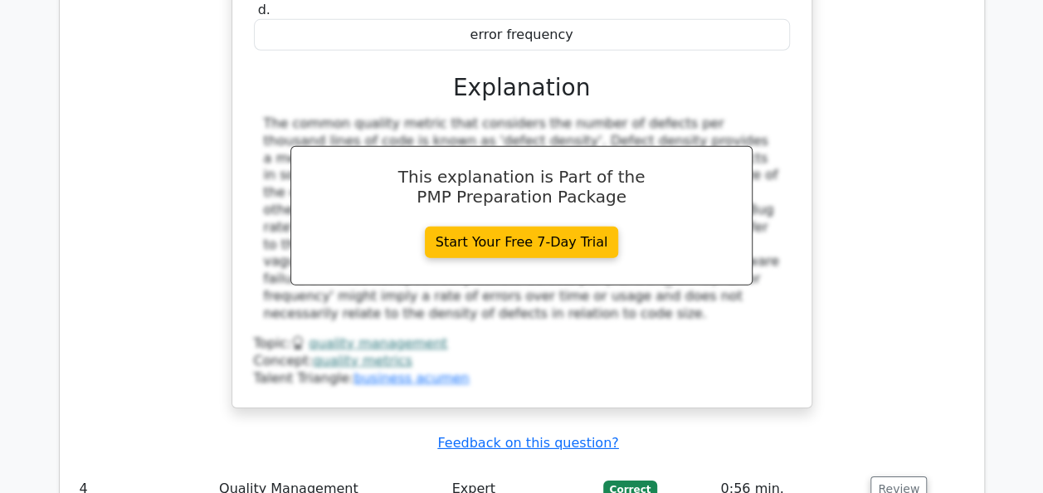
scroll to position [2572, 0]
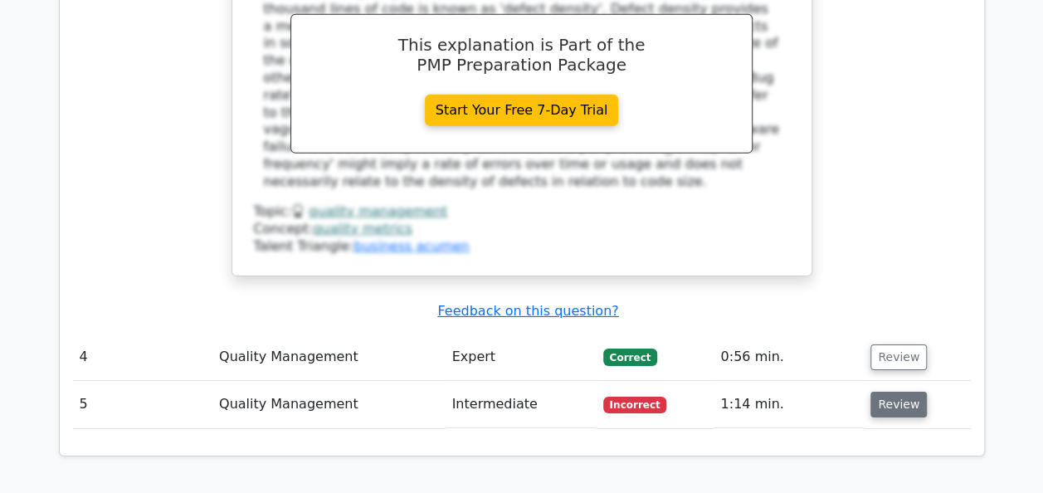
click at [891, 392] on button "Review" at bounding box center [898, 405] width 56 height 26
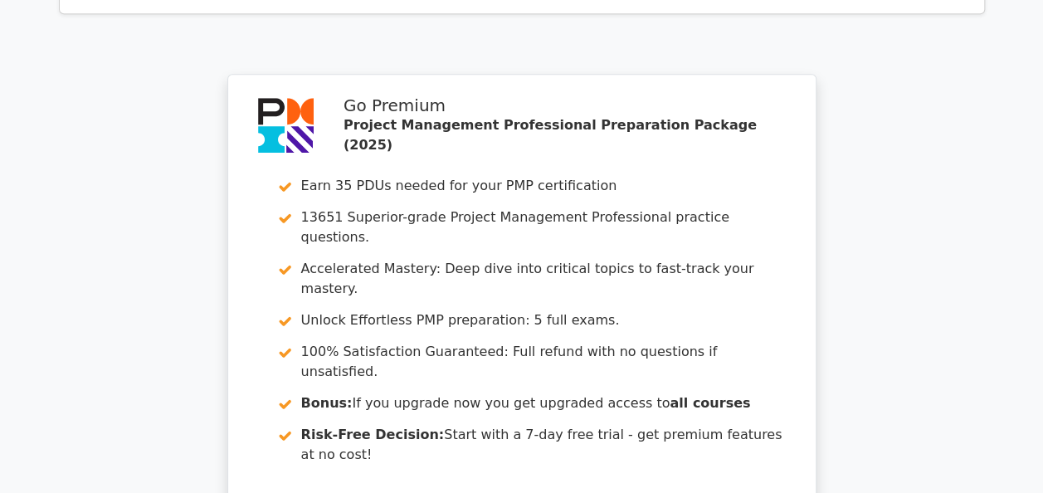
scroll to position [3949, 0]
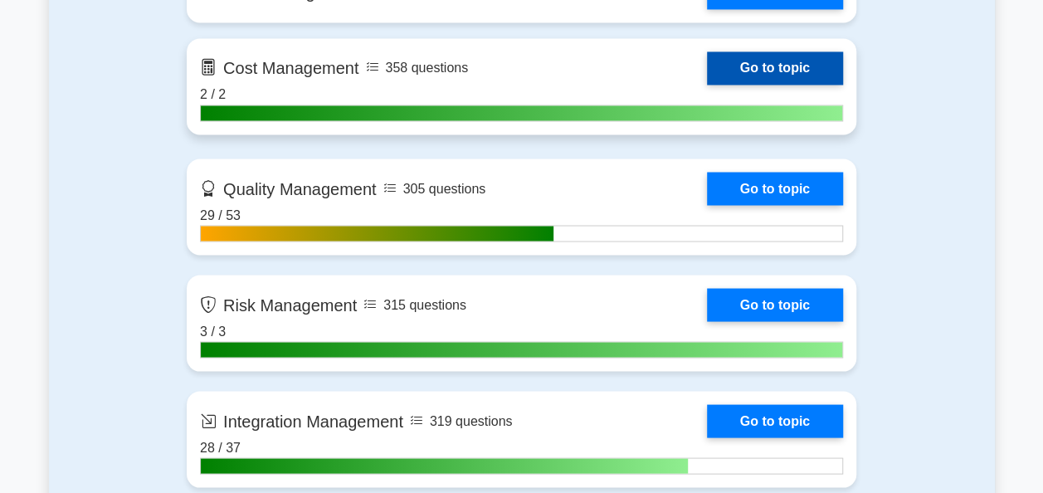
scroll to position [1493, 0]
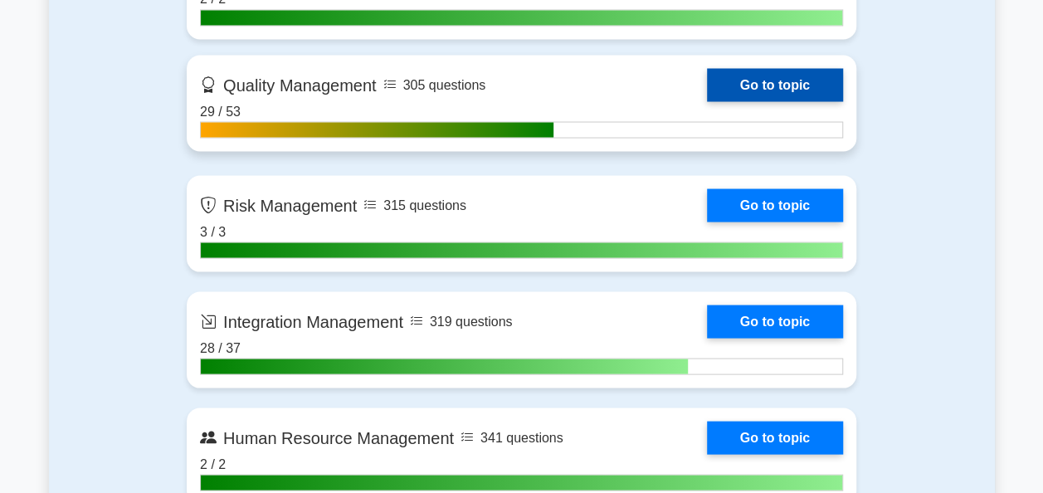
click at [748, 81] on link "Go to topic" at bounding box center [775, 84] width 136 height 33
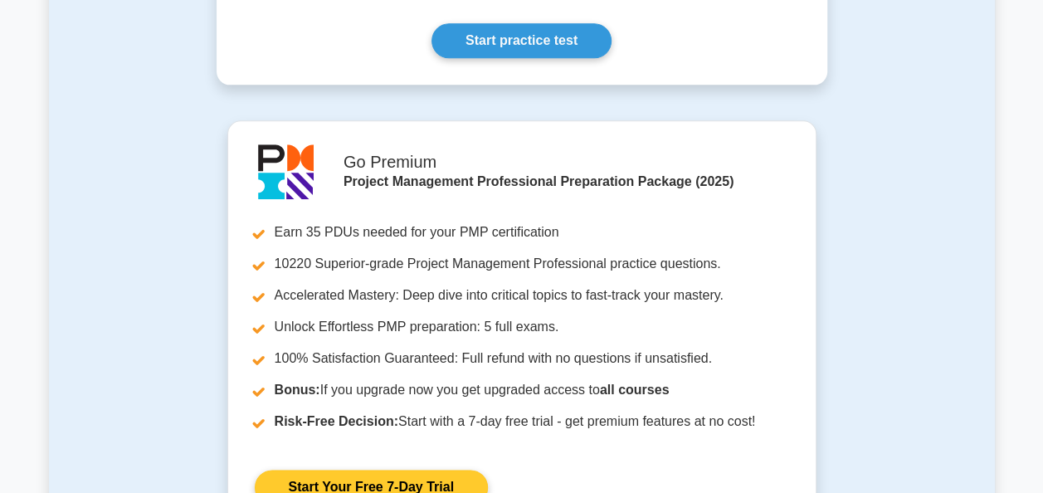
scroll to position [776, 0]
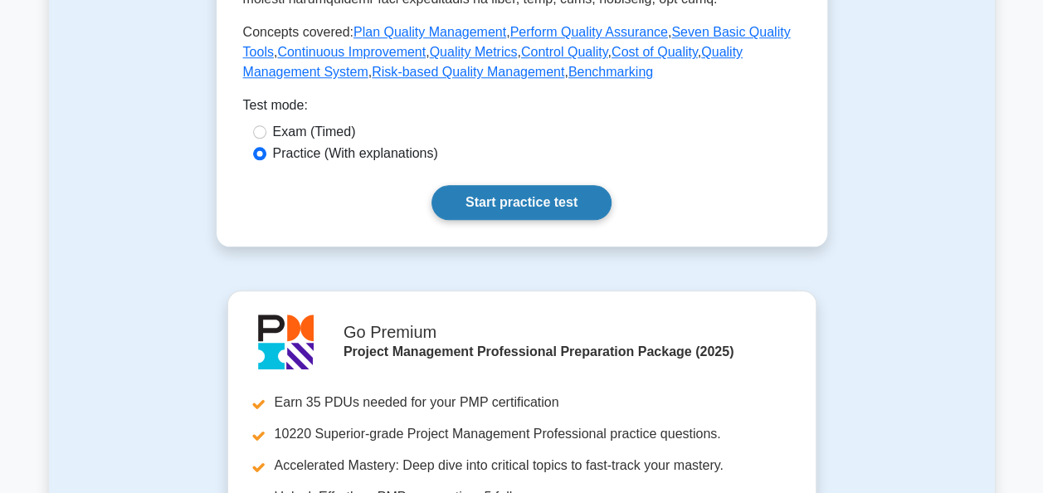
drag, startPoint x: 551, startPoint y: 201, endPoint x: 537, endPoint y: 207, distance: 15.6
click at [551, 201] on link "Start practice test" at bounding box center [521, 202] width 180 height 35
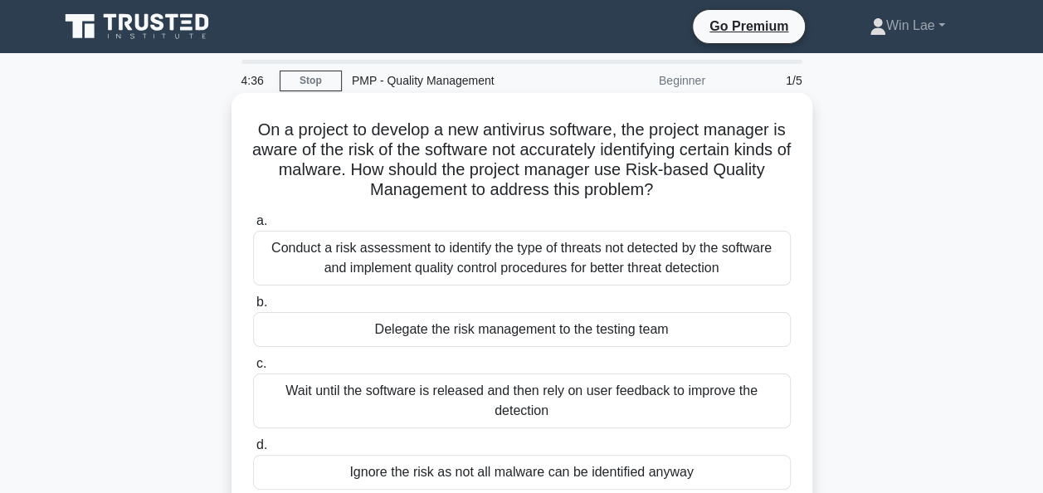
click at [453, 261] on div "Conduct a risk assessment to identify the type of threats not detected by the s…" at bounding box center [522, 258] width 538 height 55
click at [253, 226] on input "a. Conduct a risk assessment to identify the type of threats not detected by th…" at bounding box center [253, 221] width 0 height 11
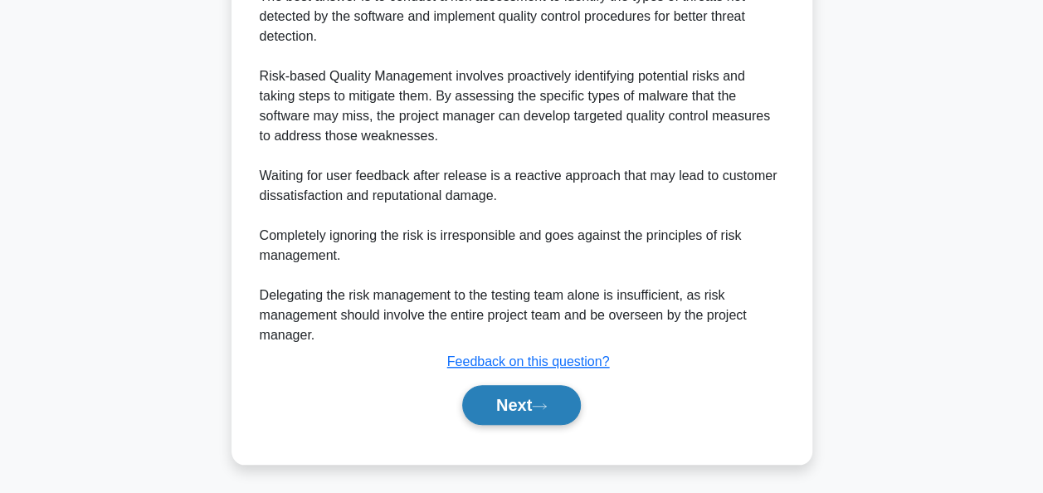
click at [505, 410] on button "Next" at bounding box center [521, 405] width 119 height 40
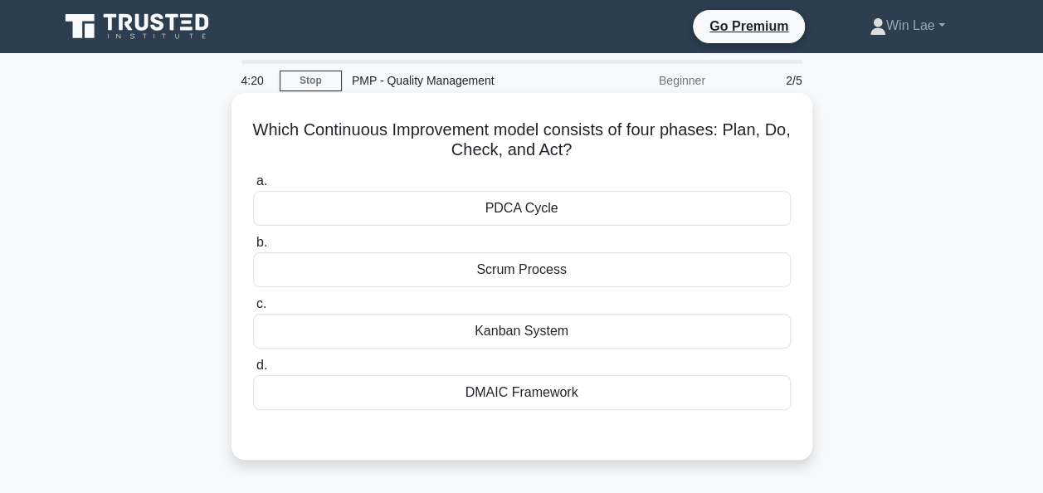
click at [493, 212] on div "PDCA Cycle" at bounding box center [522, 208] width 538 height 35
click at [253, 187] on input "a. PDCA Cycle" at bounding box center [253, 181] width 0 height 11
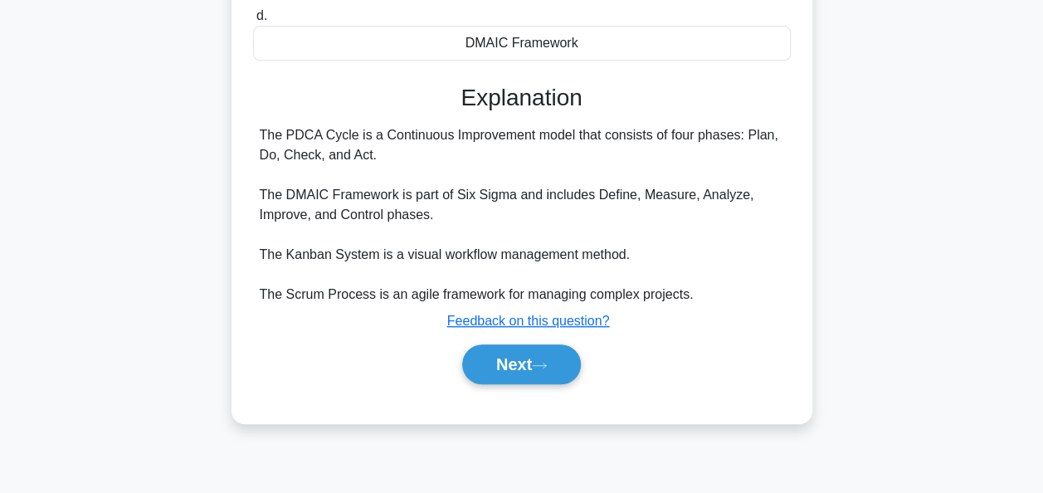
scroll to position [403, 0]
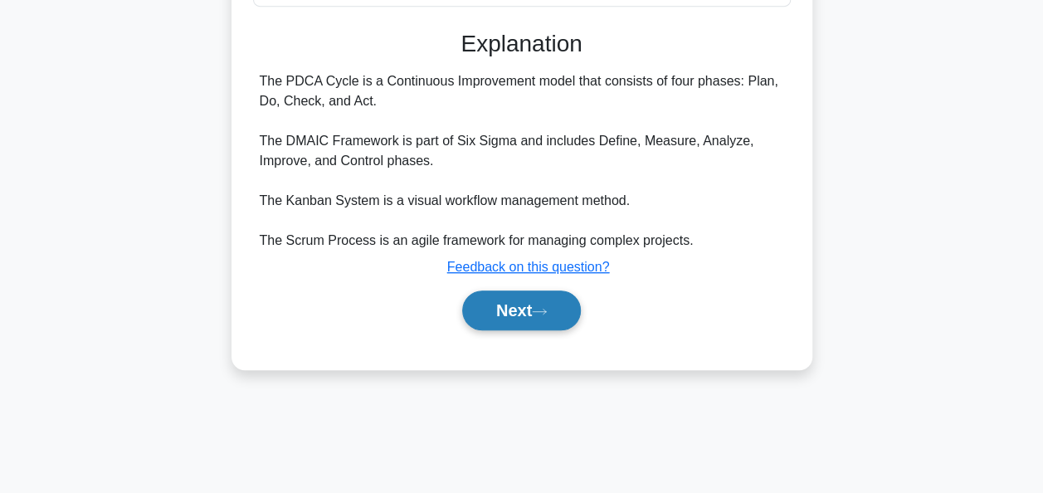
click at [560, 299] on button "Next" at bounding box center [521, 310] width 119 height 40
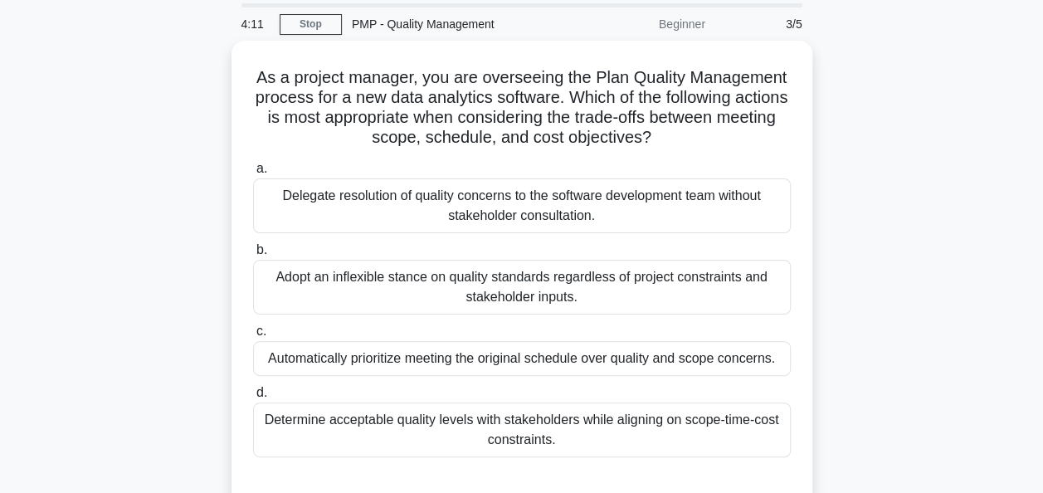
scroll to position [83, 0]
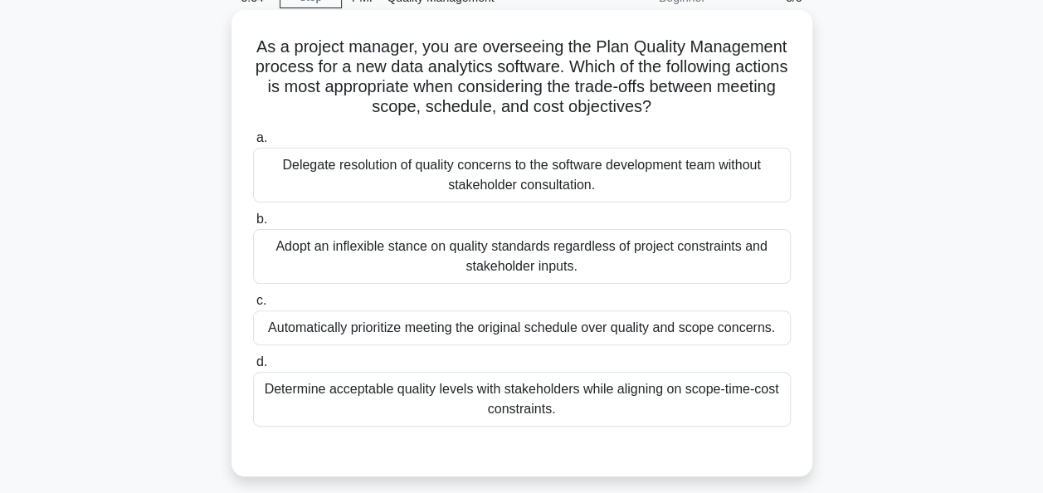
click at [405, 397] on div "Determine acceptable quality levels with stakeholders while aligning on scope-t…" at bounding box center [522, 399] width 538 height 55
click at [253, 367] on input "d. Determine acceptable quality levels with stakeholders while aligning on scop…" at bounding box center [253, 362] width 0 height 11
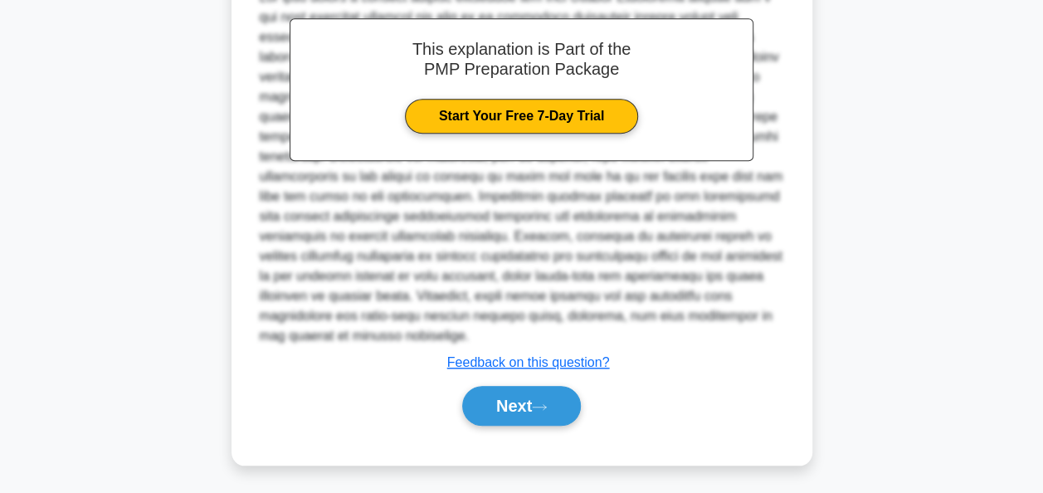
scroll to position [587, 0]
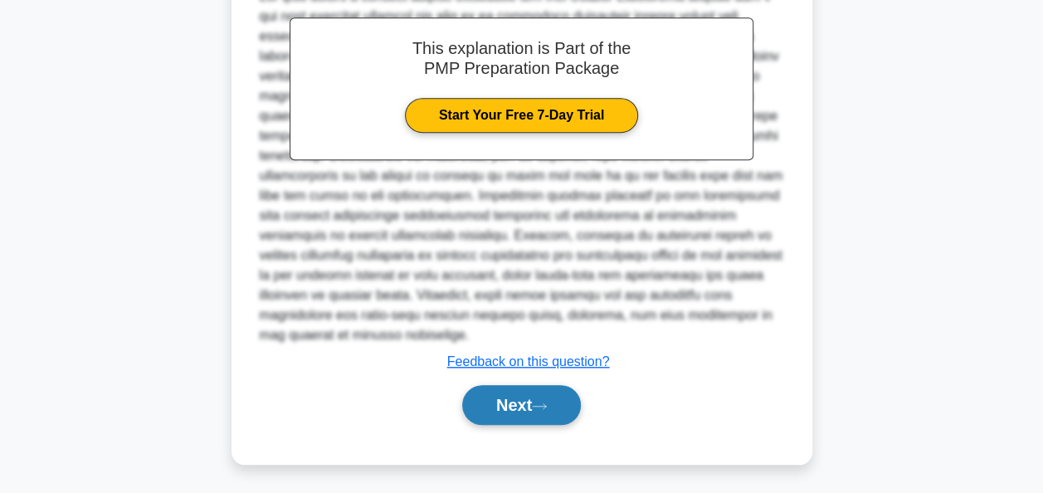
click at [560, 408] on button "Next" at bounding box center [521, 405] width 119 height 40
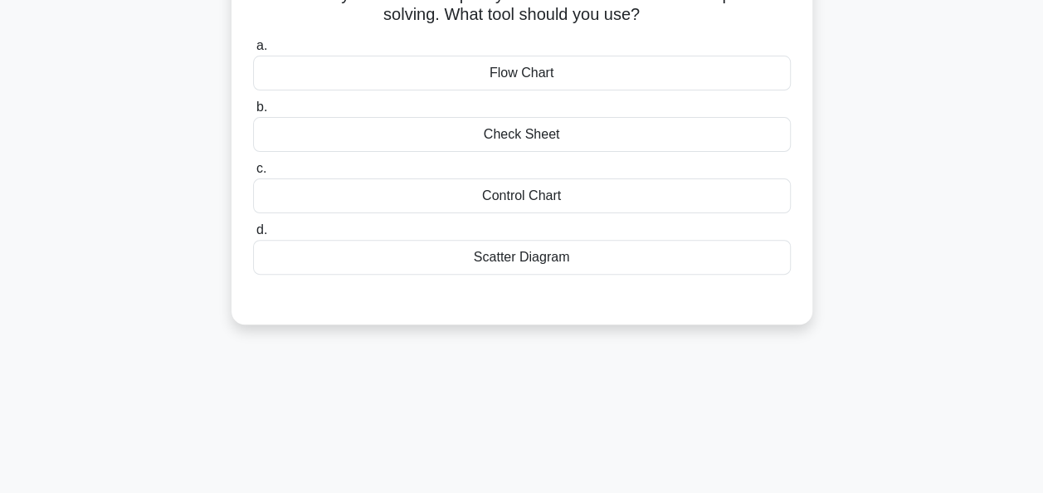
scroll to position [0, 0]
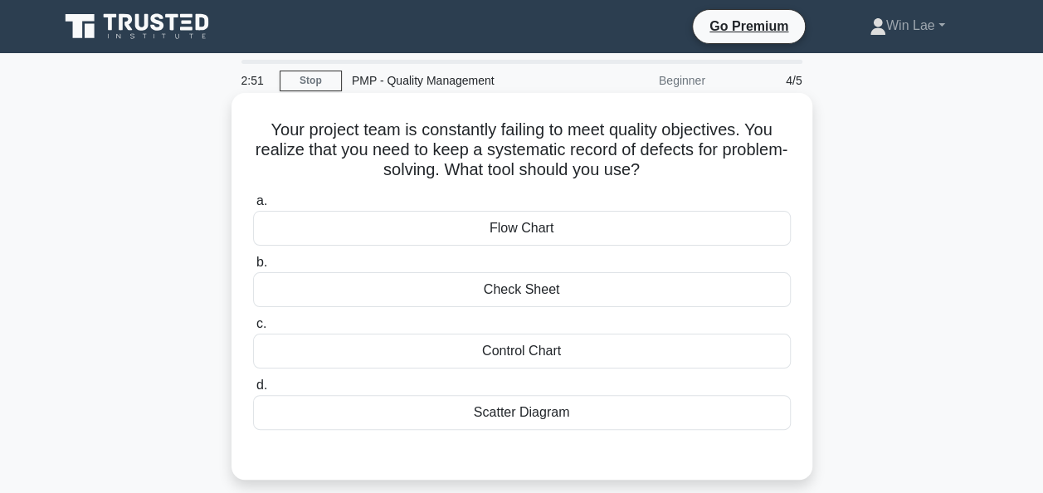
click at [501, 297] on div "Check Sheet" at bounding box center [522, 289] width 538 height 35
click at [253, 268] on input "b. Check Sheet" at bounding box center [253, 262] width 0 height 11
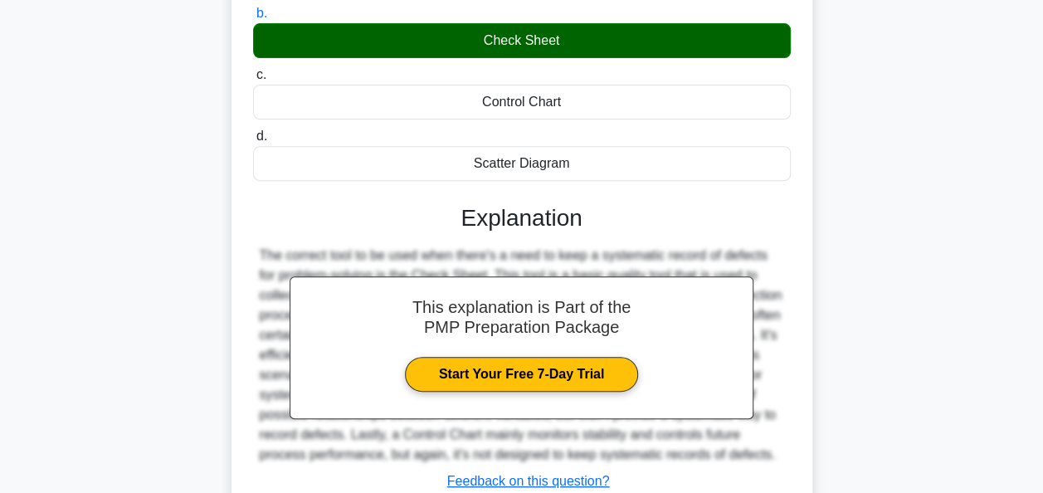
scroll to position [403, 0]
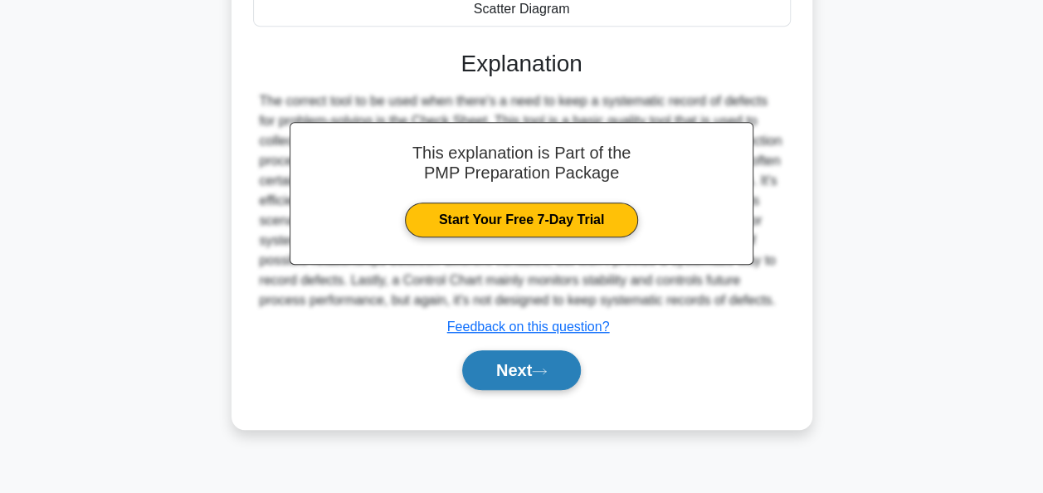
click at [489, 350] on button "Next" at bounding box center [521, 370] width 119 height 40
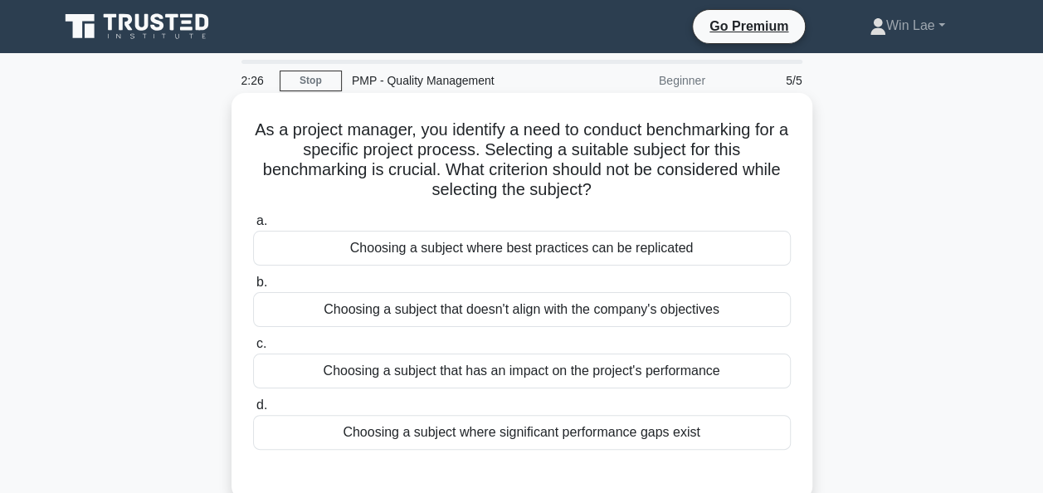
scroll to position [83, 0]
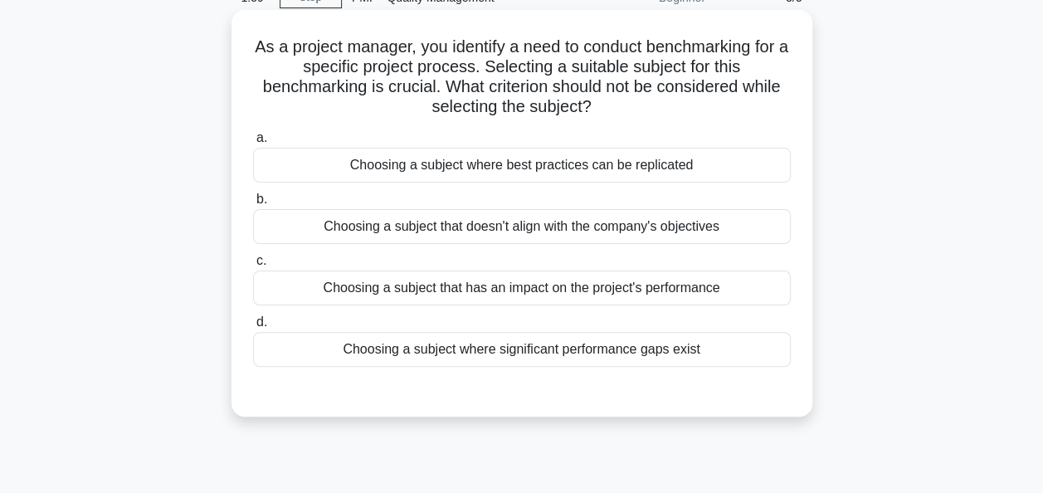
click at [534, 237] on div "Choosing a subject that doesn't align with the company's objectives" at bounding box center [522, 226] width 538 height 35
click at [253, 205] on input "b. Choosing a subject that doesn't align with the company's objectives" at bounding box center [253, 199] width 0 height 11
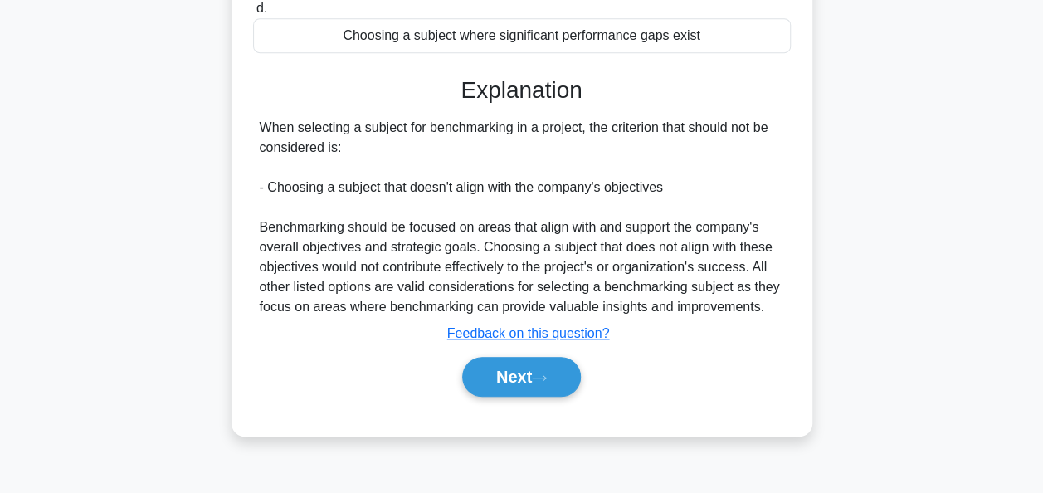
scroll to position [403, 0]
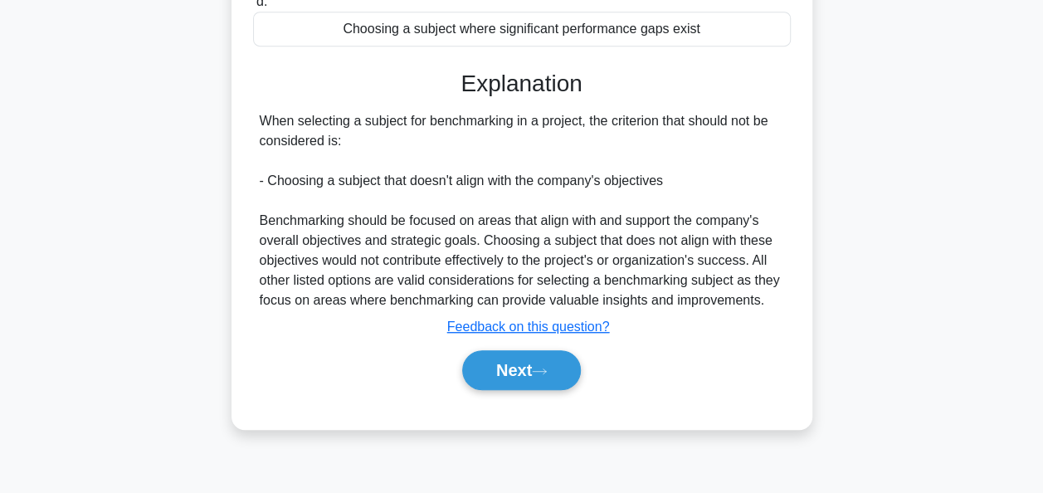
drag, startPoint x: 261, startPoint y: 121, endPoint x: 567, endPoint y: 131, distance: 306.3
click at [567, 131] on div "When selecting a subject for benchmarking in a project, the criterion that shou…" at bounding box center [522, 210] width 524 height 199
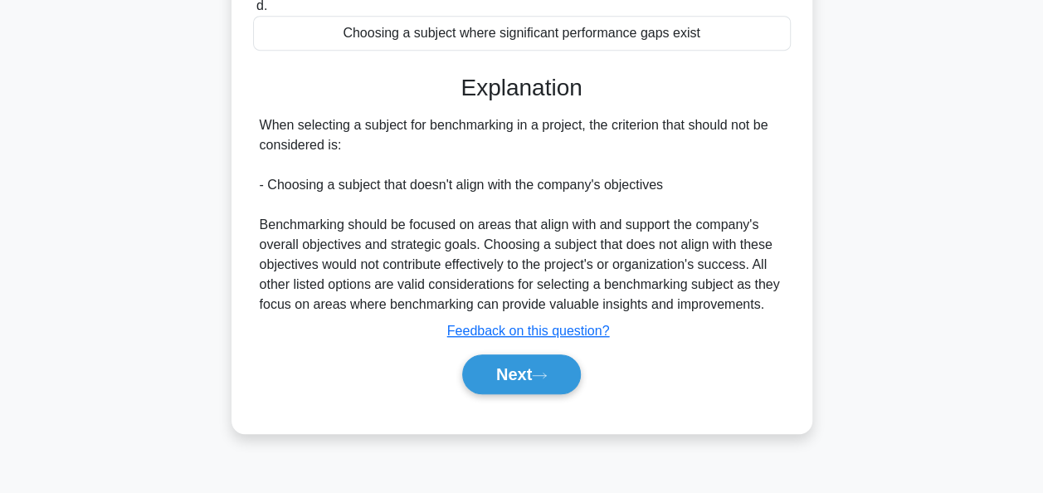
click at [206, 190] on div "As a project manager, you identify a need to conduct benchmarking for a specifi…" at bounding box center [522, 73] width 946 height 759
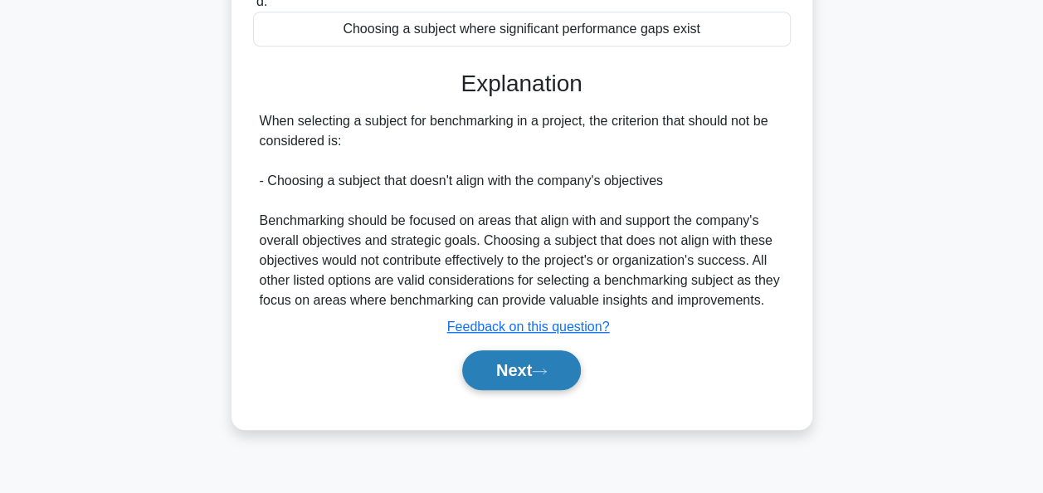
click at [577, 373] on button "Next" at bounding box center [521, 370] width 119 height 40
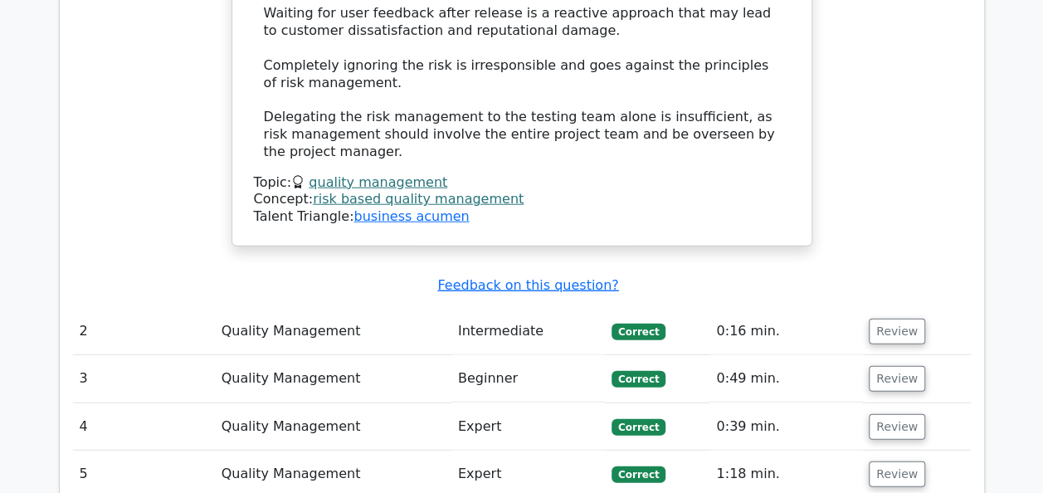
scroll to position [2074, 0]
